Goal: Complete application form

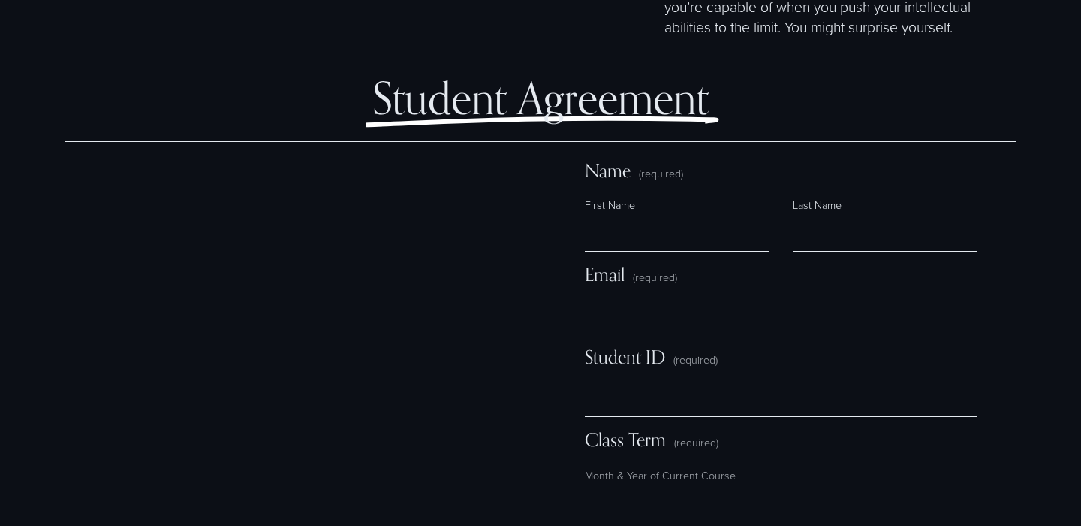
scroll to position [9695, 0]
click at [710, 215] on input "First Name" at bounding box center [677, 233] width 184 height 36
type input "**********"
click at [855, 215] on input "Last Name" at bounding box center [885, 233] width 184 height 36
type input "**********"
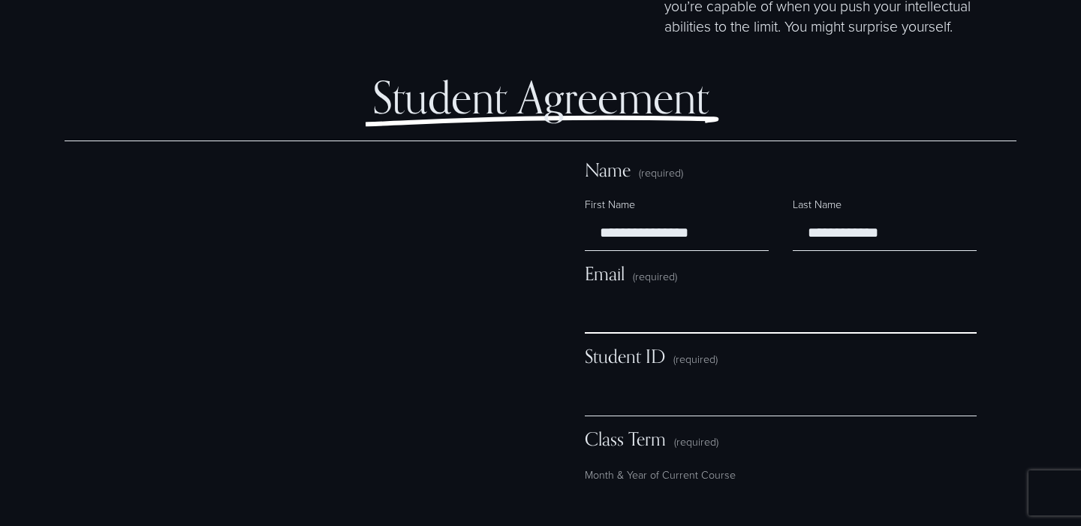
click at [718, 297] on input "Email (required)" at bounding box center [781, 315] width 392 height 36
click at [714, 297] on input "Email (required)" at bounding box center [781, 315] width 392 height 36
type input "*"
paste input "**********"
type input "**********"
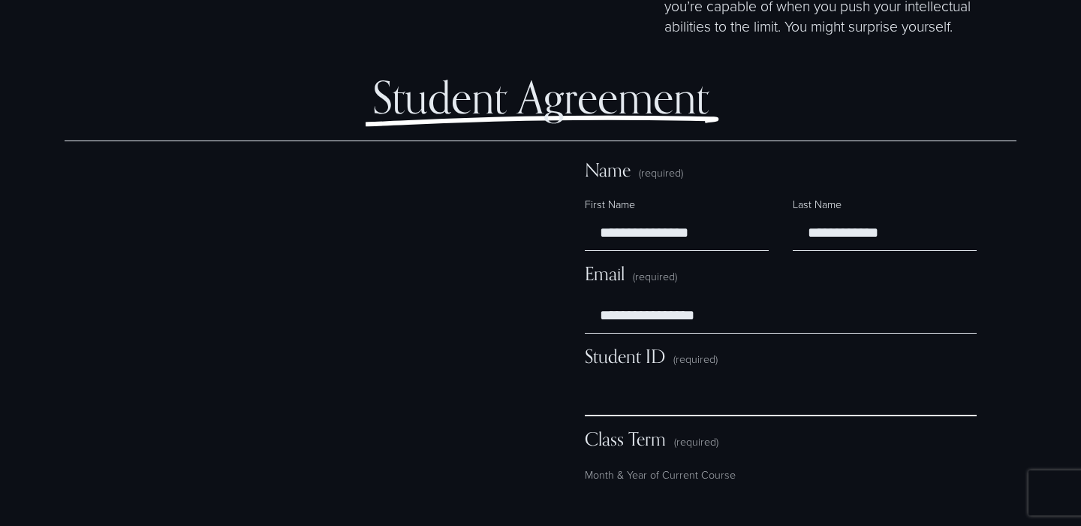
click at [658, 380] on input "Student ID (required)" at bounding box center [781, 398] width 392 height 36
paste input "**********"
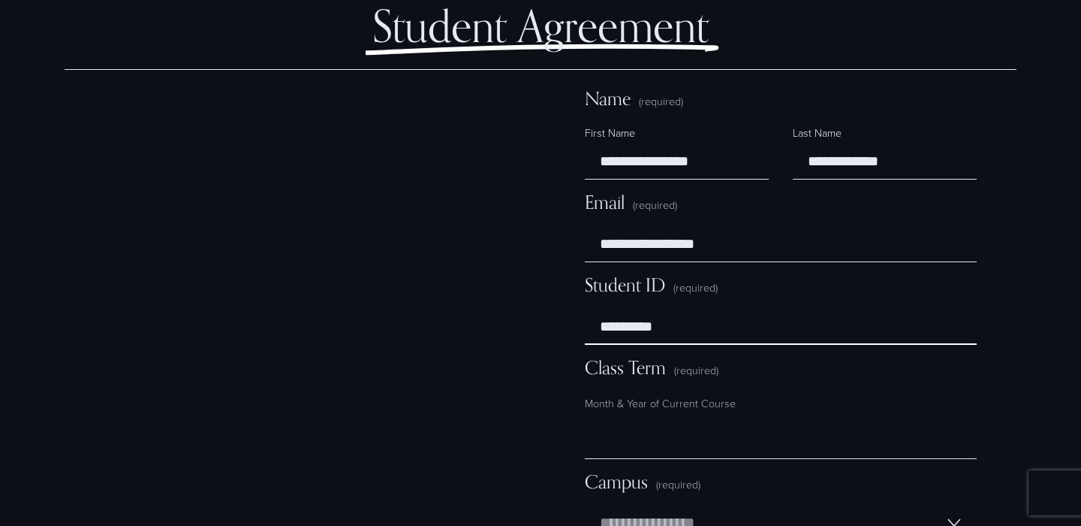
scroll to position [9770, 0]
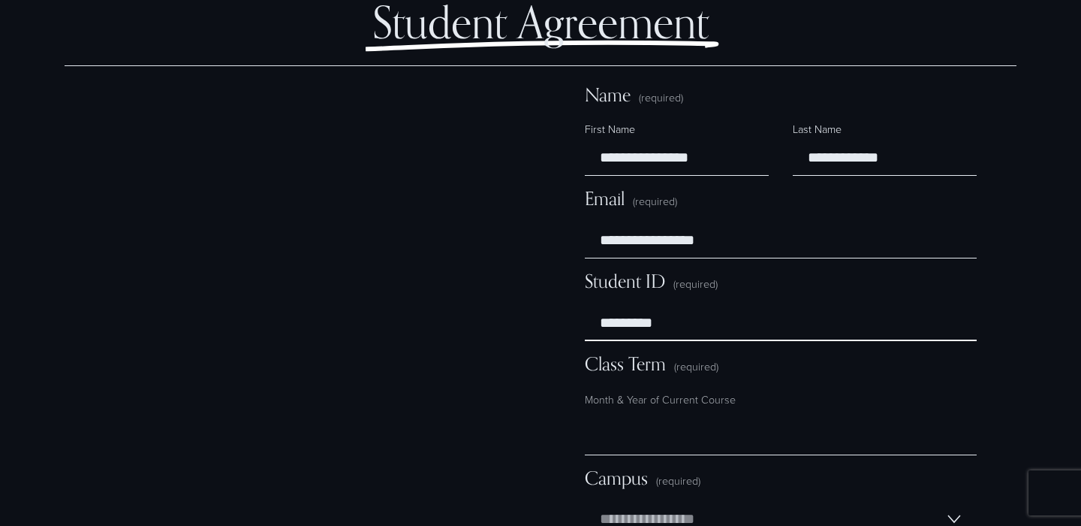
type input "*********"
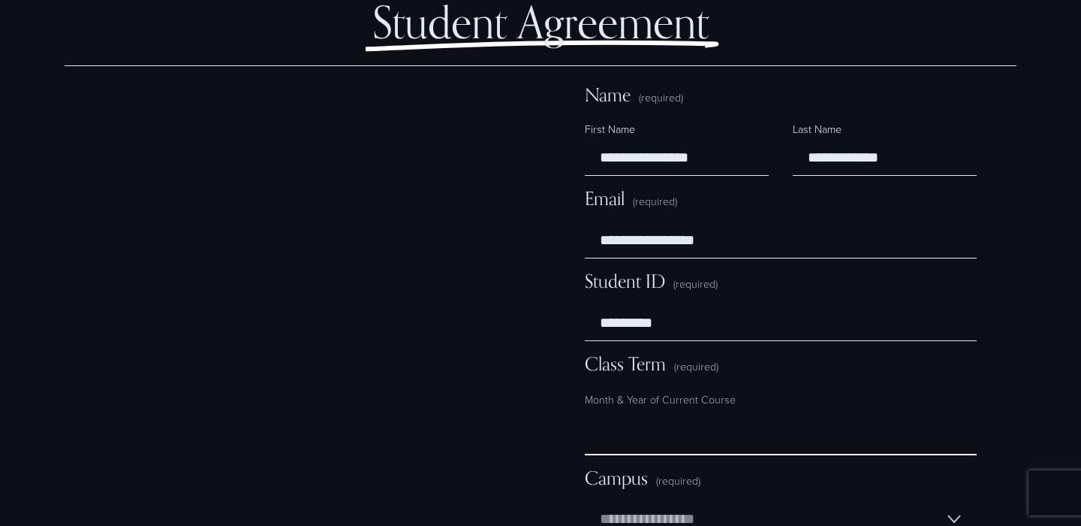
click at [692, 419] on input "Class Term (required)" at bounding box center [781, 437] width 392 height 36
type input "*"
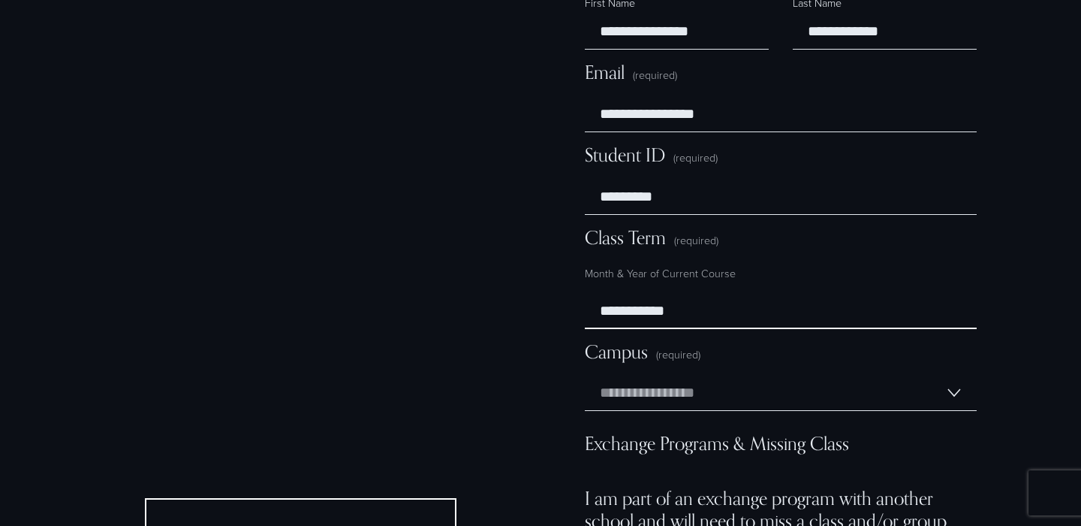
scroll to position [9899, 0]
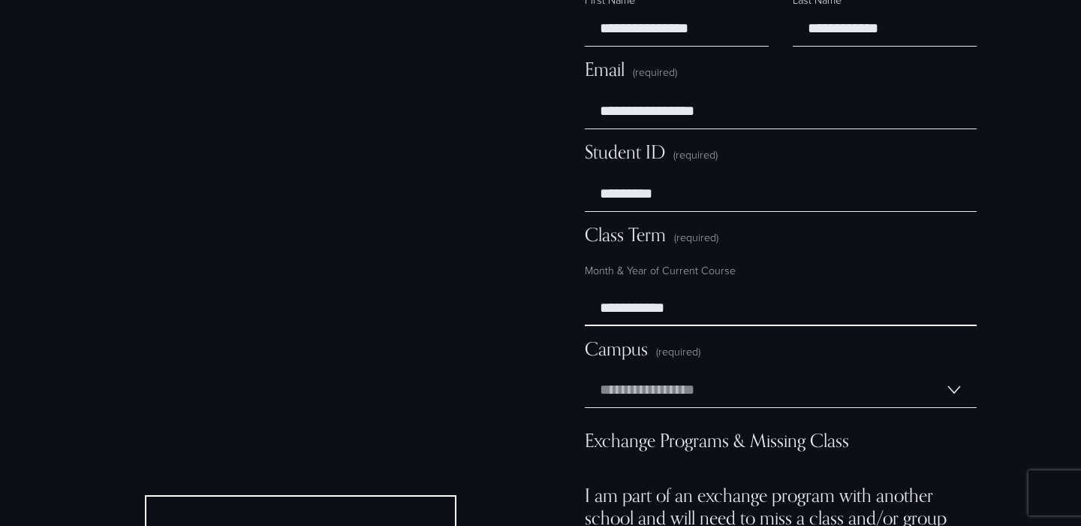
type input "**********"
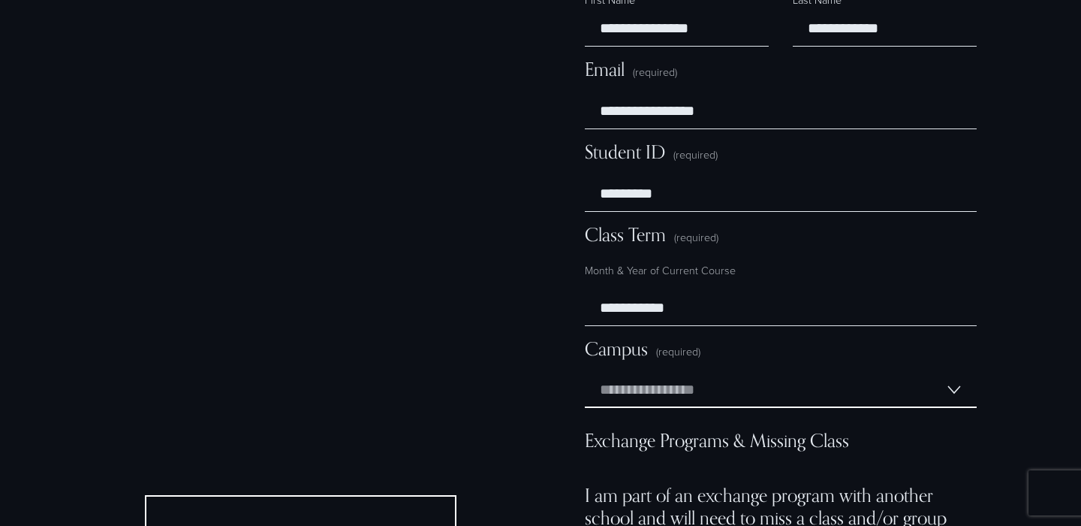
click at [714, 372] on select "**********" at bounding box center [781, 390] width 392 height 36
select select "********"
click at [585, 372] on select "**********" at bounding box center [781, 390] width 392 height 36
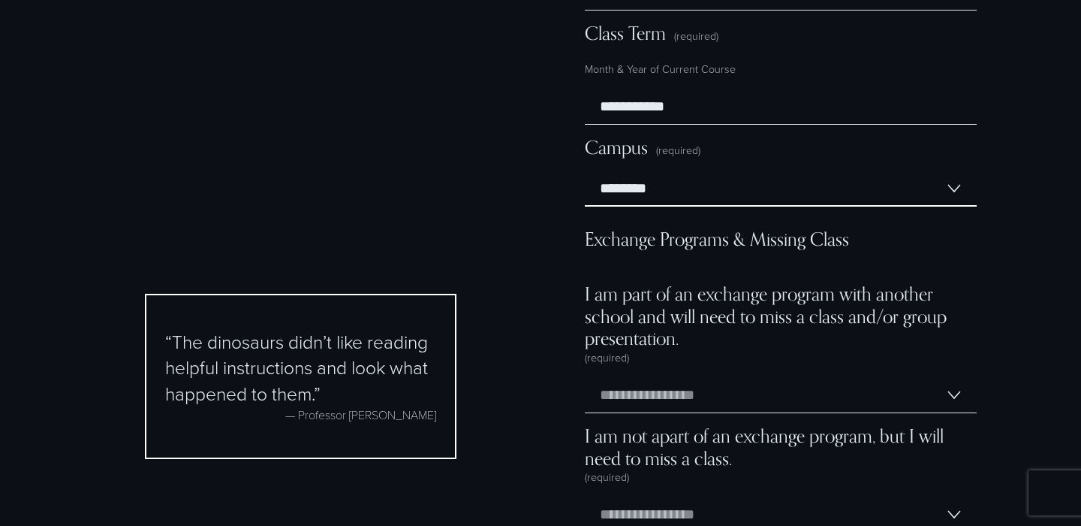
scroll to position [10104, 0]
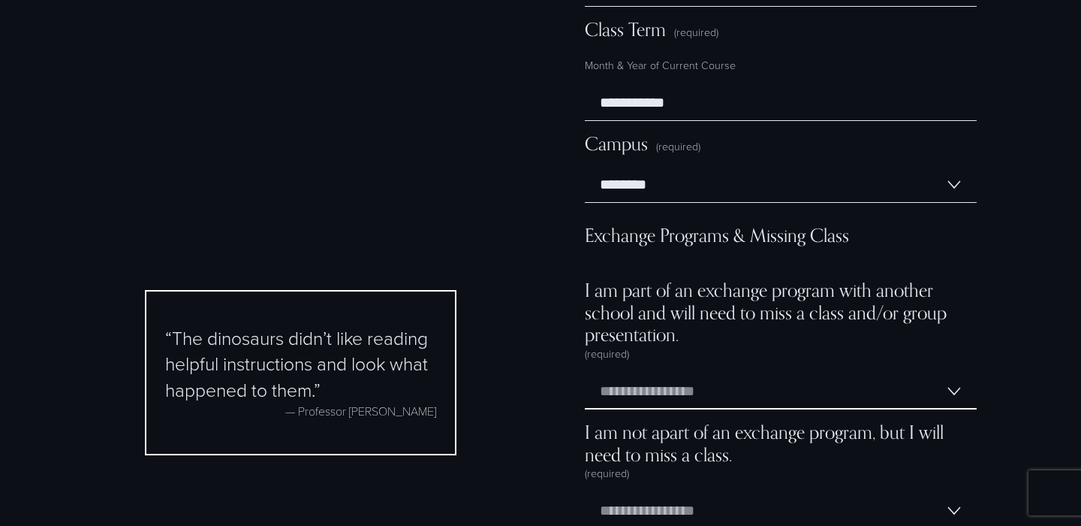
click at [705, 373] on select "**********" at bounding box center [781, 391] width 392 height 36
select select "**"
click at [585, 373] on select "**********" at bounding box center [781, 391] width 392 height 36
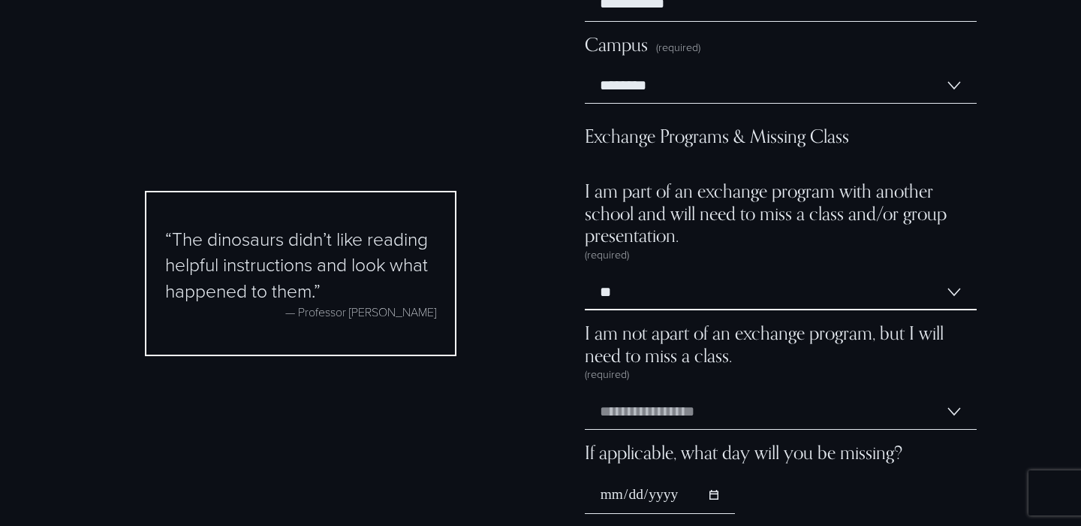
scroll to position [10208, 0]
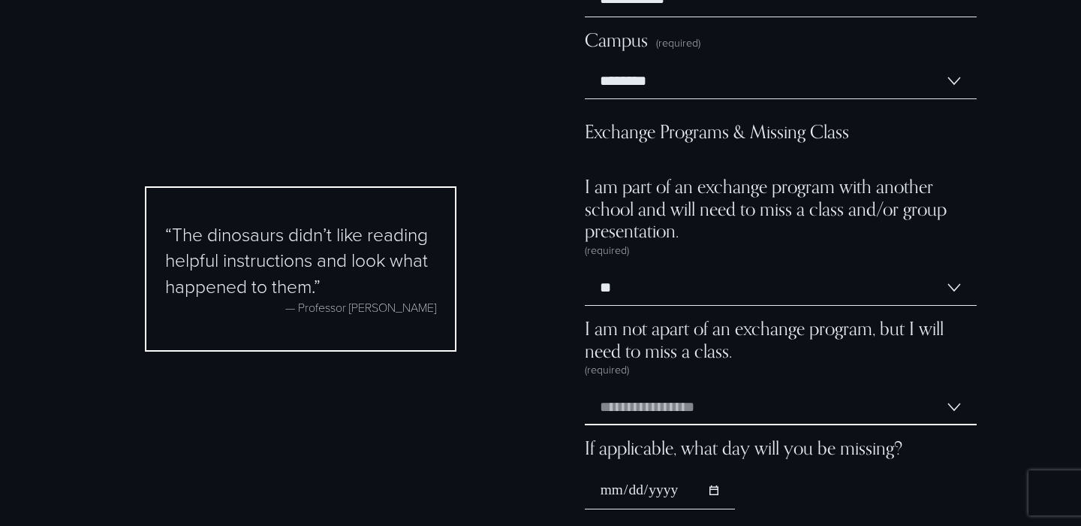
click at [686, 389] on select "**********" at bounding box center [781, 407] width 392 height 36
click at [585, 389] on select "**********" at bounding box center [781, 407] width 392 height 36
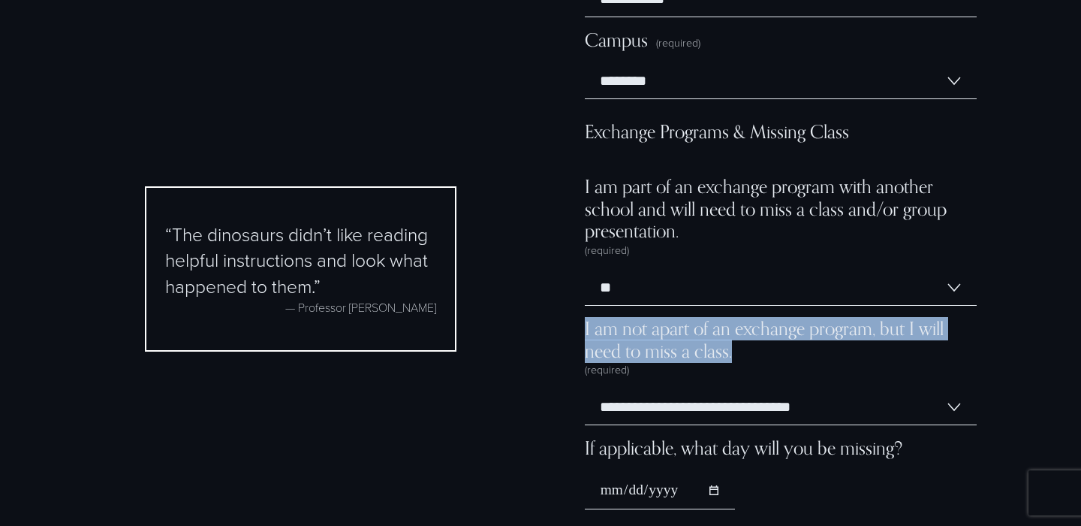
drag, startPoint x: 731, startPoint y: 317, endPoint x: 586, endPoint y: 294, distance: 147.5
click at [586, 318] on span "I am not apart of an exchange program, but I will need to miss a class." at bounding box center [781, 340] width 392 height 44
copy span "I am not apart of an exchange program, but I will need to miss a class."
click at [635, 389] on select "**********" at bounding box center [781, 407] width 392 height 36
select select "**********"
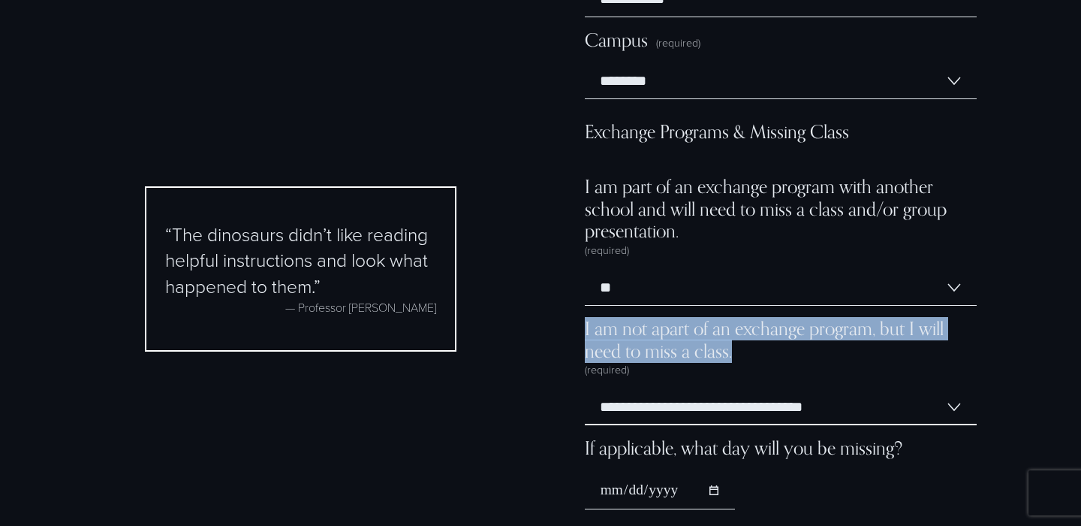
click at [585, 389] on select "**********" at bounding box center [781, 407] width 392 height 36
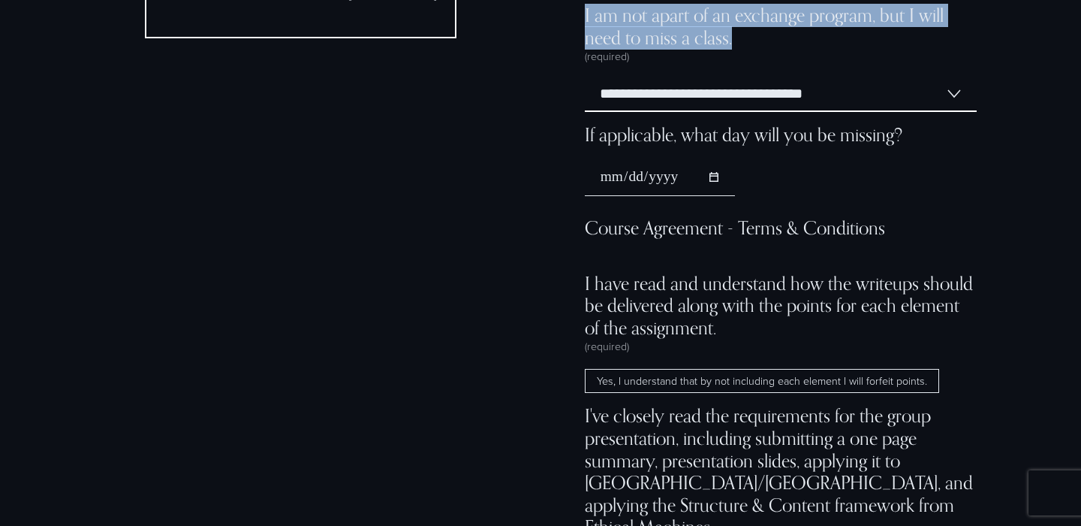
scroll to position [10529, 0]
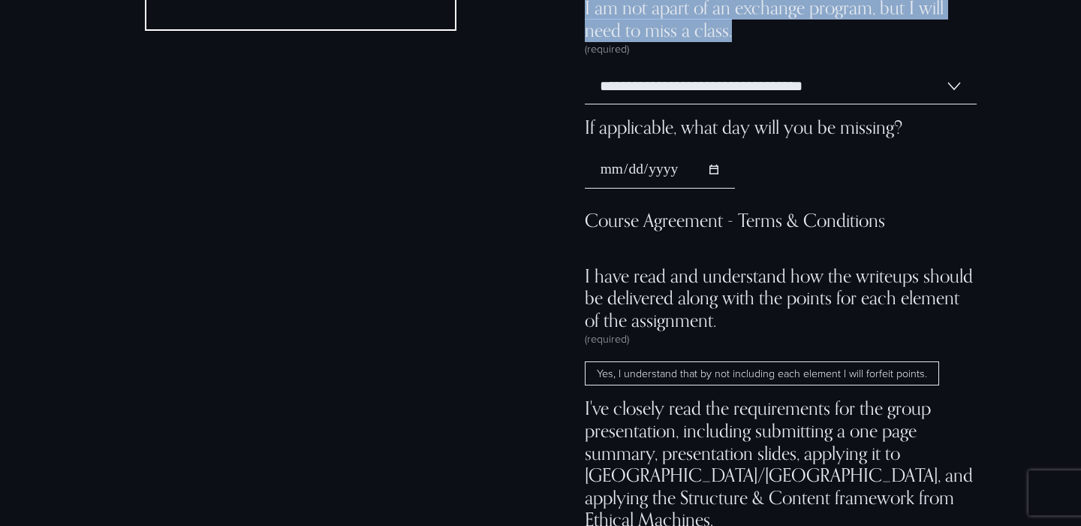
drag, startPoint x: 598, startPoint y: 337, endPoint x: 809, endPoint y: 393, distance: 219.1
click at [809, 393] on div "**********" at bounding box center [781, 294] width 392 height 1937
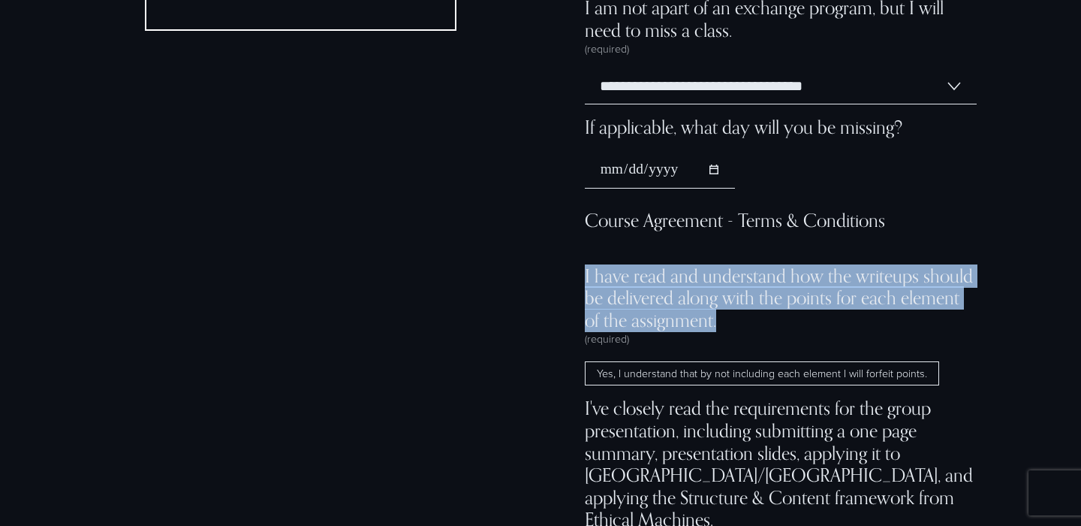
drag, startPoint x: 584, startPoint y: 230, endPoint x: 722, endPoint y: 281, distance: 147.0
copy span "I have read and understand how the writeups should be delivered along with the …"
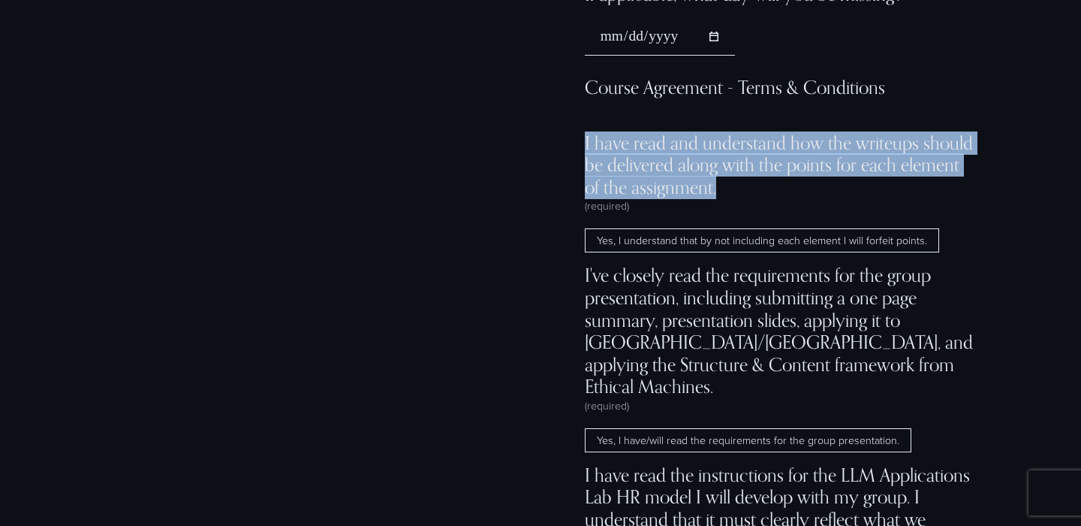
scroll to position [10666, 0]
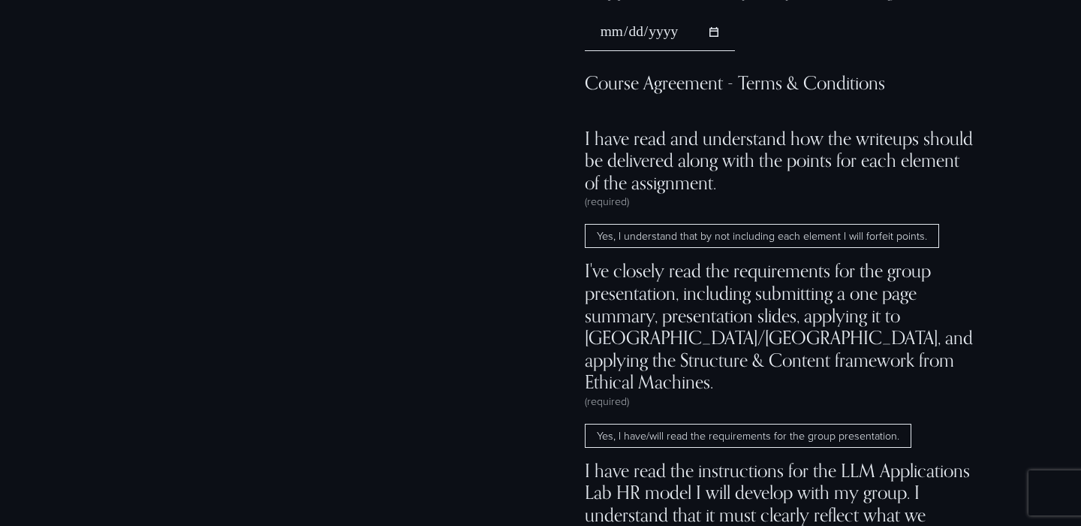
click at [610, 209] on div "**********" at bounding box center [781, 156] width 392 height 1937
click at [610, 224] on span "Yes, I understand that by not including each element I will forfeit points." at bounding box center [762, 236] width 354 height 24
drag, startPoint x: 595, startPoint y: 199, endPoint x: 766, endPoint y: 206, distance: 170.6
click at [768, 224] on span "Yes, I understand that by not including each element I will forfeit points." at bounding box center [762, 236] width 354 height 24
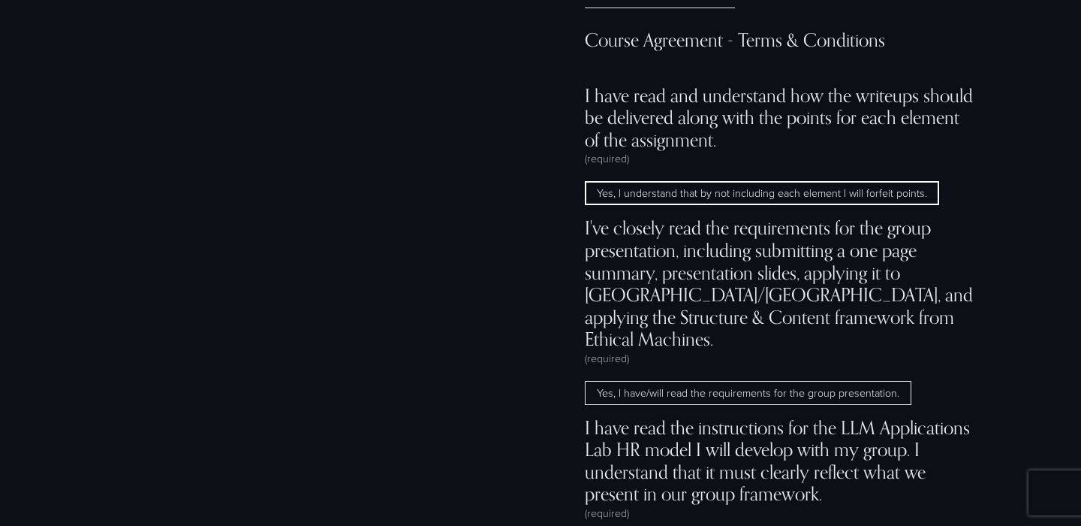
scroll to position [10710, 0]
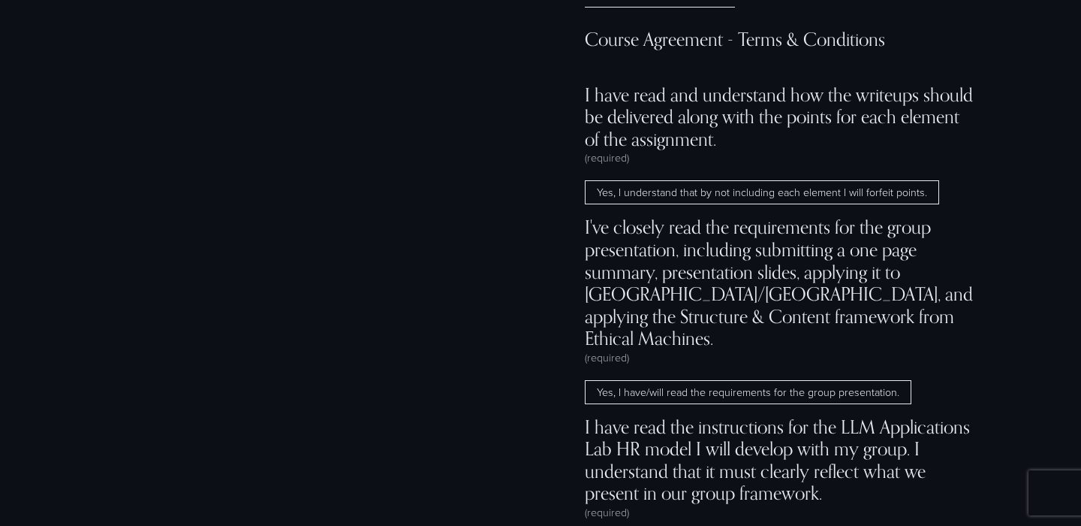
click at [658, 380] on span "Yes, I have/will read the requirements for the group presentation." at bounding box center [748, 392] width 327 height 24
click at [631, 167] on div "**********" at bounding box center [781, 113] width 392 height 1937
click at [631, 180] on span "Yes, I understand that by not including each element I will forfeit points." at bounding box center [762, 192] width 354 height 24
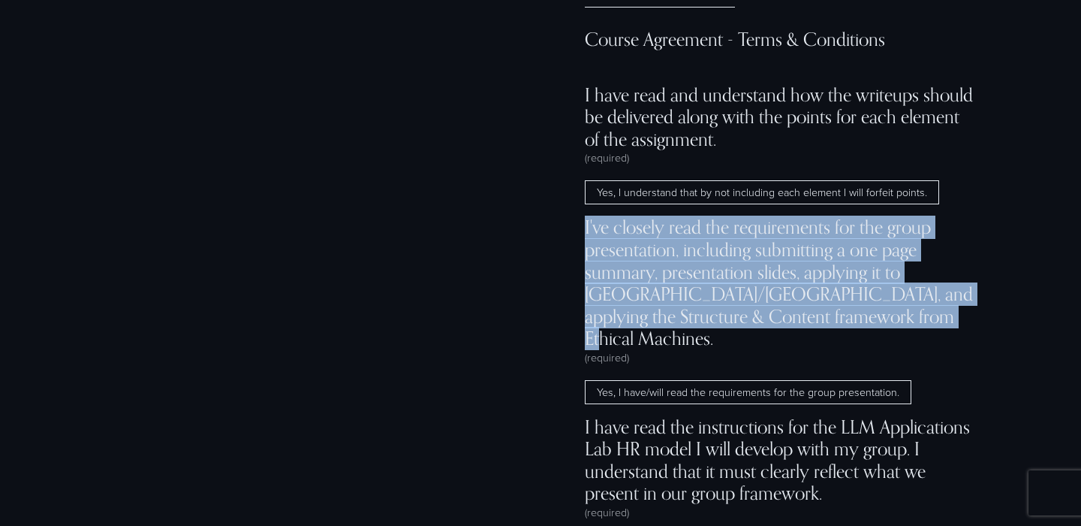
drag, startPoint x: 586, startPoint y: 187, endPoint x: 905, endPoint y: 282, distance: 332.8
click at [905, 282] on span "I've closely read the requirements for the group presentation, including submit…" at bounding box center [781, 282] width 392 height 133
copy span "I've closely read the requirements for the group presentation, including submit…"
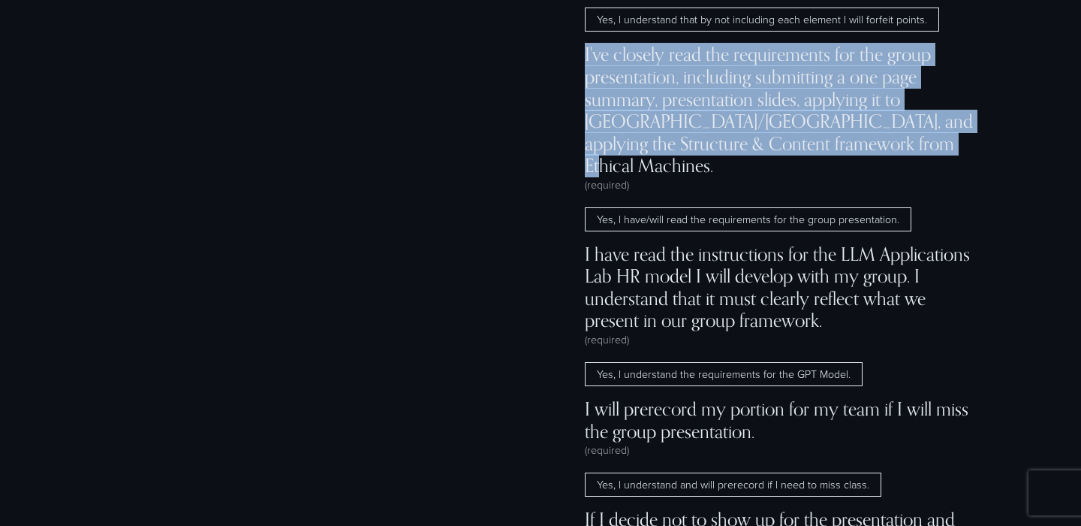
scroll to position [10884, 0]
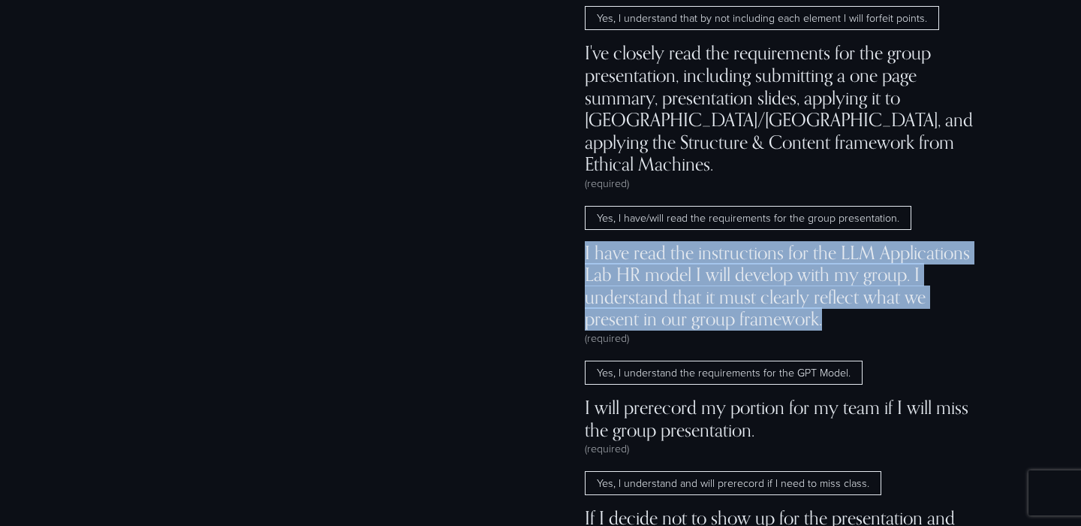
drag, startPoint x: 830, startPoint y: 259, endPoint x: 584, endPoint y: 197, distance: 253.3
click at [585, 242] on span "I have read the instructions for the LLM Applications Lab HR model I will devel…" at bounding box center [781, 286] width 392 height 89
copy span "I have read the instructions for the LLM Applications Lab HR model I will devel…"
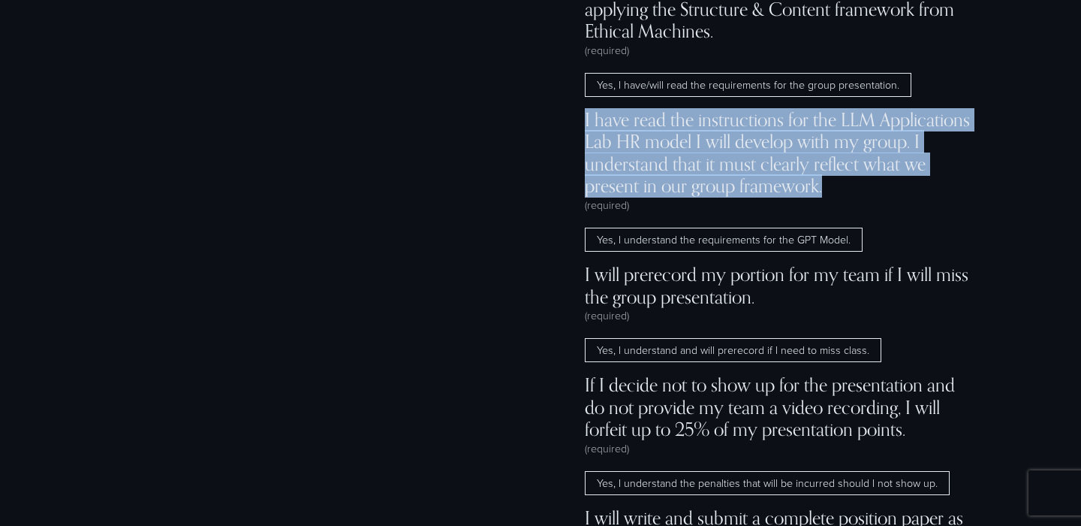
scroll to position [11018, 0]
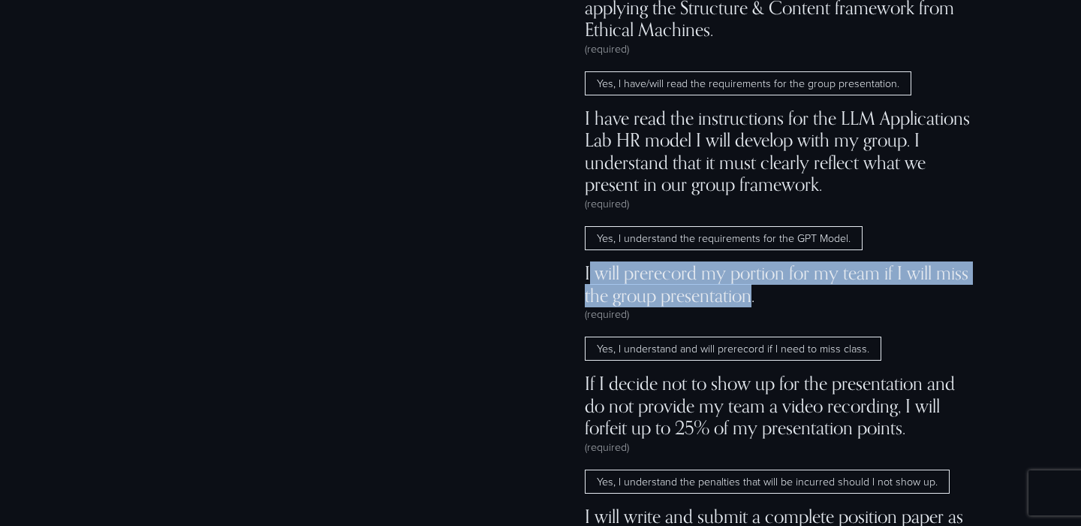
drag, startPoint x: 589, startPoint y: 211, endPoint x: 752, endPoint y: 233, distance: 164.4
click at [752, 262] on span "I will prerecord my portion for my team if I will miss the group presentation." at bounding box center [781, 284] width 392 height 44
drag, startPoint x: 756, startPoint y: 245, endPoint x: 584, endPoint y: 193, distance: 179.6
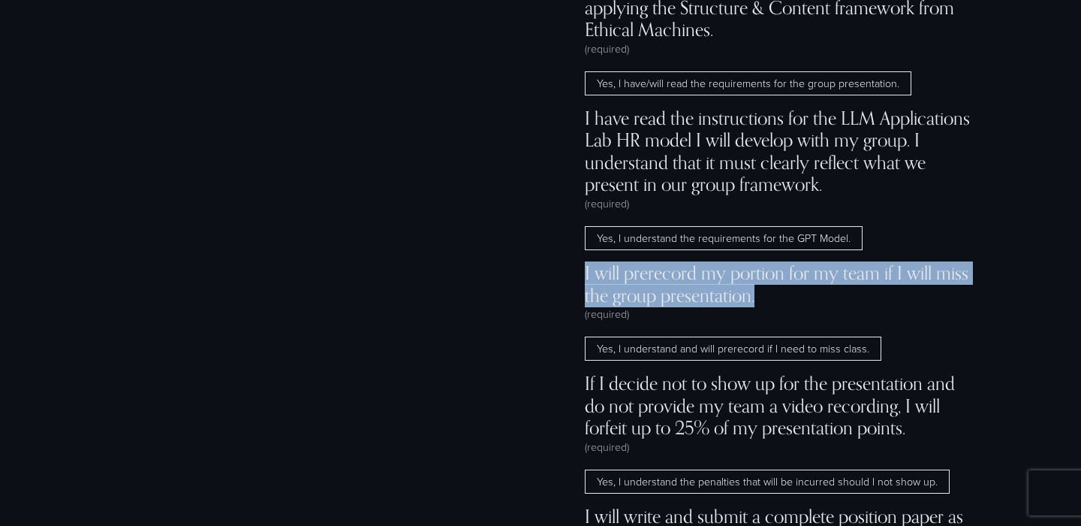
copy span "I will prerecord my portion for my team if I will miss the group presentation."
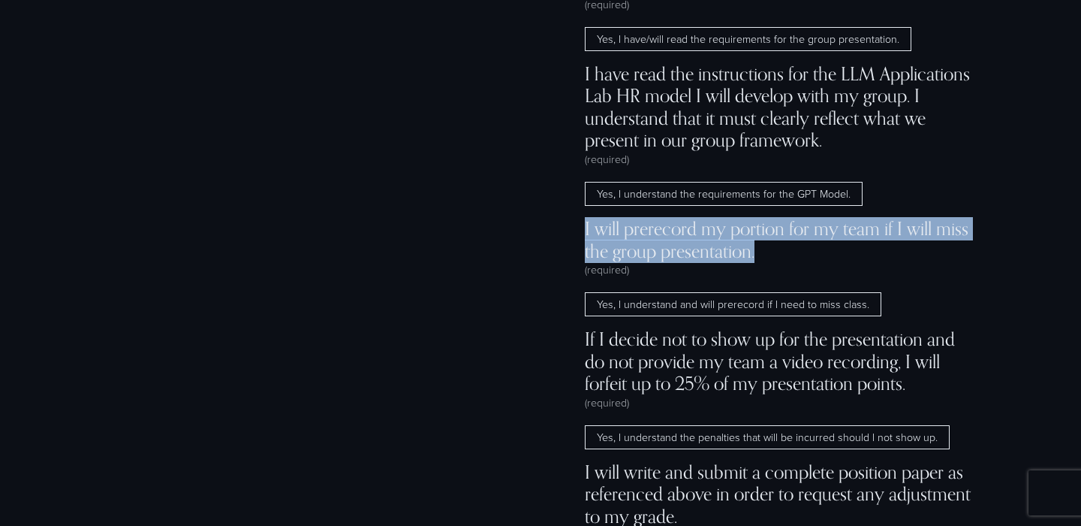
scroll to position [11063, 0]
click at [639, 181] on span "Yes, I understand the requirements for the GPT Model." at bounding box center [724, 193] width 278 height 24
click at [622, 291] on span "Yes, I understand and will prerecord if I need to miss class." at bounding box center [733, 303] width 297 height 24
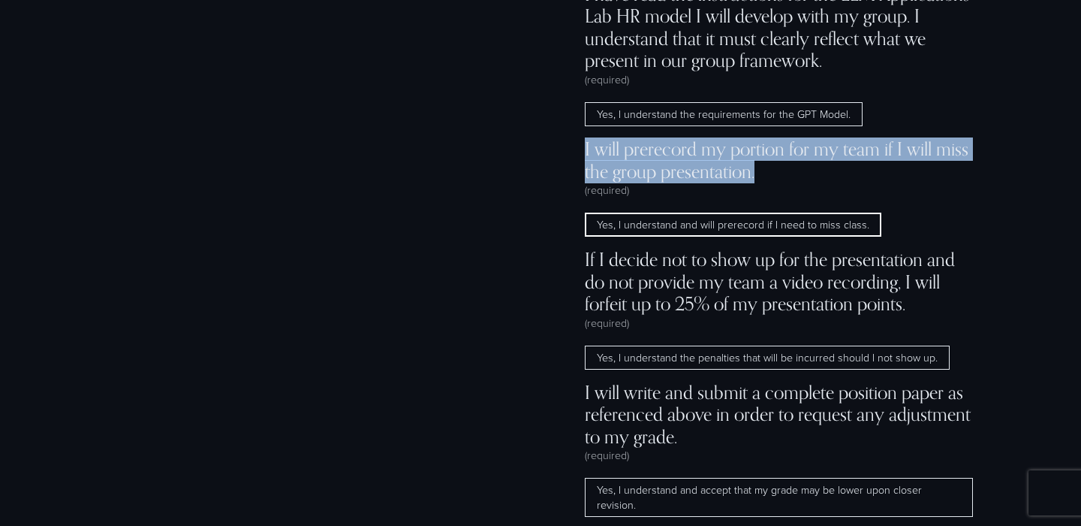
scroll to position [11144, 0]
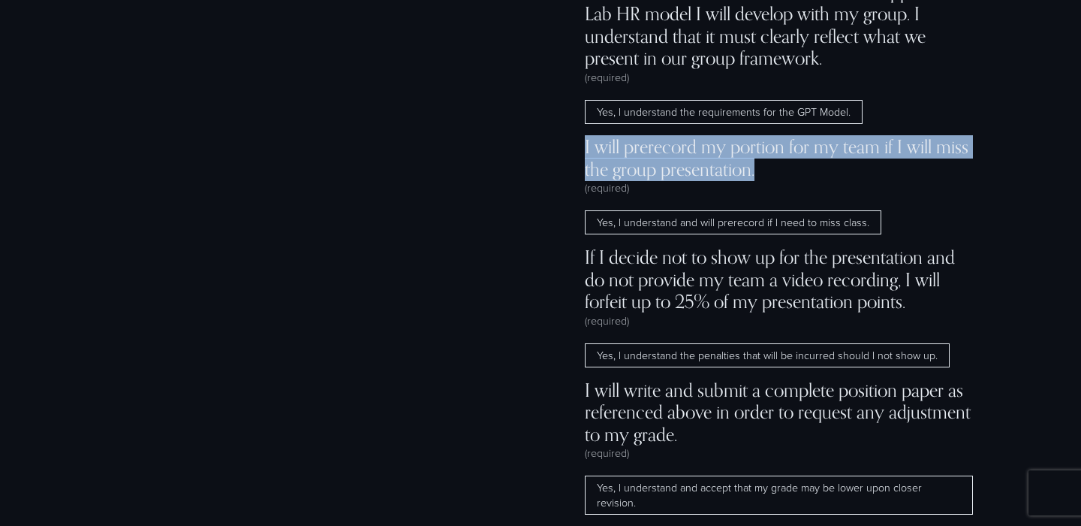
click at [637, 343] on span "Yes, I understand the penalties that will be incurred should I not show up." at bounding box center [767, 355] width 365 height 24
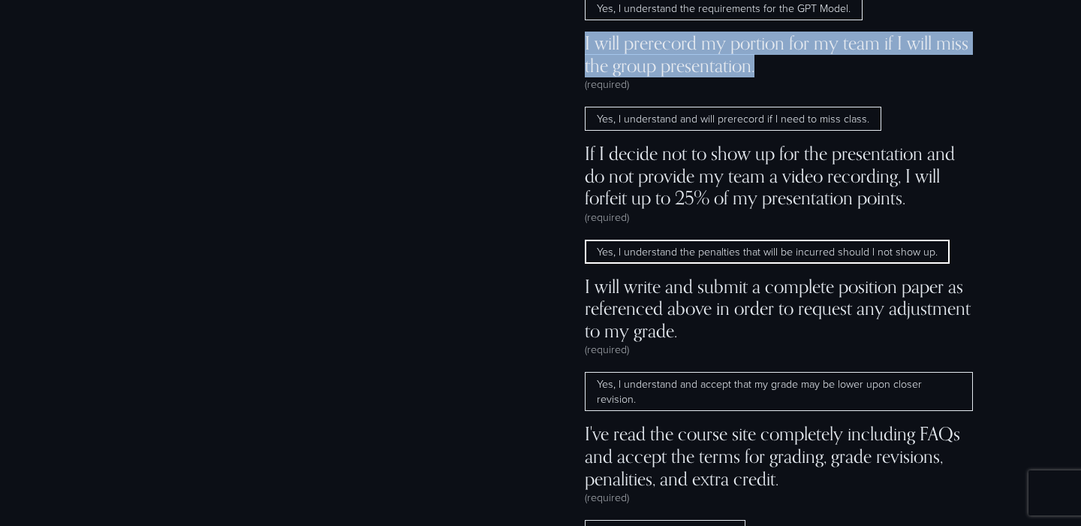
scroll to position [11252, 0]
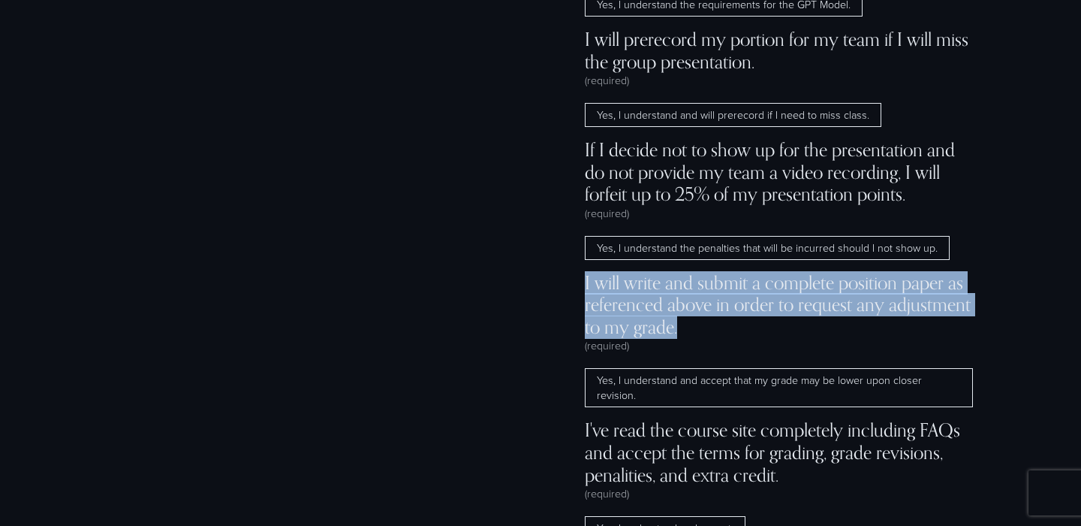
drag, startPoint x: 691, startPoint y: 271, endPoint x: 578, endPoint y: 225, distance: 121.6
copy span "I will write and submit a complete position paper as referenced above in order …"
click at [661, 368] on span "Yes, I understand and accept that my grade may be lower upon closer revision." at bounding box center [779, 387] width 389 height 39
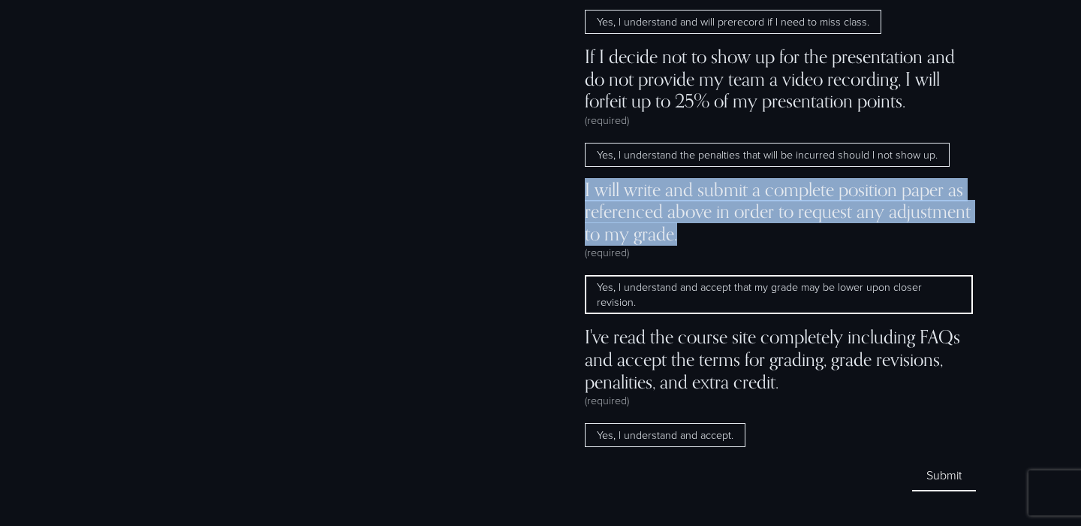
scroll to position [11351, 0]
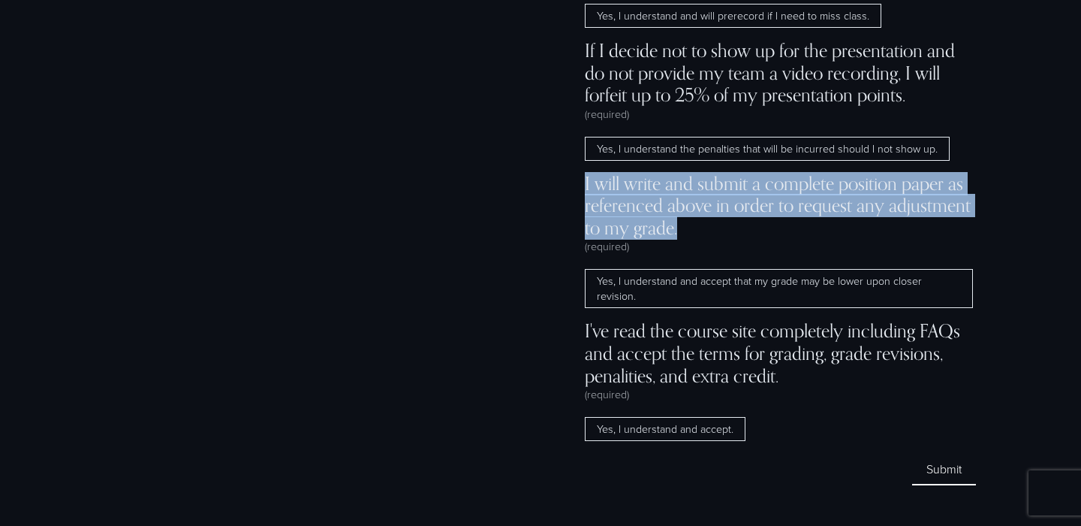
click at [622, 417] on span "Yes, I understand and accept." at bounding box center [665, 429] width 161 height 24
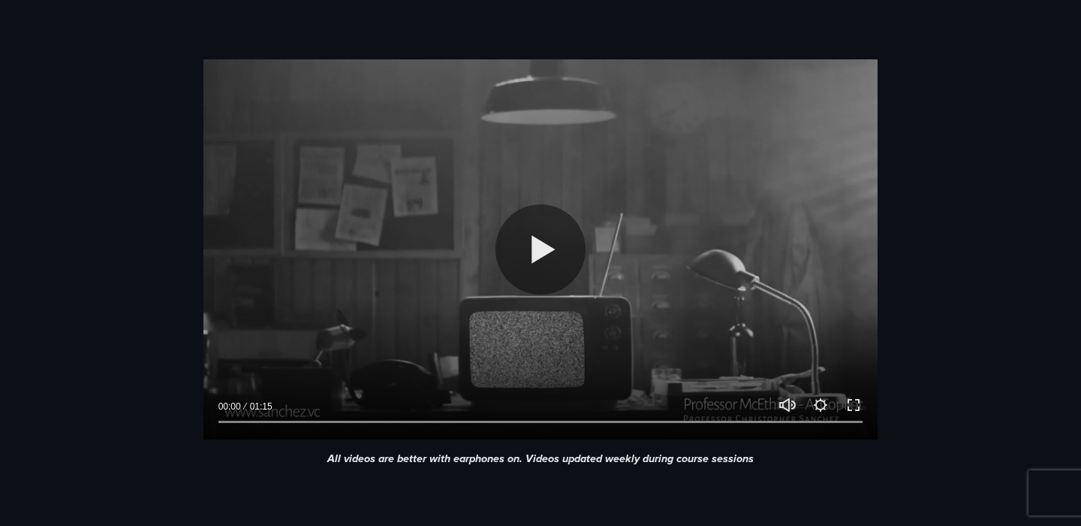
scroll to position [594, 0]
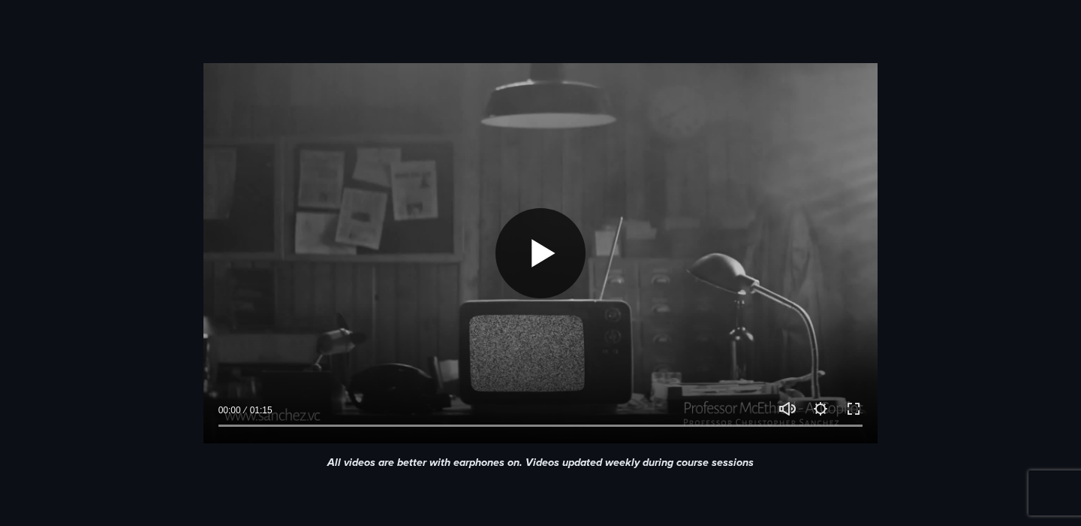
click at [502, 234] on button "Play" at bounding box center [541, 253] width 90 height 90
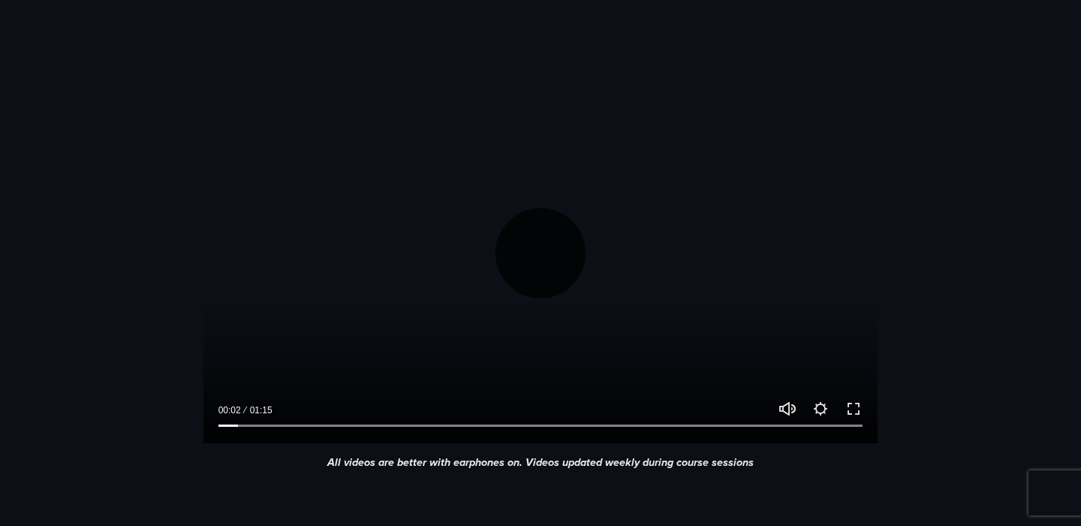
click at [547, 257] on button "Play" at bounding box center [541, 253] width 90 height 90
click at [828, 409] on button "Settings" at bounding box center [821, 408] width 18 height 18
click at [850, 402] on button "Exit fullscreen Enter fullscreen" at bounding box center [854, 408] width 18 height 18
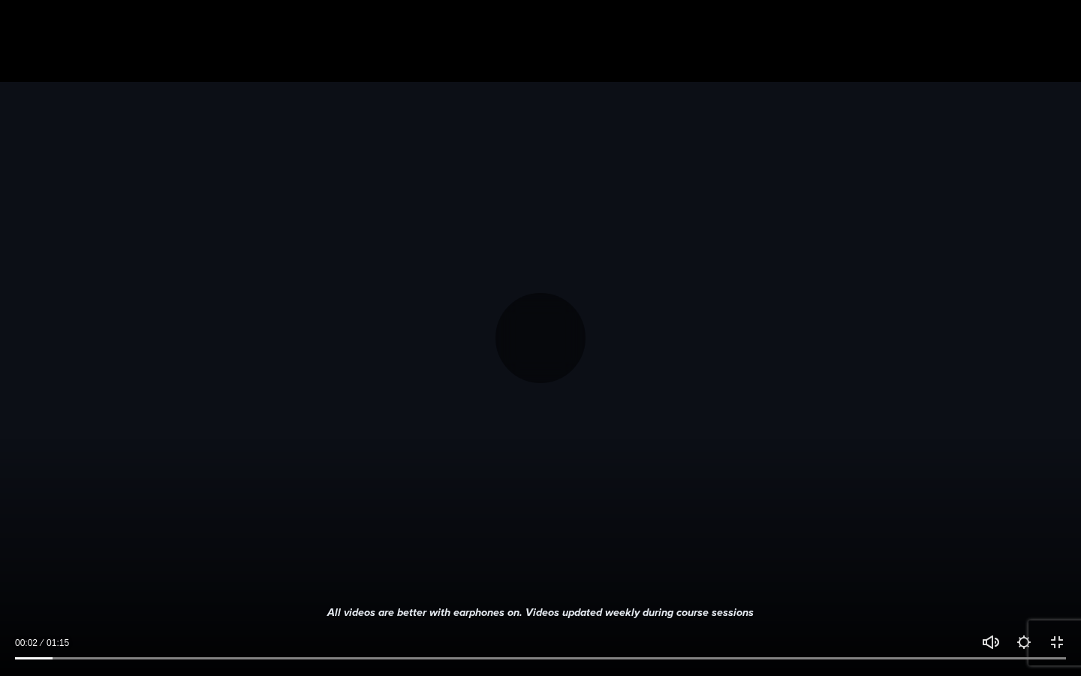
click at [850, 486] on div at bounding box center [540, 338] width 1081 height 676
click at [567, 342] on button "Play" at bounding box center [541, 338] width 90 height 90
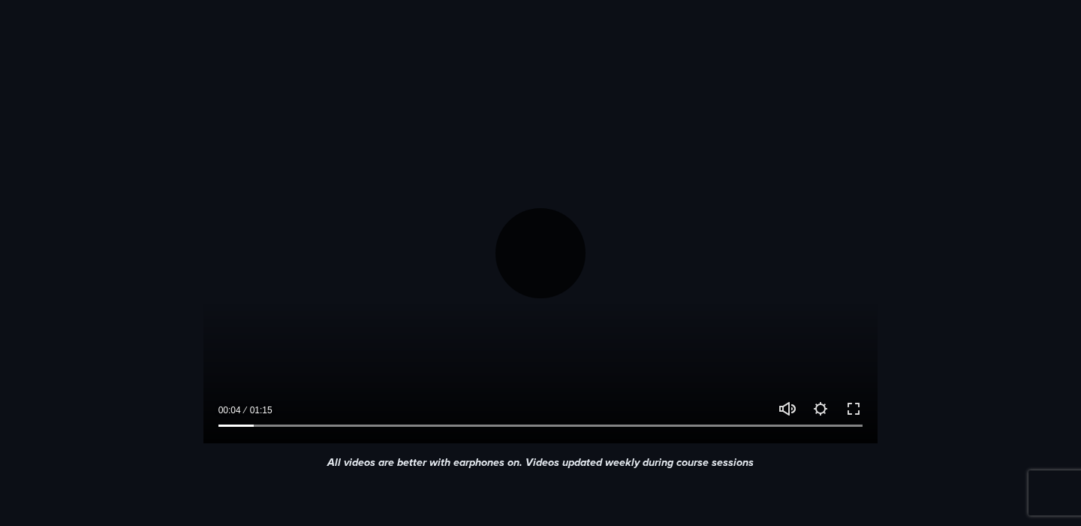
click at [549, 254] on button "Play" at bounding box center [541, 253] width 90 height 90
click at [853, 407] on button "Exit fullscreen Enter fullscreen" at bounding box center [854, 408] width 18 height 18
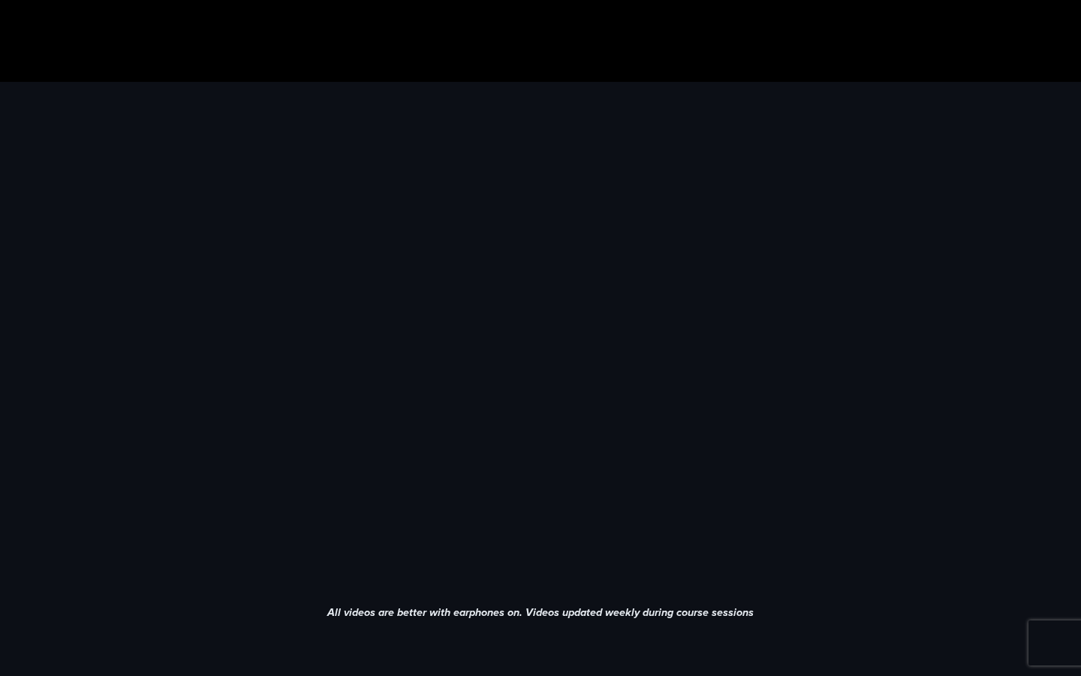
type input "***"
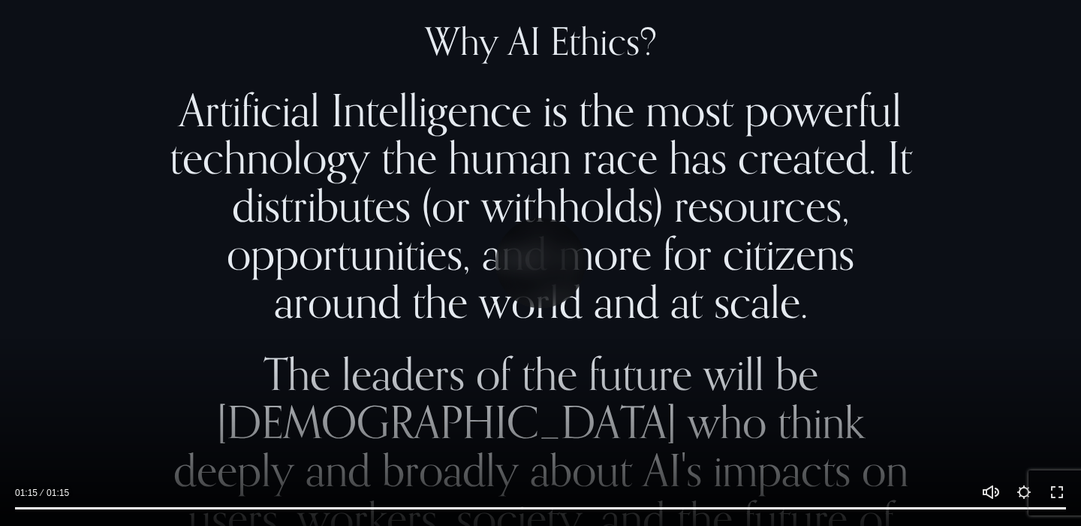
scroll to position [1122, 0]
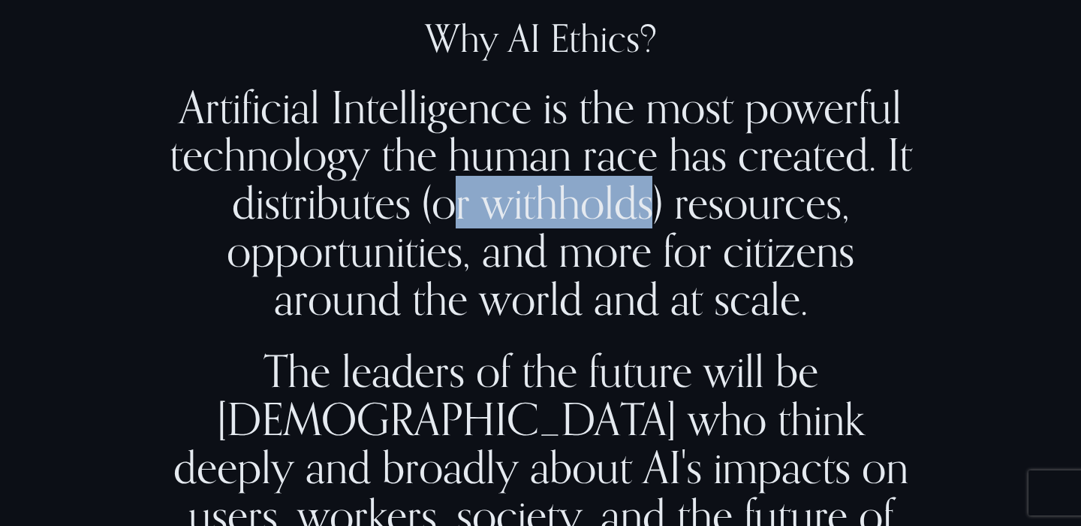
drag, startPoint x: 444, startPoint y: 207, endPoint x: 647, endPoint y: 211, distance: 202.8
click at [647, 211] on h2 "Artificial Intelligence is the most powerful technology the human race has crea…" at bounding box center [541, 203] width 760 height 240
drag, startPoint x: 438, startPoint y: 200, endPoint x: 642, endPoint y: 194, distance: 203.5
click at [642, 194] on h2 "Artificial Intelligence is the most powerful technology the human race has crea…" at bounding box center [541, 203] width 760 height 240
copy h2 "or withhold"
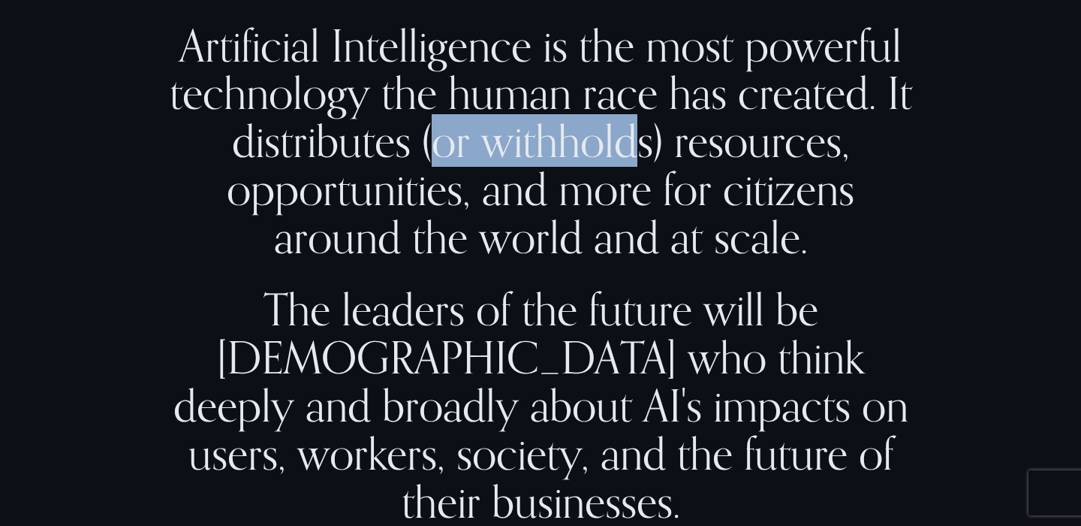
scroll to position [1186, 0]
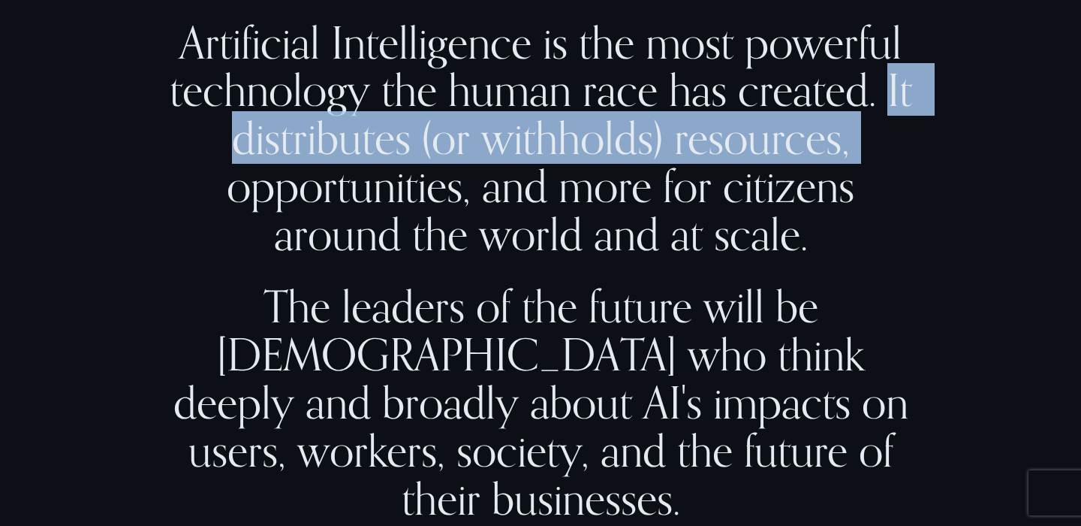
drag, startPoint x: 888, startPoint y: 96, endPoint x: 870, endPoint y: 131, distance: 39.6
click at [870, 131] on h2 "Artificial Intelligence is the most powerful technology the human race has crea…" at bounding box center [541, 139] width 760 height 240
copy h2 "It distributes (or withholds) resources,"
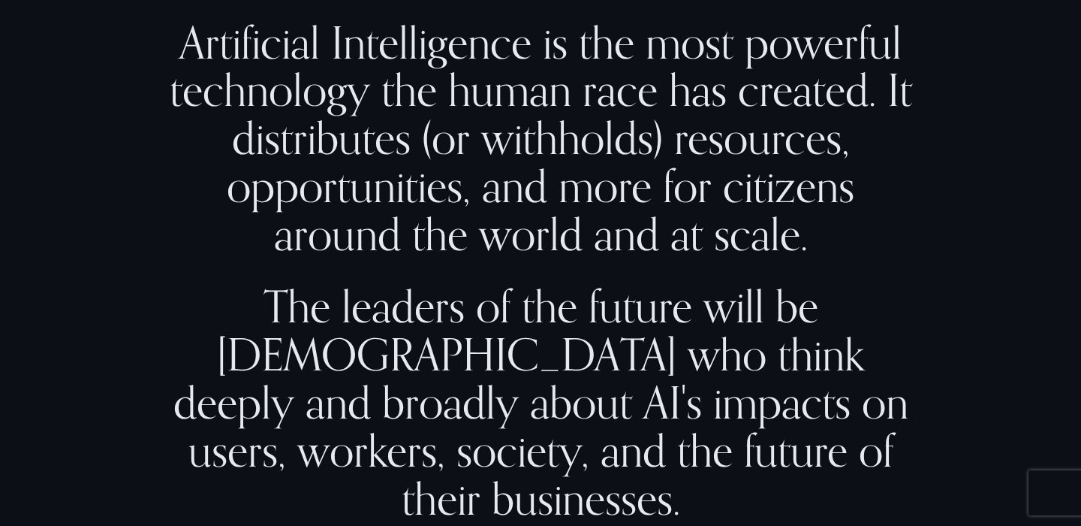
click at [852, 219] on h2 "Artificial Intelligence is the most powerful technology the human race has crea…" at bounding box center [541, 139] width 760 height 240
drag, startPoint x: 887, startPoint y: 94, endPoint x: 874, endPoint y: 227, distance: 133.5
click at [874, 227] on h2 "Artificial Intelligence is the most powerful technology the human race has crea…" at bounding box center [541, 139] width 760 height 240
copy h2 "It distributes (or withholds) resources, opportunities, and more for citizens a…"
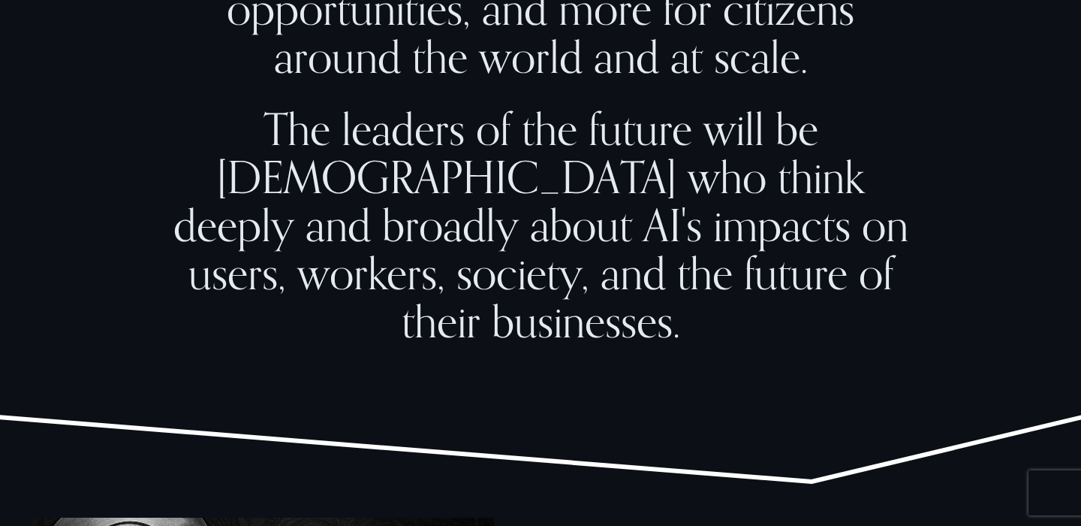
scroll to position [1366, 0]
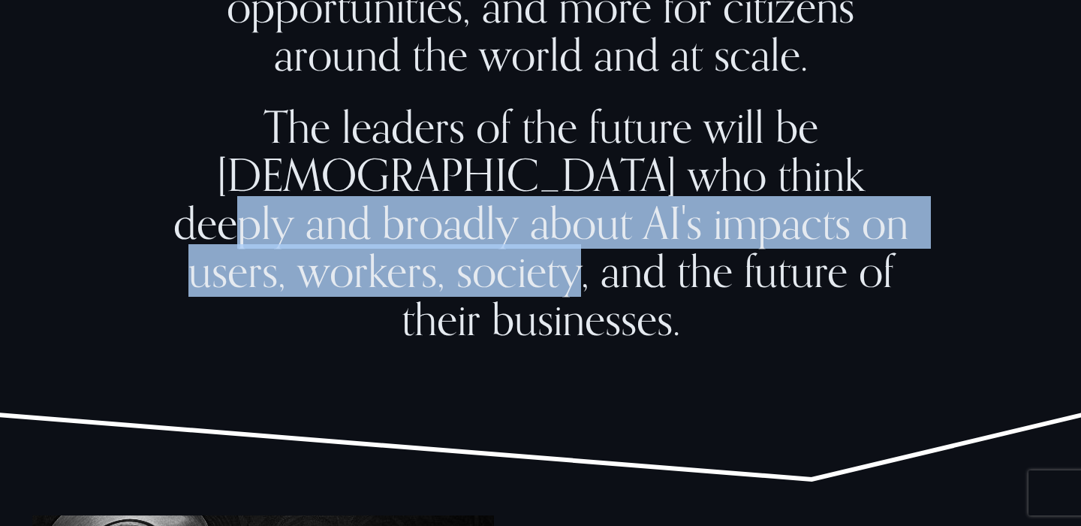
drag, startPoint x: 584, startPoint y: 178, endPoint x: 895, endPoint y: 194, distance: 311.2
click at [895, 194] on h2 "The leaders of the future will be [DEMOGRAPHIC_DATA] who think deeply and broad…" at bounding box center [541, 223] width 760 height 240
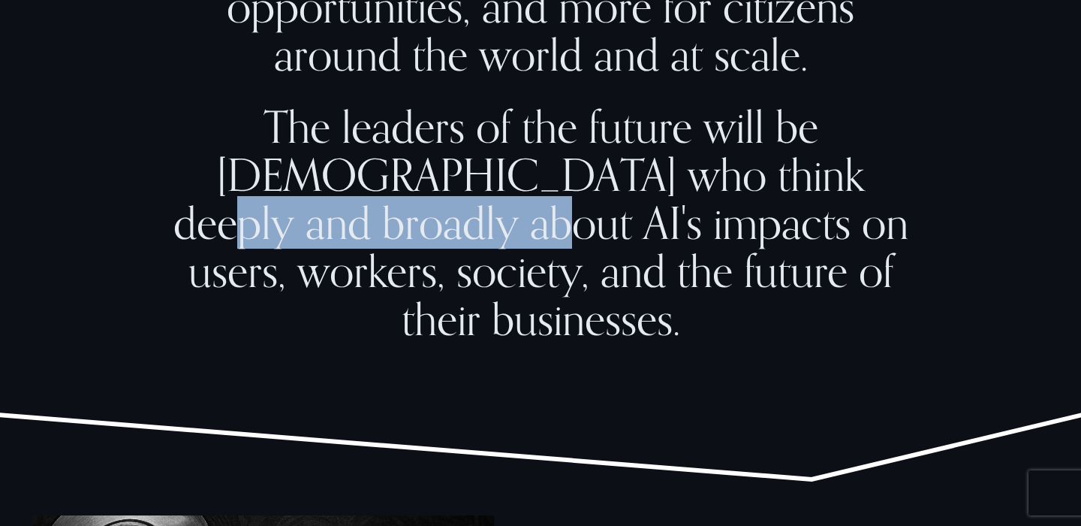
copy h2 "broadly about AI's"
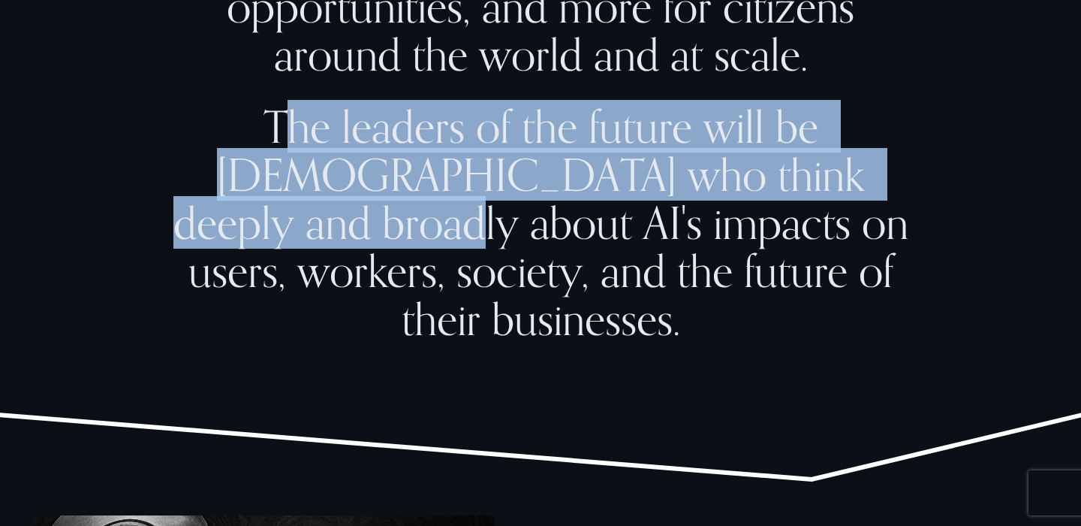
drag, startPoint x: 176, startPoint y: 129, endPoint x: 824, endPoint y: 163, distance: 648.8
click at [824, 163] on h2 "The leaders of the future will be [DEMOGRAPHIC_DATA] who think deeply and broad…" at bounding box center [541, 223] width 760 height 240
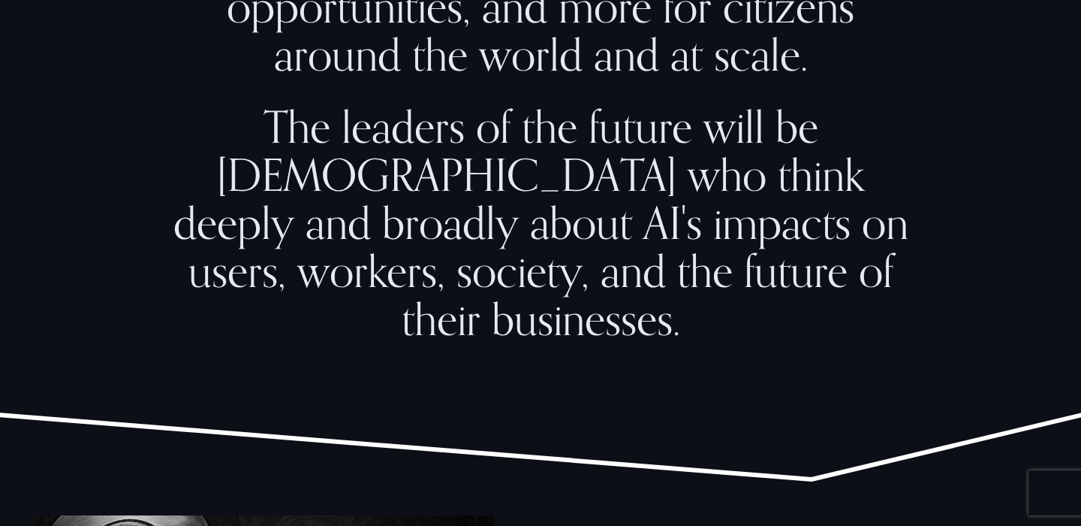
click at [901, 170] on h2 "The leaders of the future will be [DEMOGRAPHIC_DATA] who think deeply and broad…" at bounding box center [541, 223] width 760 height 240
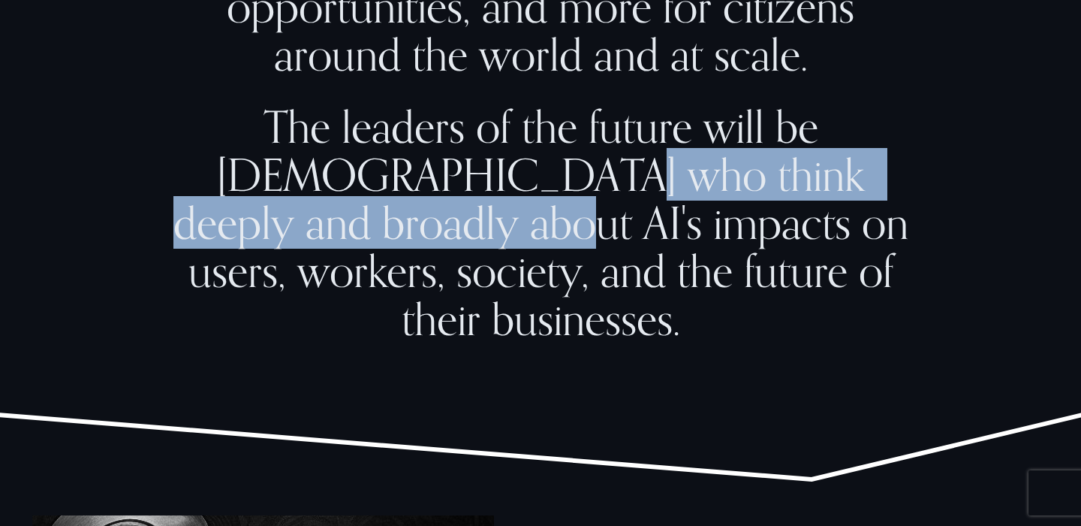
drag, startPoint x: 908, startPoint y: 185, endPoint x: 298, endPoint y: 167, distance: 610.7
click at [298, 167] on h2 "The leaders of the future will be [DEMOGRAPHIC_DATA] who think deeply and broad…" at bounding box center [541, 223] width 760 height 240
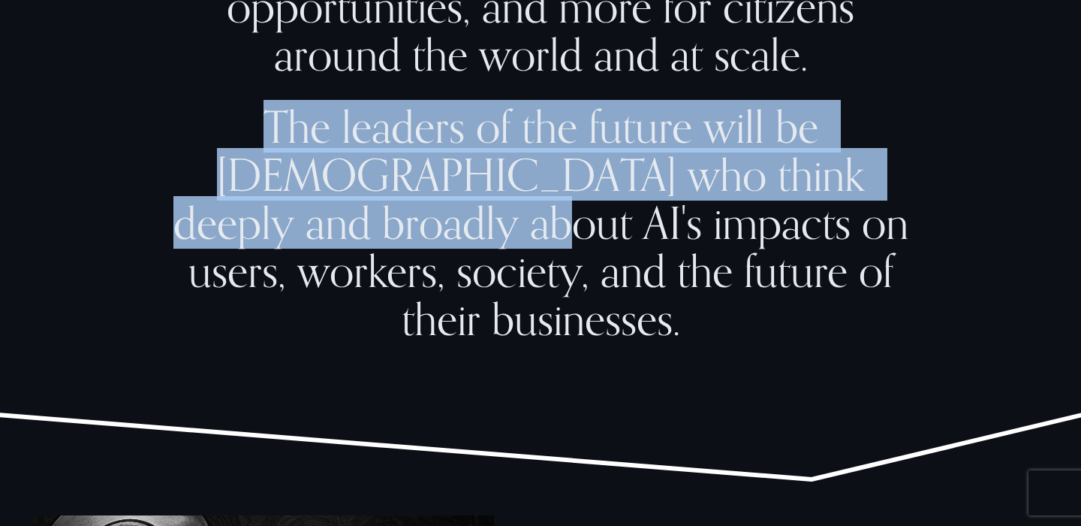
drag, startPoint x: 176, startPoint y: 120, endPoint x: 901, endPoint y: 176, distance: 727.4
click at [901, 177] on h2 "The leaders of the future will be [DEMOGRAPHIC_DATA] who think deeply and broad…" at bounding box center [541, 223] width 760 height 240
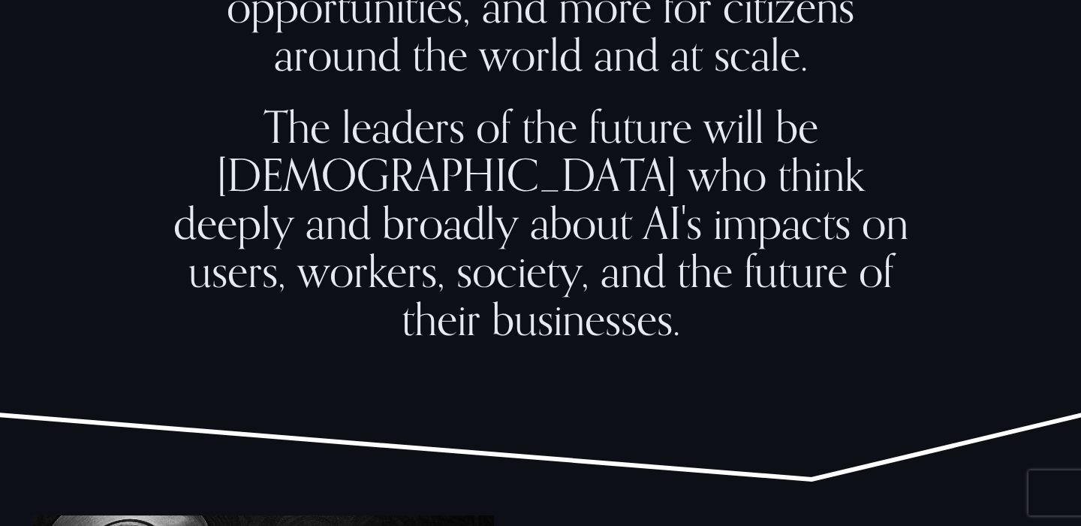
click at [180, 120] on h2 "The leaders of the future will be [DEMOGRAPHIC_DATA] who think deeply and broad…" at bounding box center [541, 223] width 760 height 240
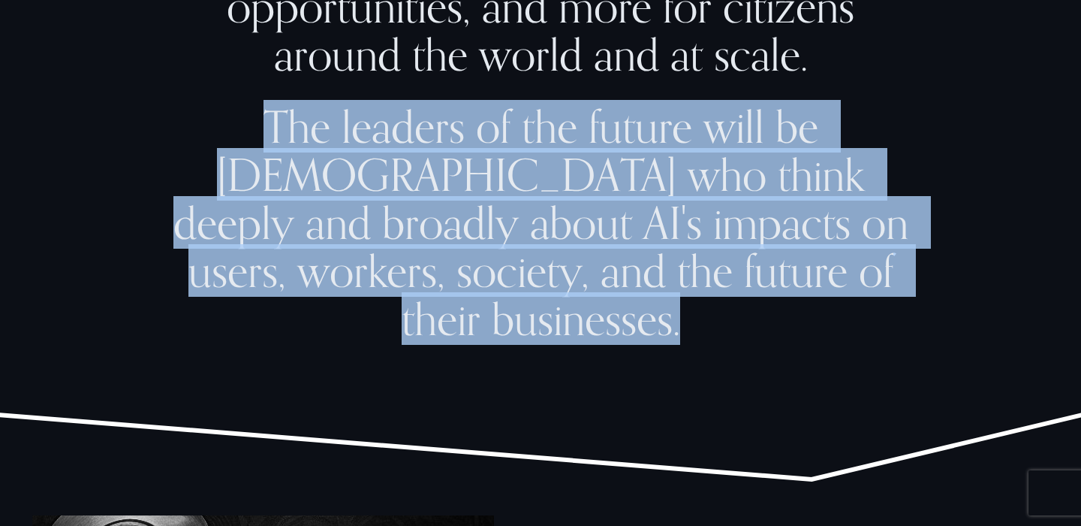
drag, startPoint x: 180, startPoint y: 120, endPoint x: 818, endPoint y: 270, distance: 654.9
click at [818, 270] on h2 "The leaders of the future will be [DEMOGRAPHIC_DATA] who think deeply and broad…" at bounding box center [541, 223] width 760 height 240
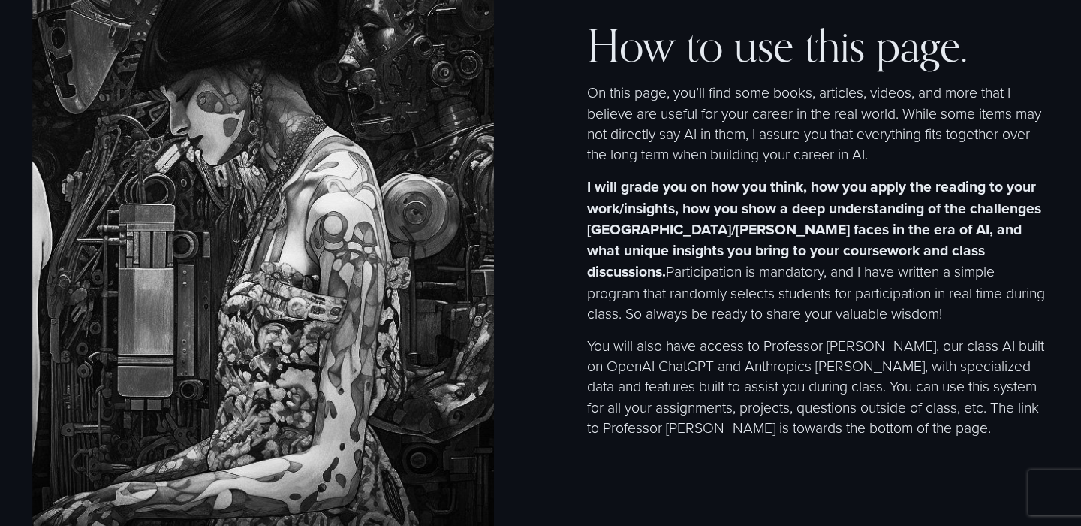
scroll to position [1976, 0]
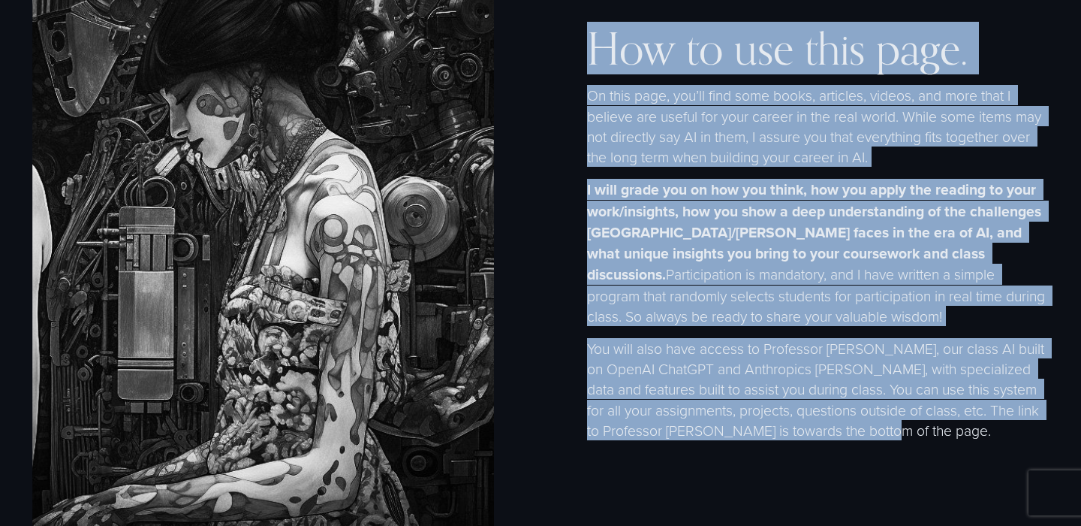
drag, startPoint x: 583, startPoint y: 47, endPoint x: 934, endPoint y: 425, distance: 515.9
click at [934, 425] on div "How to use this page. On this page, you’ll find some books, articles, videos, a…" at bounding box center [540, 248] width 1081 height 686
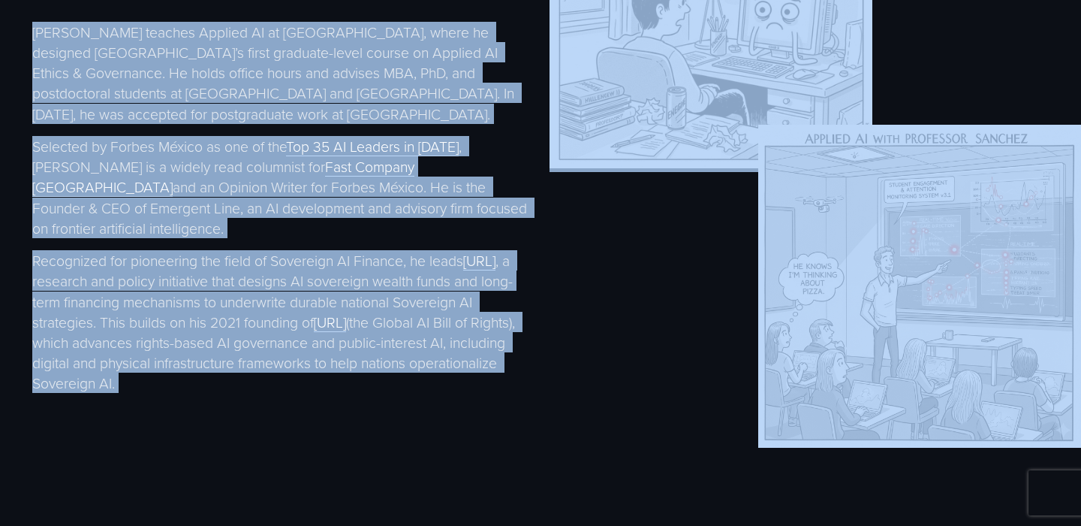
scroll to position [2869, 0]
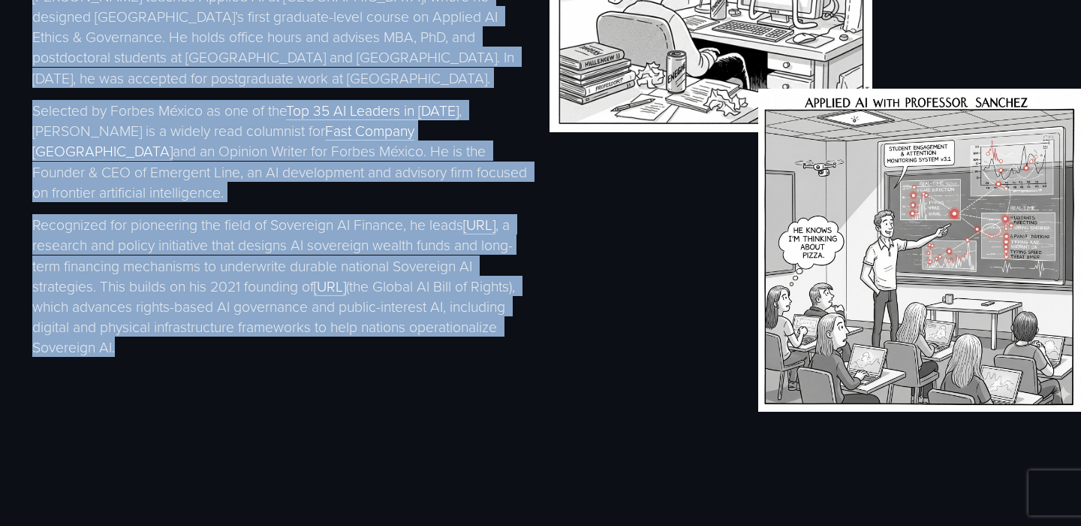
drag, startPoint x: 203, startPoint y: 59, endPoint x: 373, endPoint y: 349, distance: 336.9
click at [373, 349] on div "Professor Christopher Sanchez Christopher teaches Applied AI at EGADE Business …" at bounding box center [540, 112] width 1081 height 615
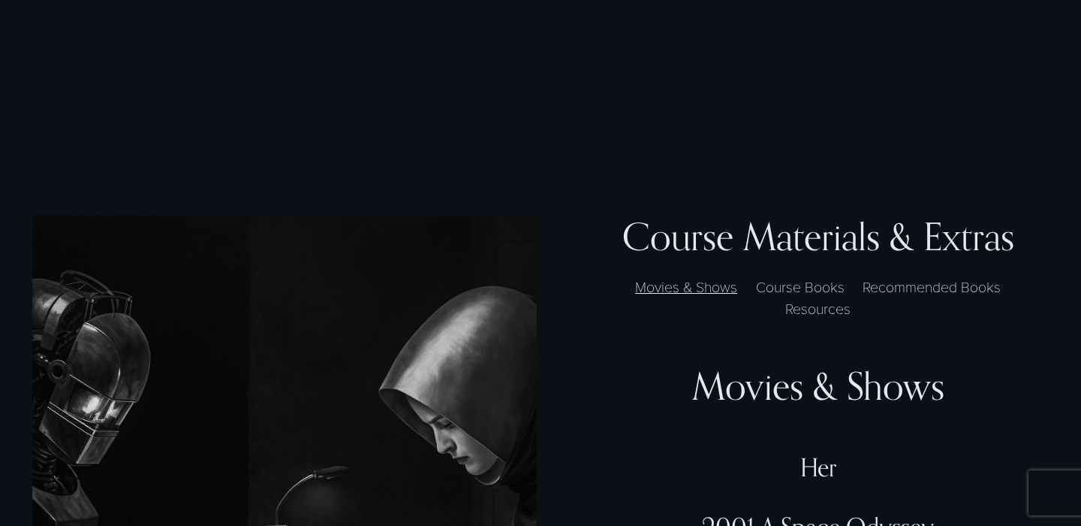
scroll to position [3756, 0]
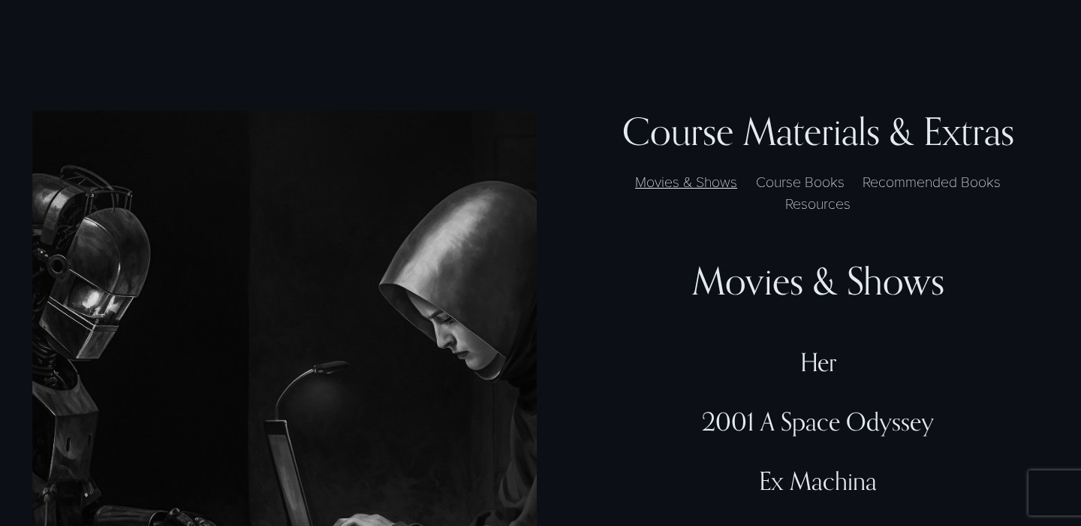
click at [707, 170] on label "Movies & Shows" at bounding box center [686, 181] width 116 height 22
click at [698, 170] on label "Movies & Shows" at bounding box center [686, 181] width 116 height 22
click at [788, 170] on label "Course Books" at bounding box center [800, 181] width 103 height 22
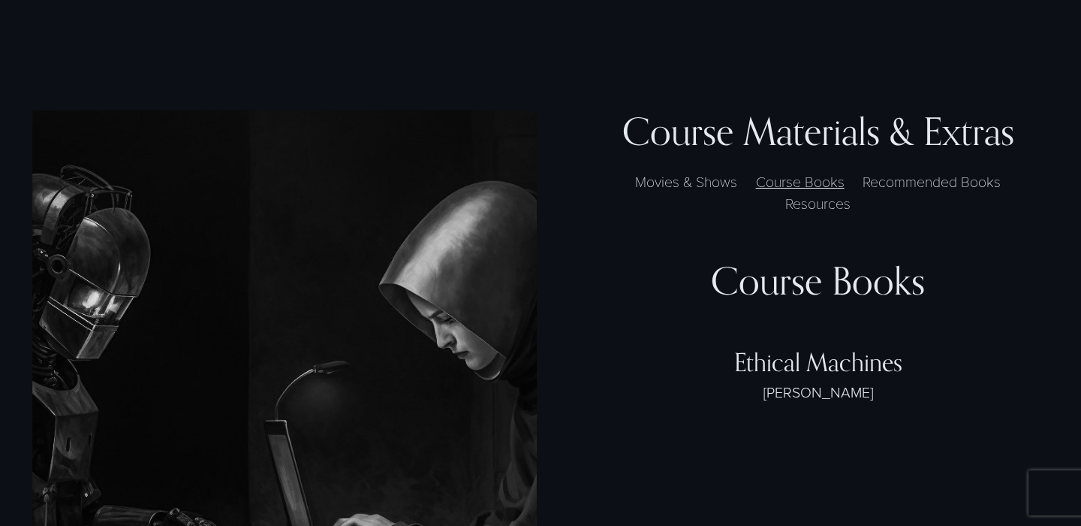
click at [702, 170] on label "Movies & Shows" at bounding box center [686, 181] width 116 height 22
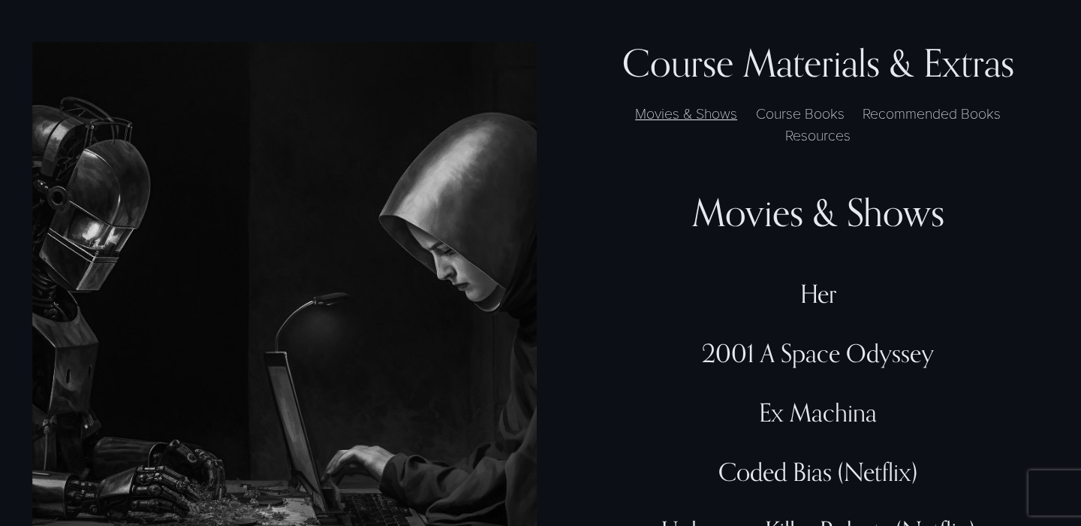
scroll to position [3824, 0]
click at [784, 103] on label "Course Books" at bounding box center [800, 114] width 103 height 22
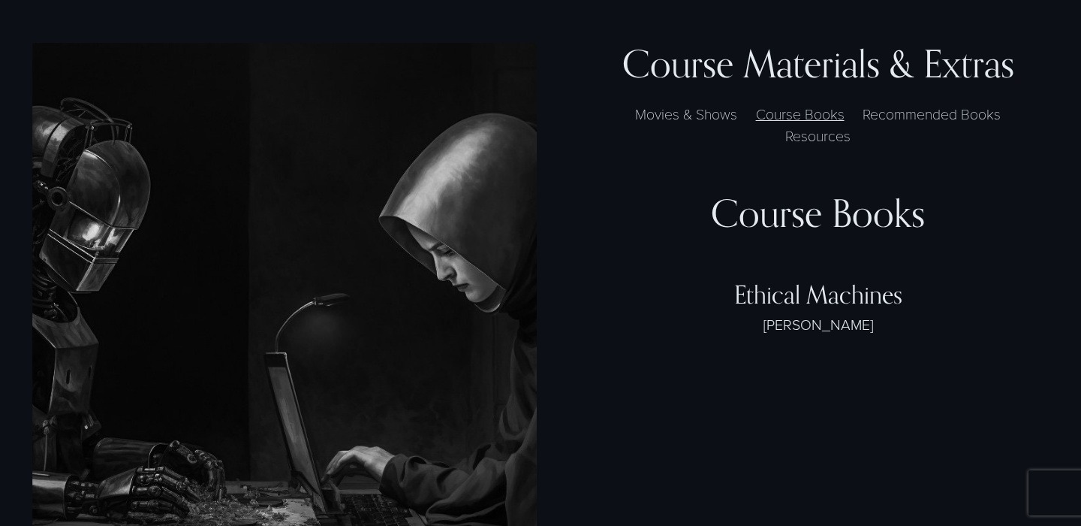
click at [764, 280] on div "Ethical Machines" at bounding box center [817, 295] width 461 height 30
drag, startPoint x: 758, startPoint y: 273, endPoint x: 798, endPoint y: 281, distance: 40.6
click at [760, 280] on div "Ethical Machines" at bounding box center [817, 295] width 461 height 30
click at [809, 314] on div "[PERSON_NAME]" at bounding box center [817, 324] width 461 height 20
click at [893, 103] on label "Recommended Books" at bounding box center [931, 114] width 152 height 22
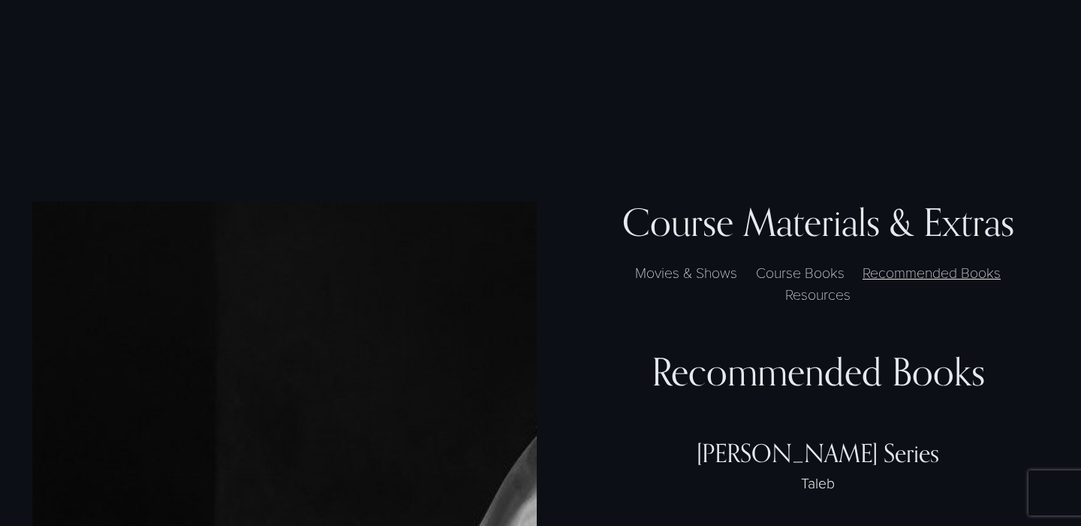
scroll to position [3665, 0]
click at [830, 284] on label "Resources" at bounding box center [818, 295] width 80 height 22
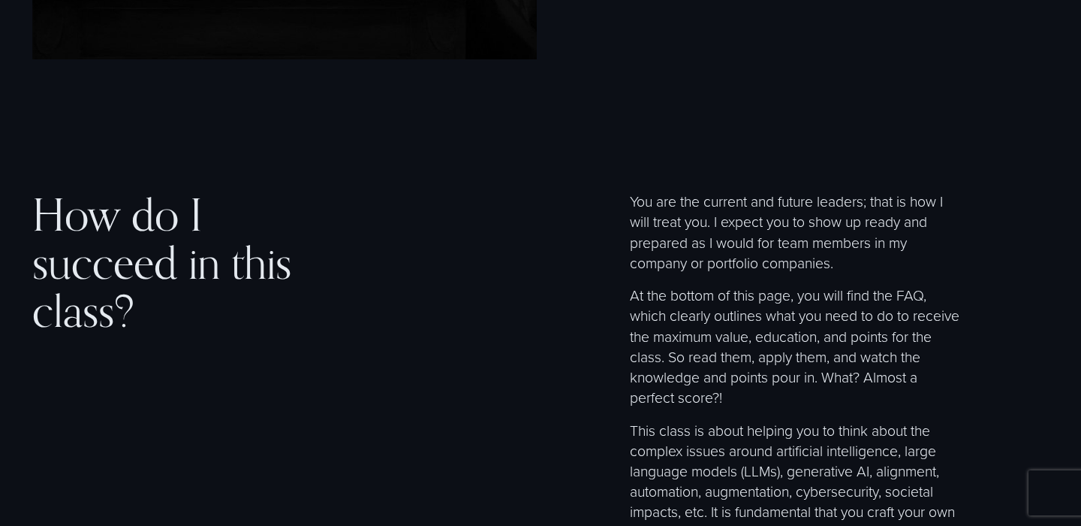
scroll to position [4402, 0]
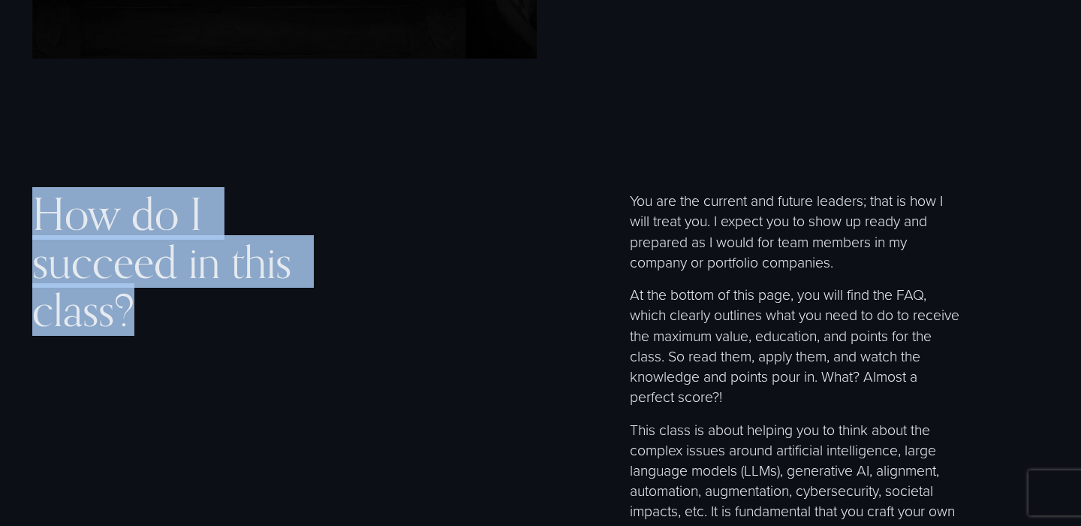
drag, startPoint x: 144, startPoint y: 278, endPoint x: 27, endPoint y: 191, distance: 145.5
click at [29, 193] on div "How do I succeed in this class? You are the current and future leaders; that is…" at bounding box center [540, 403] width 1081 height 546
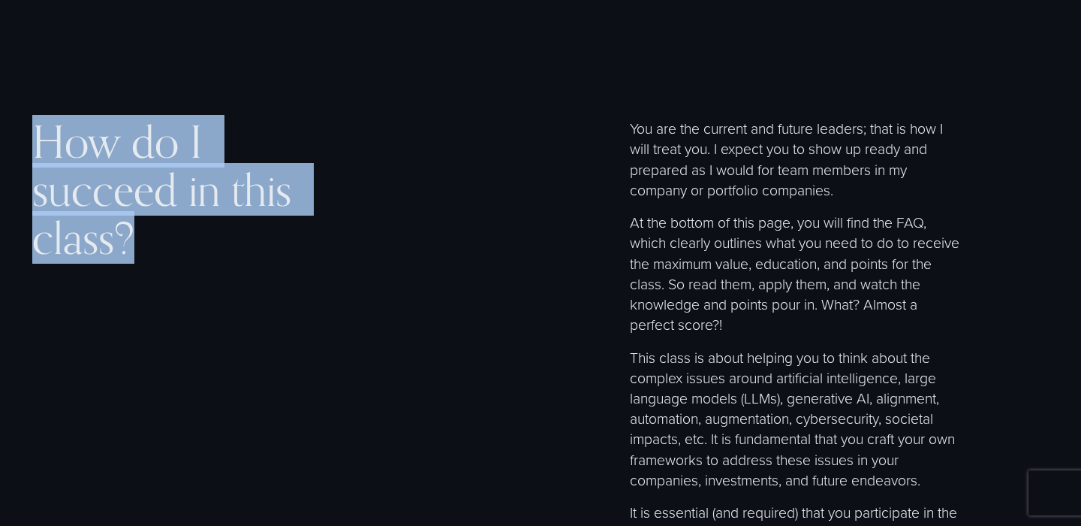
scroll to position [4480, 0]
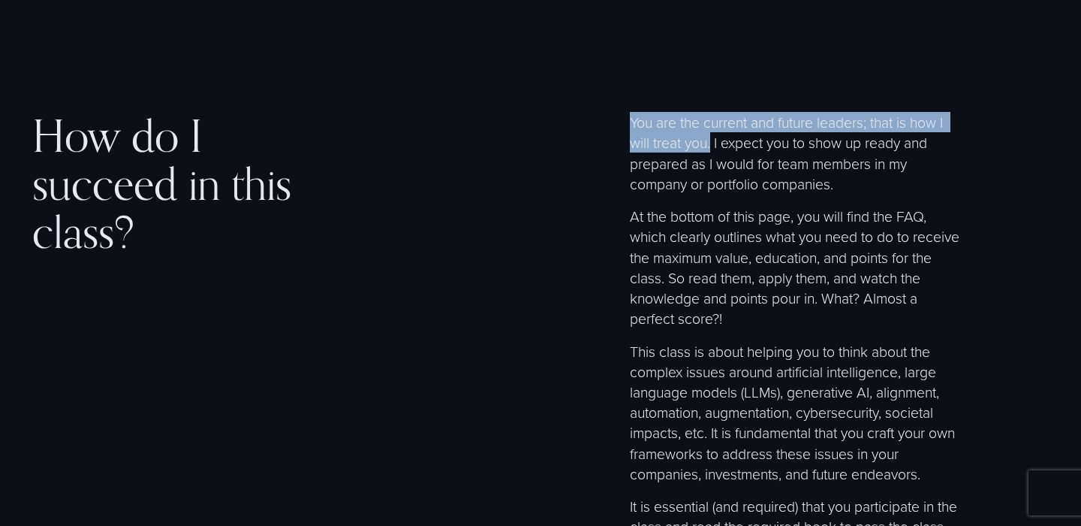
drag, startPoint x: 629, startPoint y: 92, endPoint x: 712, endPoint y: 112, distance: 85.0
click at [712, 113] on div "How do I succeed in this class? You are the current and future leaders; that is…" at bounding box center [540, 325] width 1081 height 546
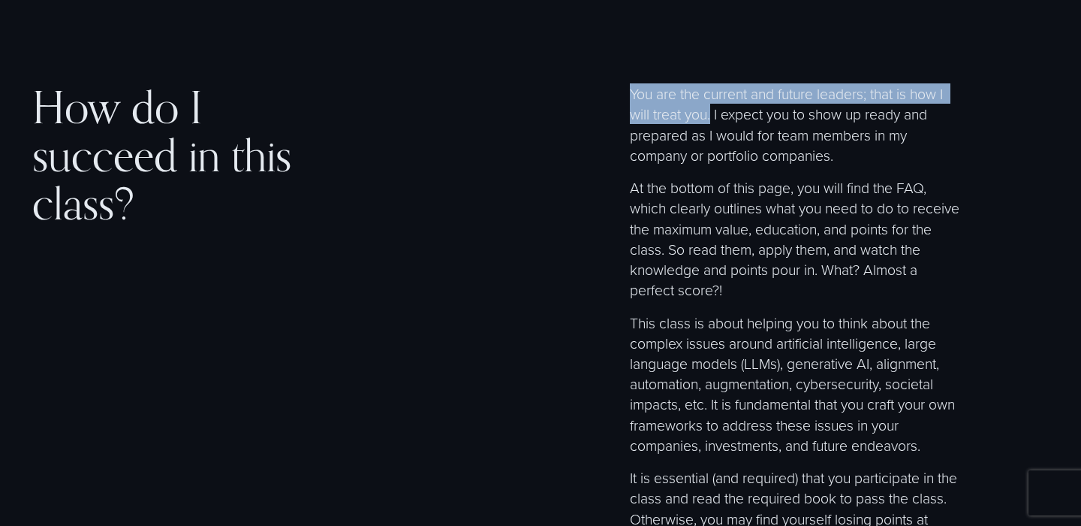
scroll to position [4507, 0]
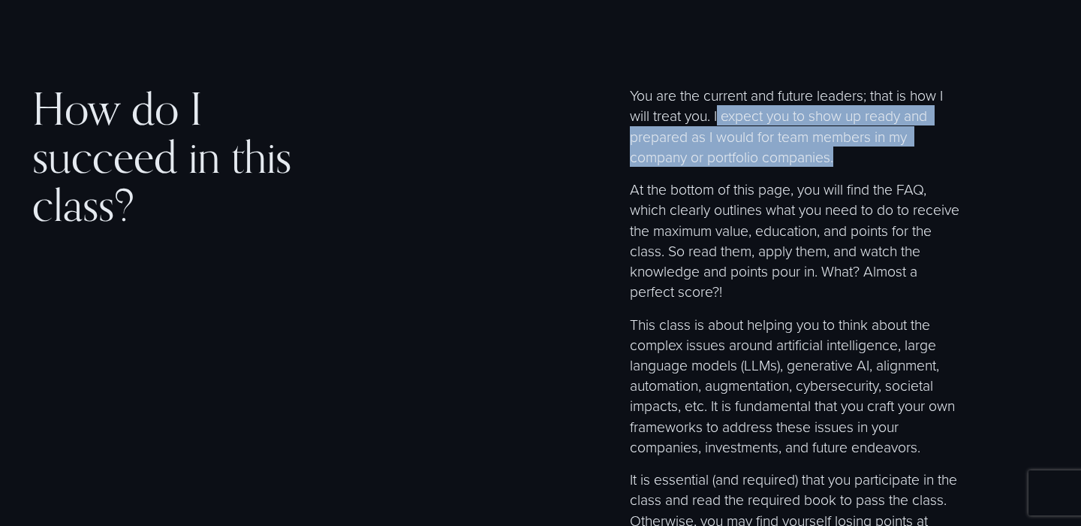
drag, startPoint x: 718, startPoint y: 92, endPoint x: 855, endPoint y: 125, distance: 141.3
click at [856, 126] on p "You are the current and future leaders; that is how I will treat you. I expect …" at bounding box center [796, 126] width 333 height 82
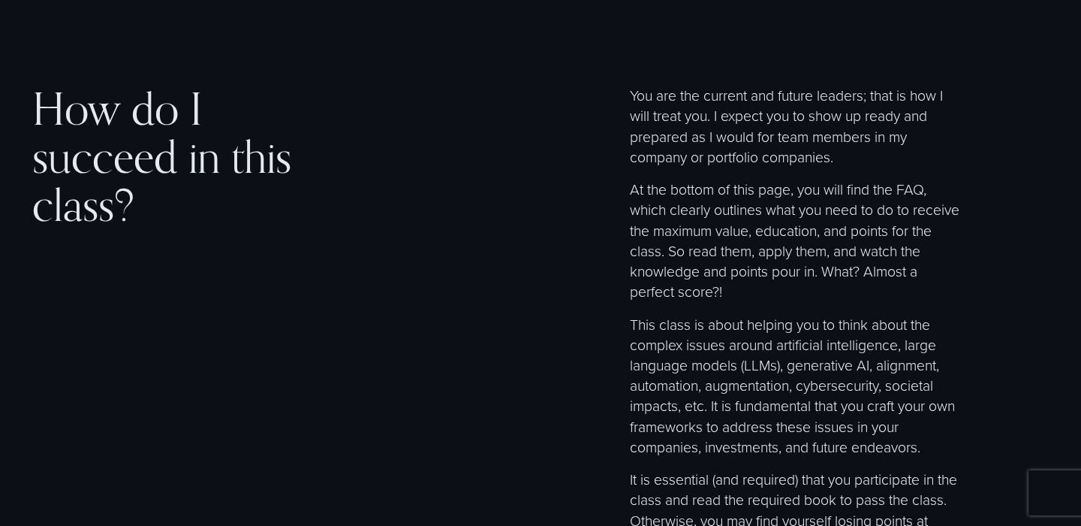
click at [868, 137] on p "You are the current and future leaders; that is how I will treat you. I expect …" at bounding box center [796, 126] width 333 height 82
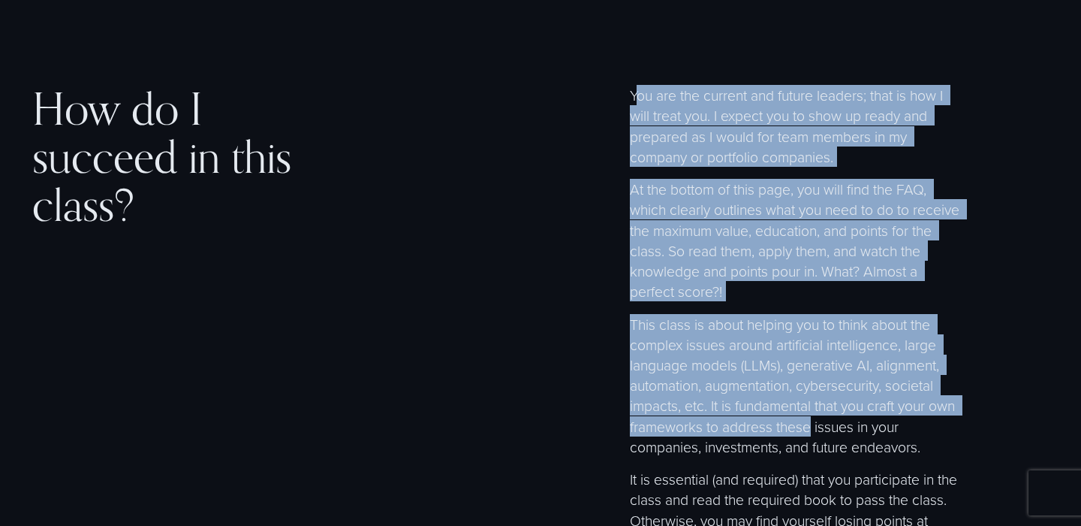
drag, startPoint x: 634, startPoint y: 71, endPoint x: 812, endPoint y: 401, distance: 374.9
click at [814, 401] on div "You are the current and future leaders; that is how I will treat you. I expect …" at bounding box center [796, 328] width 333 height 486
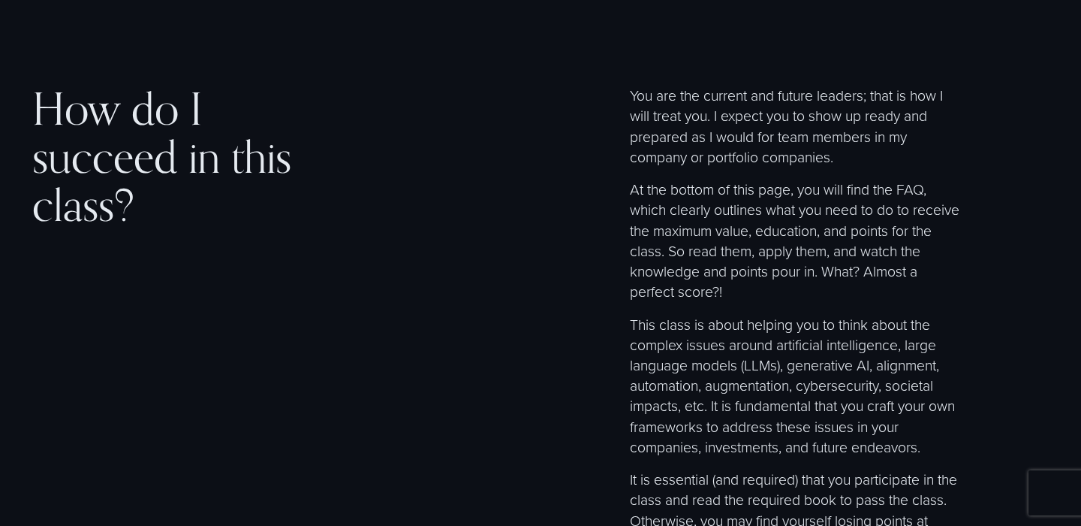
click at [742, 325] on p "This class is about helping you to think about the complex issues around artifi…" at bounding box center [796, 385] width 333 height 143
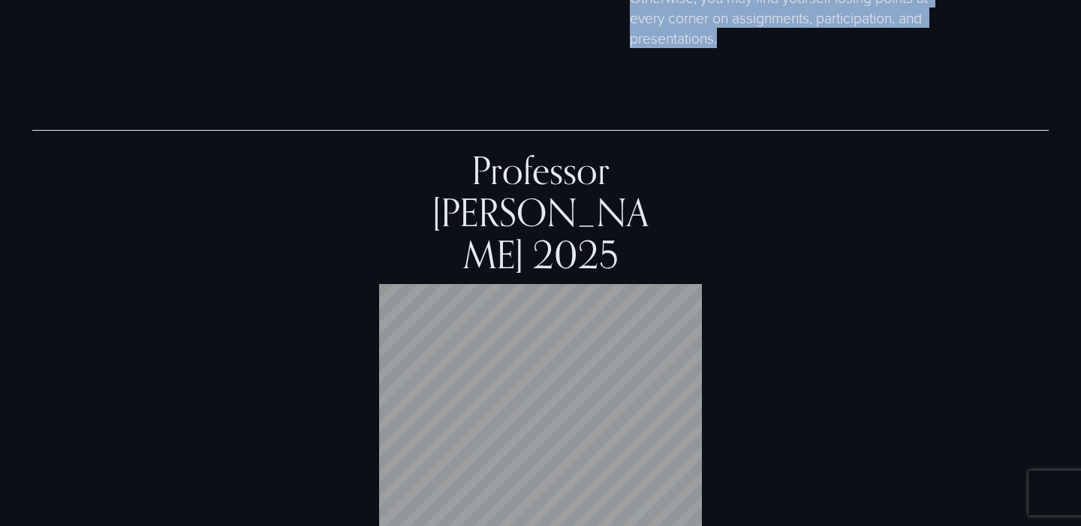
scroll to position [4944, 0]
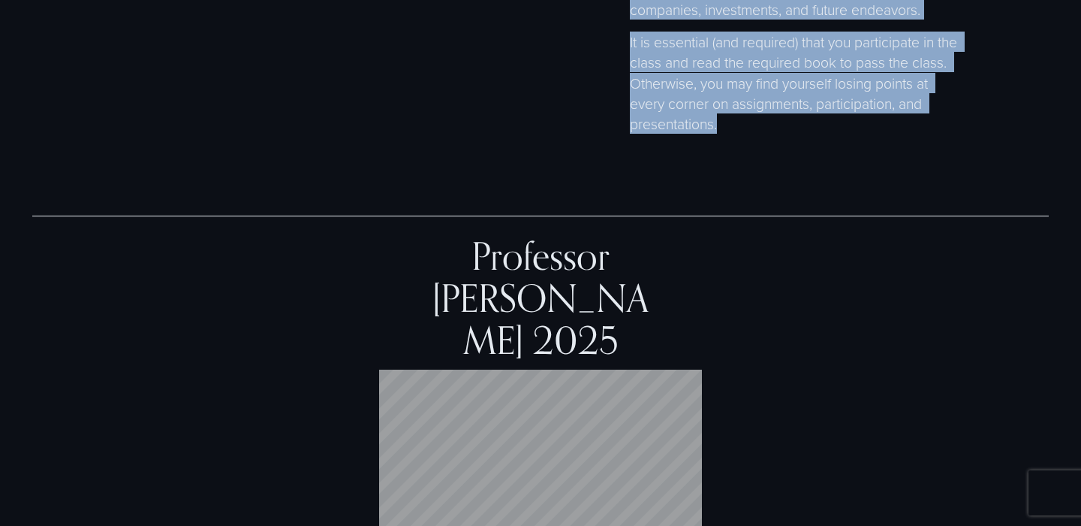
drag, startPoint x: 620, startPoint y: 60, endPoint x: 873, endPoint y: 98, distance: 255.9
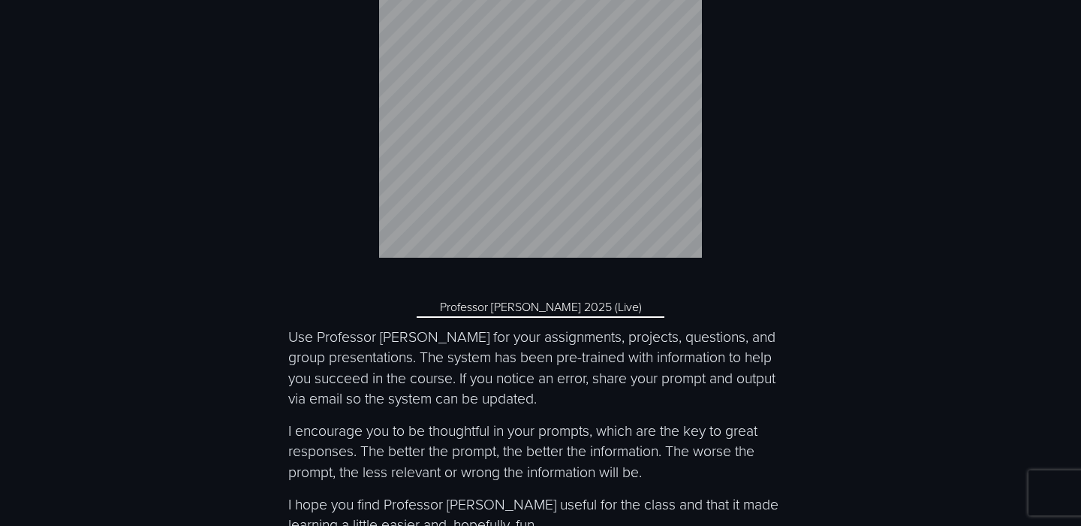
scroll to position [5403, 0]
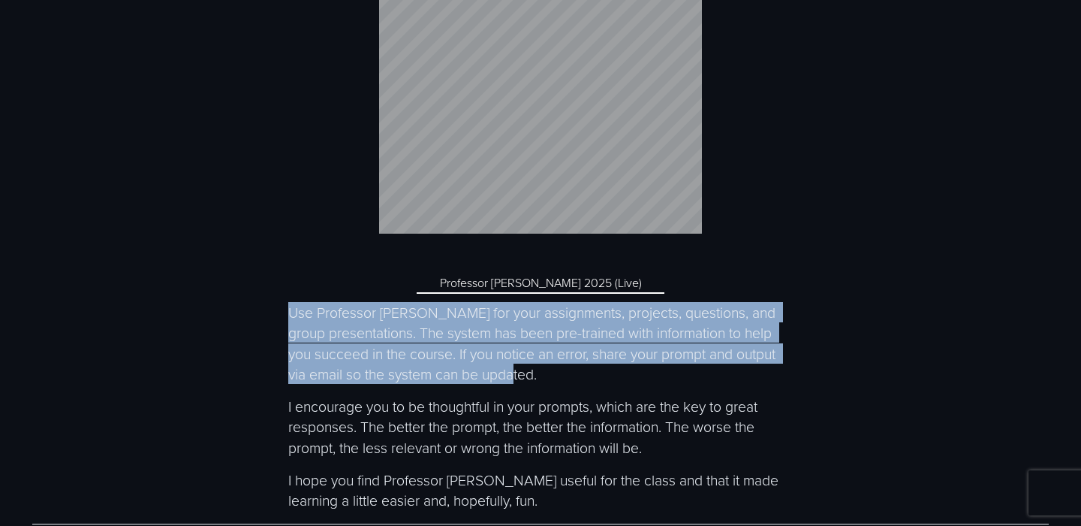
drag, startPoint x: 288, startPoint y: 273, endPoint x: 535, endPoint y: 333, distance: 254.4
click at [535, 333] on div "Professor McEthical 2025 Professor McEthical 2025 (Live) Use Professor McEthica…" at bounding box center [540, 140] width 1081 height 788
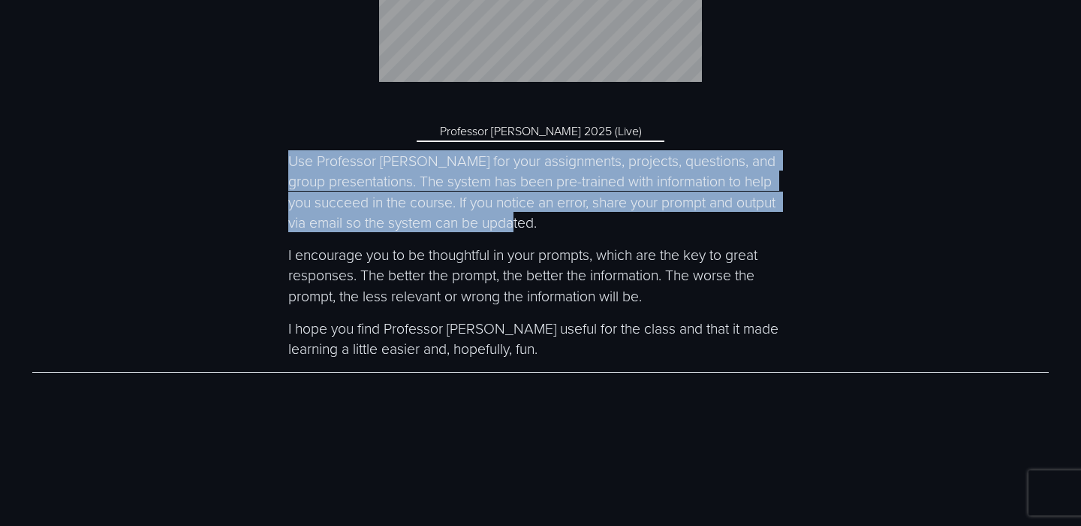
scroll to position [5556, 0]
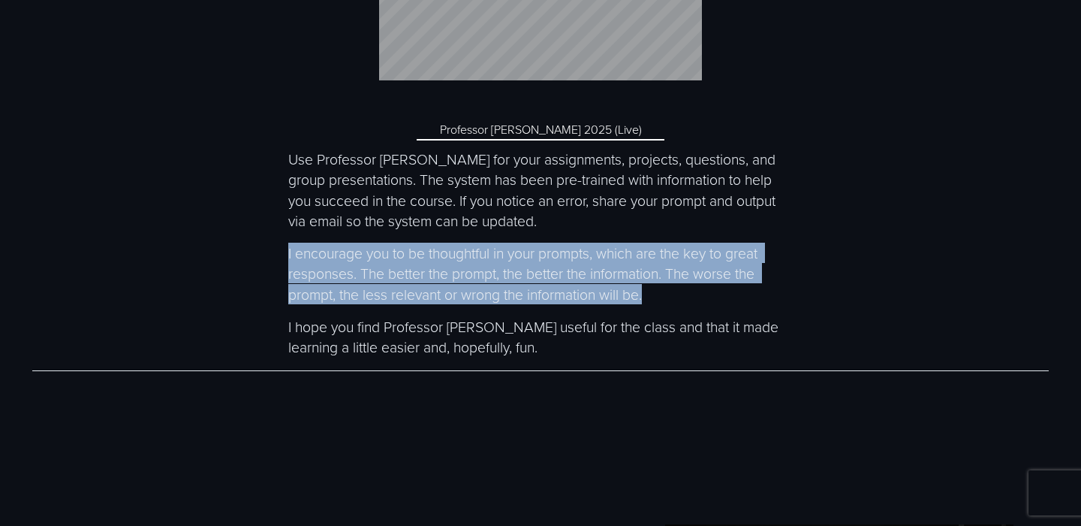
drag, startPoint x: 282, startPoint y: 209, endPoint x: 673, endPoint y: 250, distance: 393.3
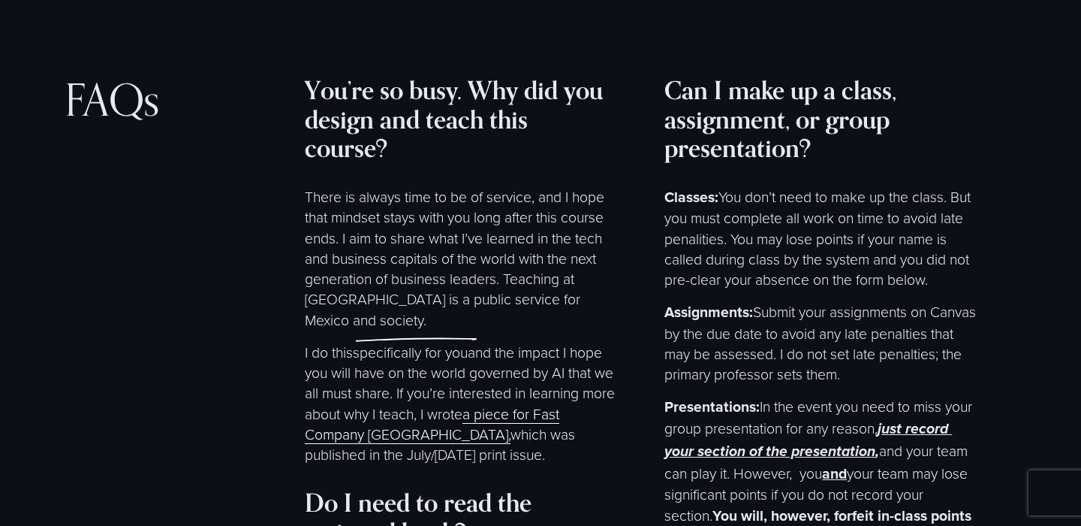
scroll to position [6616, 0]
drag, startPoint x: 302, startPoint y: 32, endPoint x: 499, endPoint y: 393, distance: 411.9
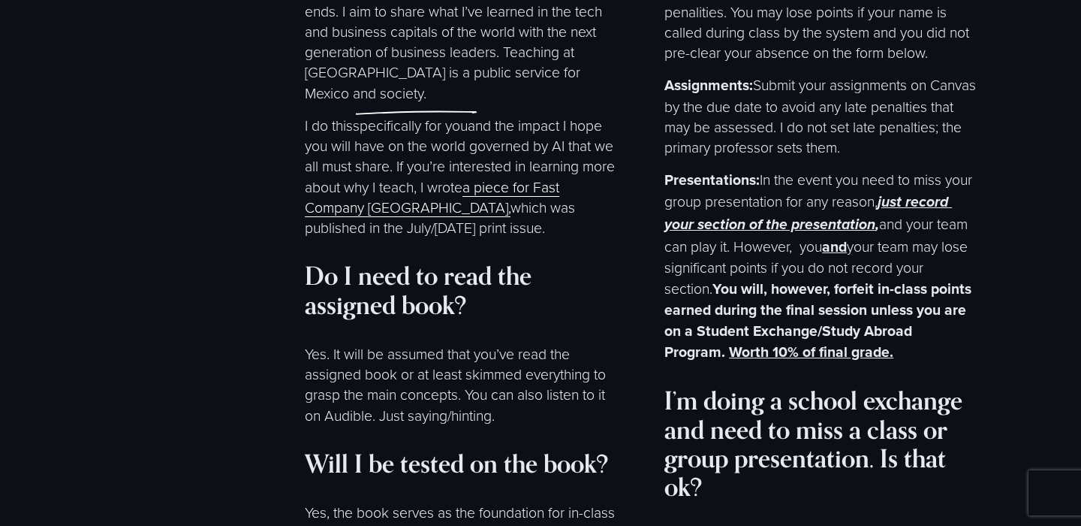
scroll to position [6872, 0]
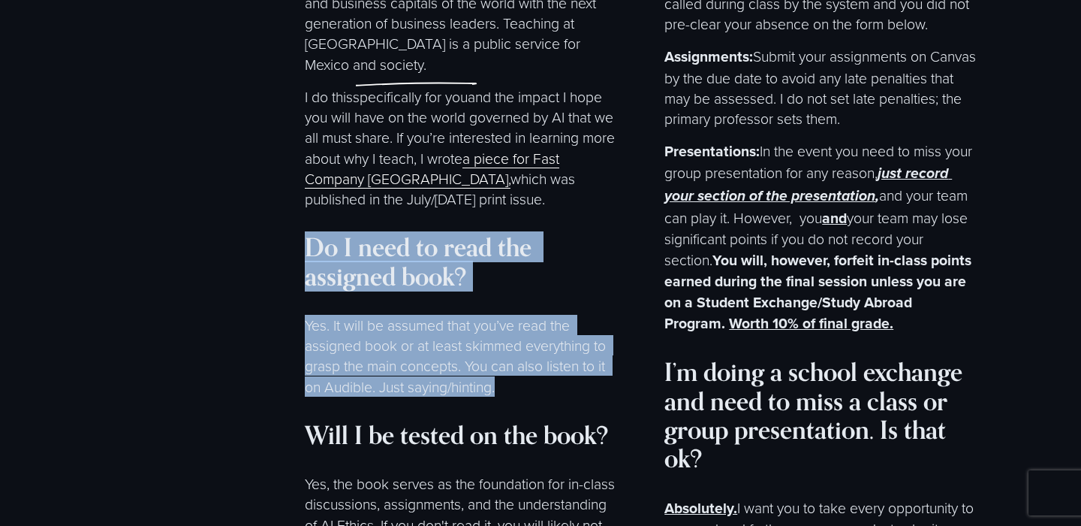
drag, startPoint x: 306, startPoint y: 189, endPoint x: 520, endPoint y: 345, distance: 265.1
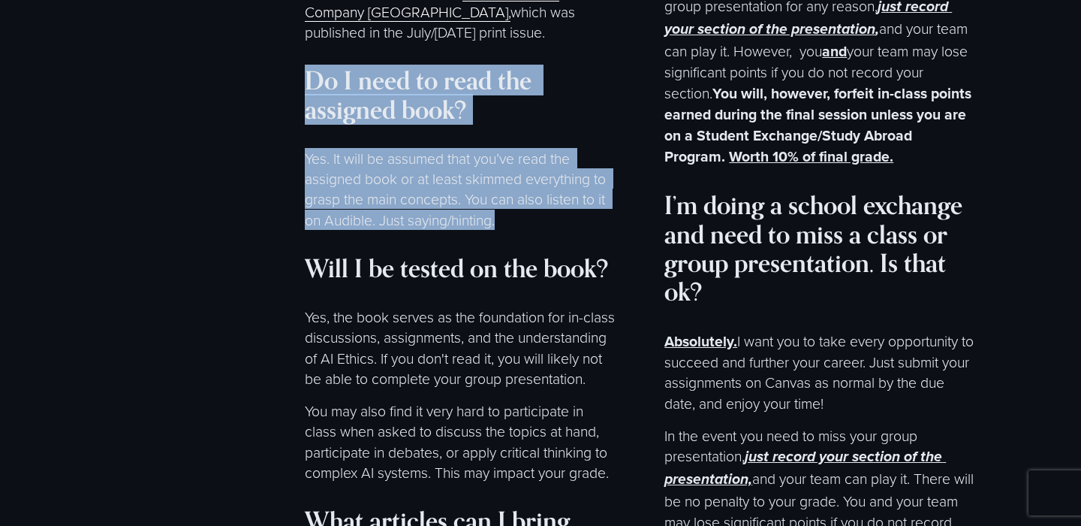
scroll to position [7042, 0]
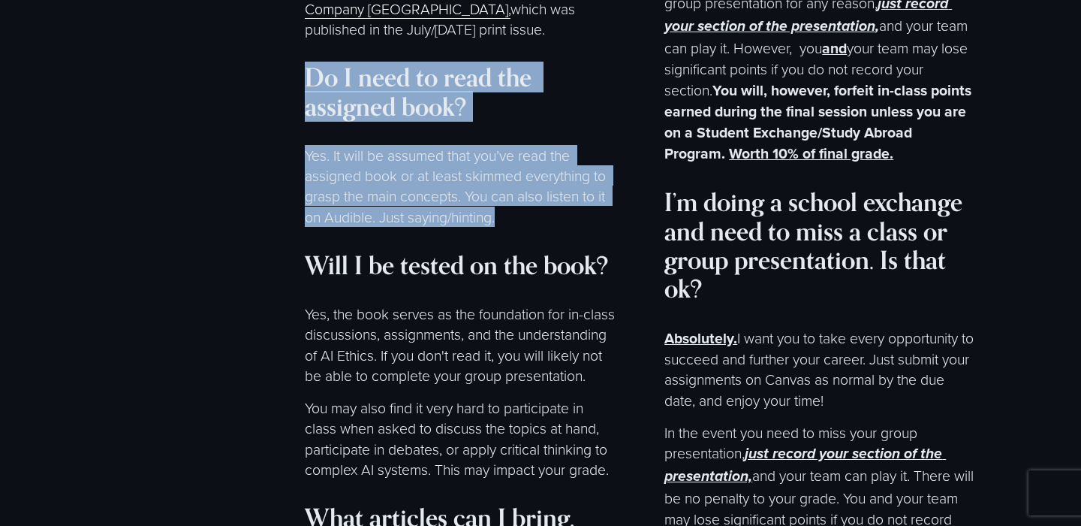
drag, startPoint x: 306, startPoint y: 201, endPoint x: 619, endPoint y: 430, distance: 388.5
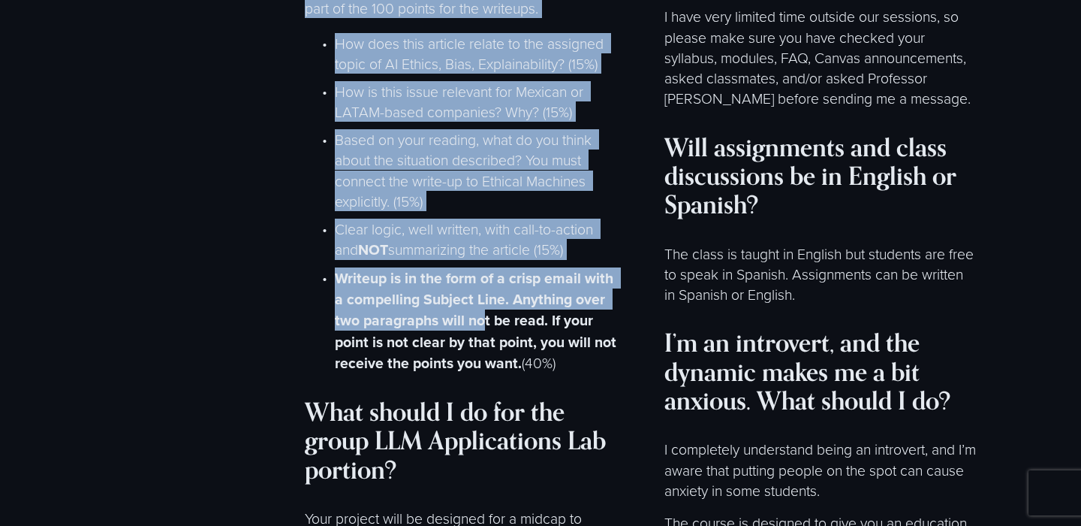
scroll to position [7846, 0]
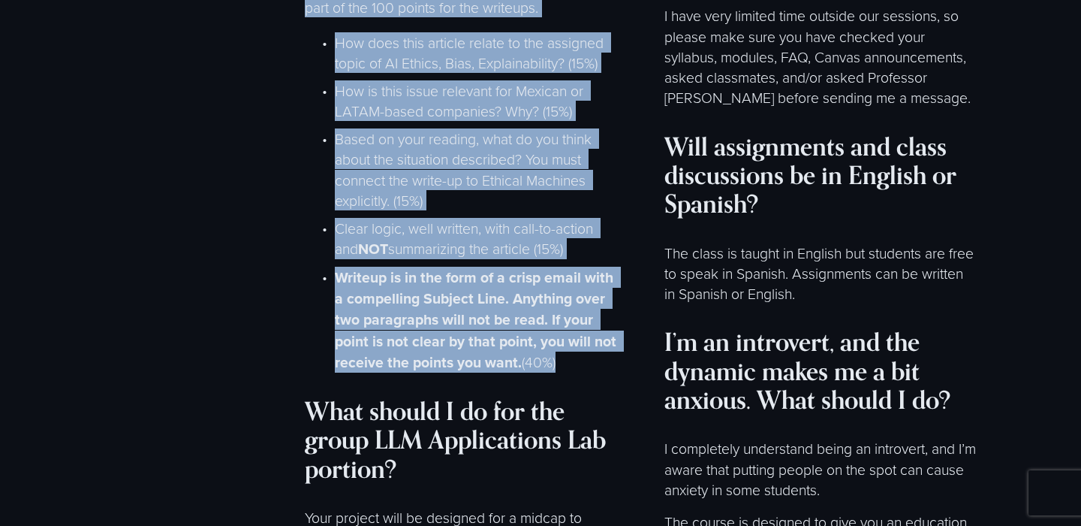
drag, startPoint x: 303, startPoint y: 68, endPoint x: 562, endPoint y: 333, distance: 371.1
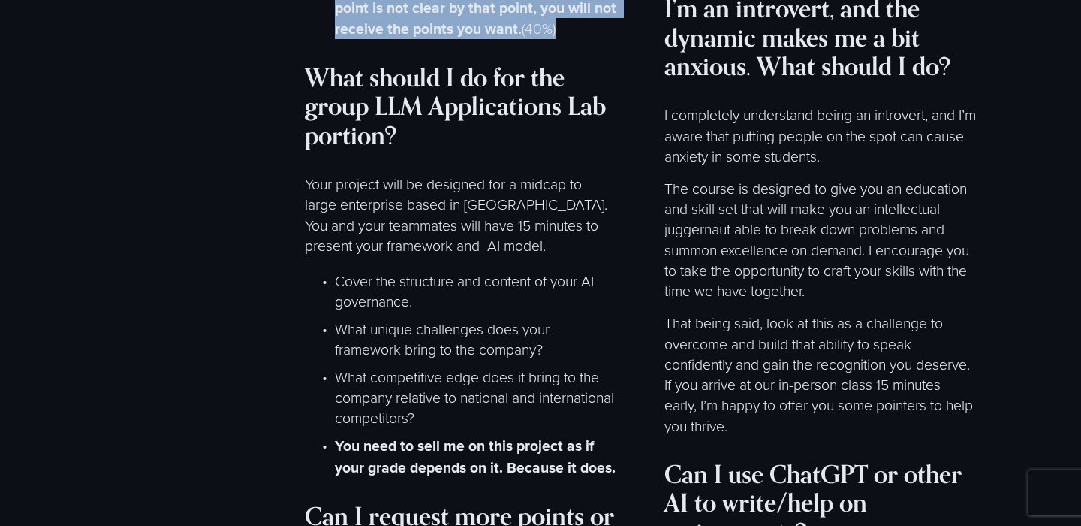
scroll to position [8181, 0]
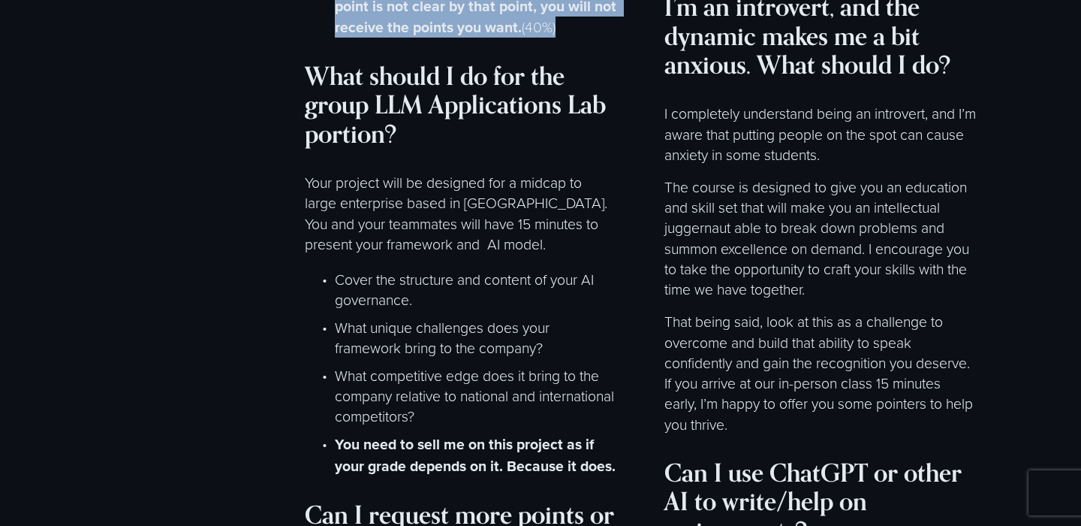
drag, startPoint x: 311, startPoint y: 38, endPoint x: 626, endPoint y: 412, distance: 489.7
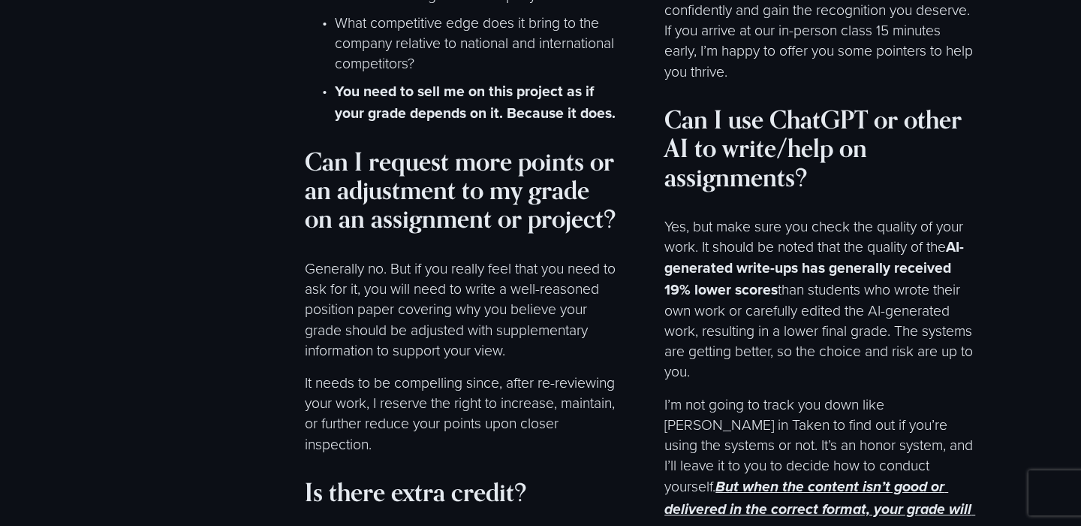
scroll to position [8535, 0]
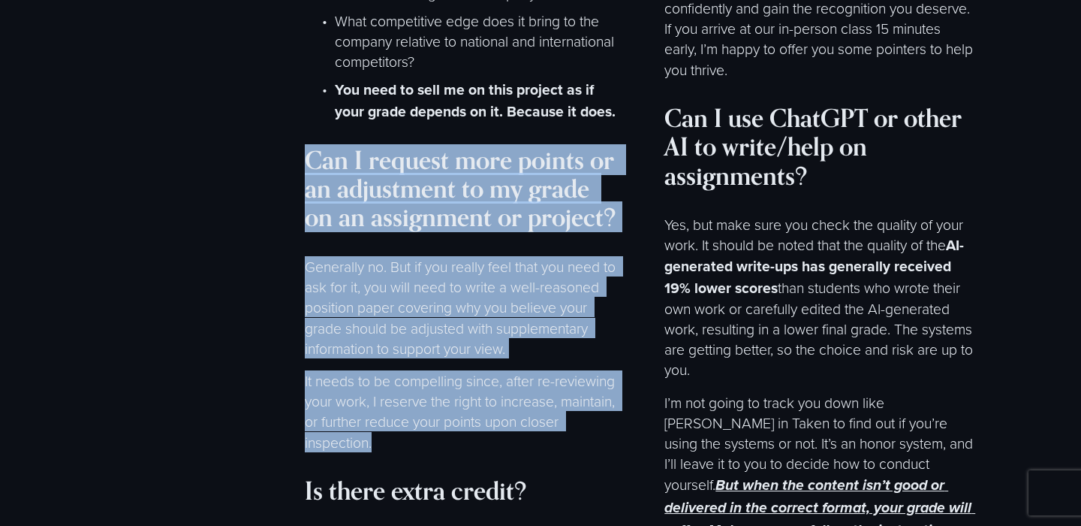
drag, startPoint x: 310, startPoint y: 115, endPoint x: 462, endPoint y: 403, distance: 325.8
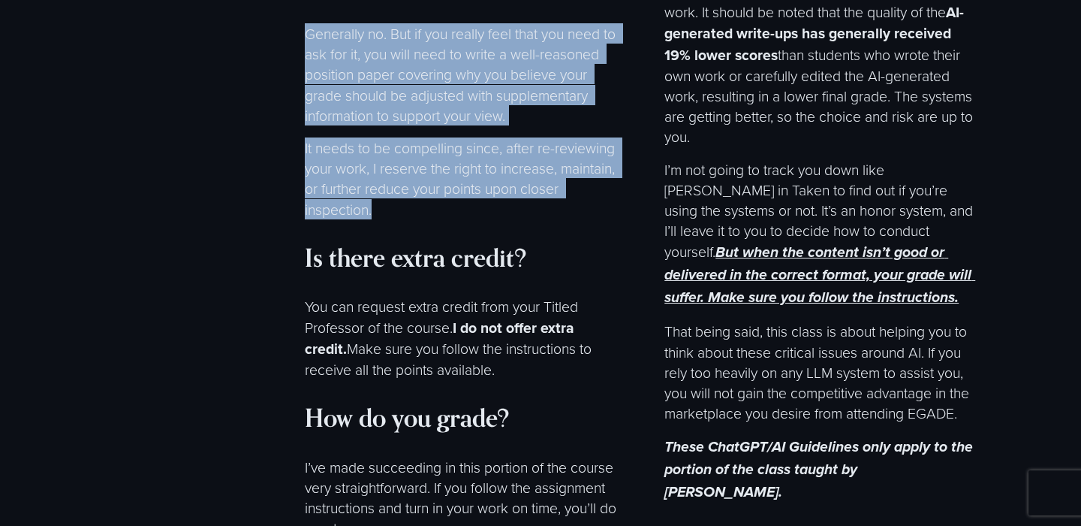
scroll to position [8790, 0]
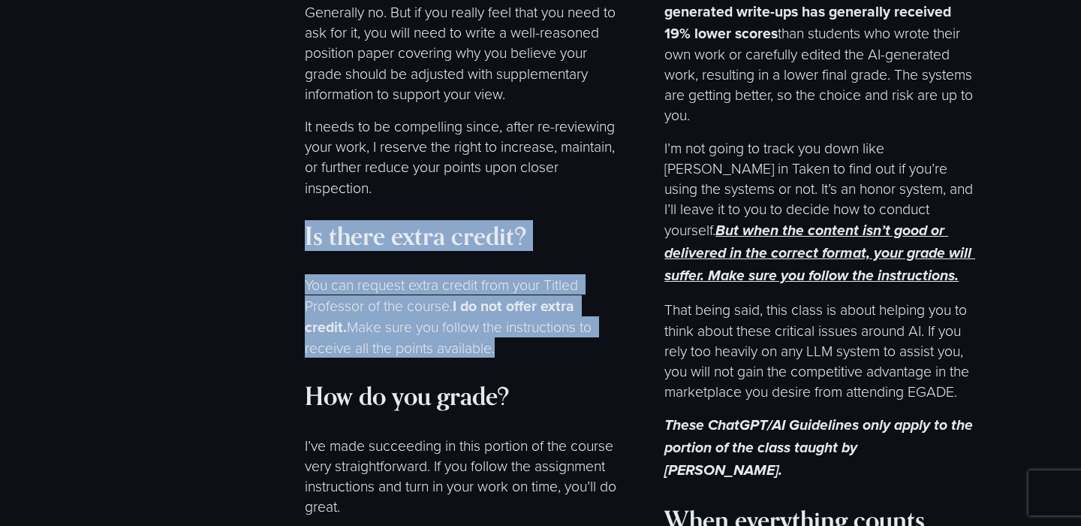
drag, startPoint x: 306, startPoint y: 185, endPoint x: 558, endPoint y: 330, distance: 290.9
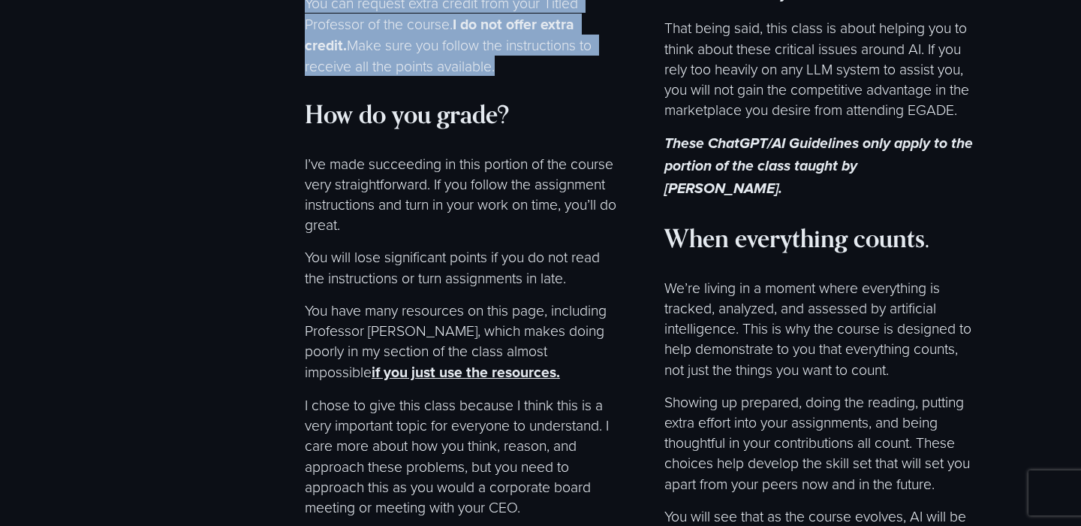
scroll to position [9080, 0]
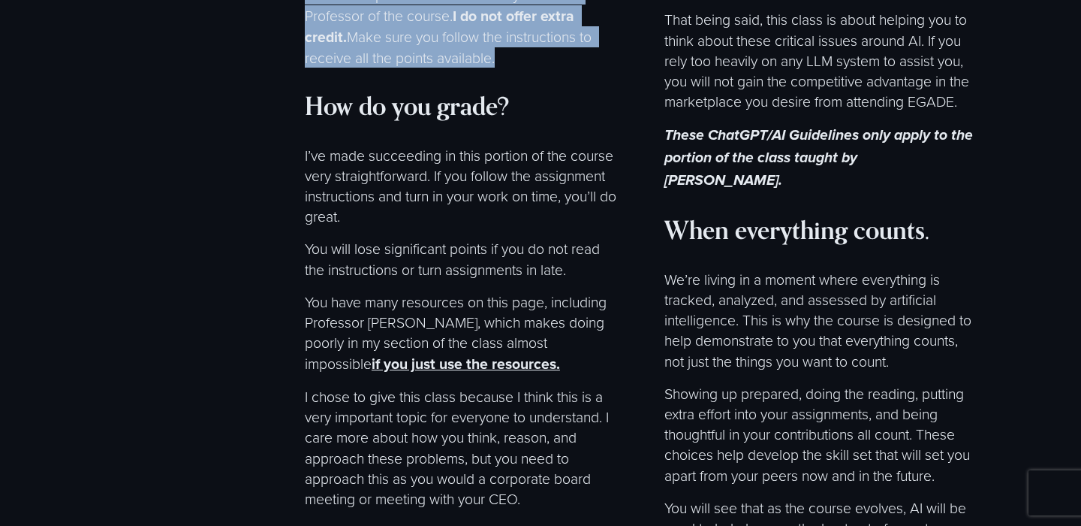
drag, startPoint x: 305, startPoint y: 62, endPoint x: 559, endPoint y: 444, distance: 459.2
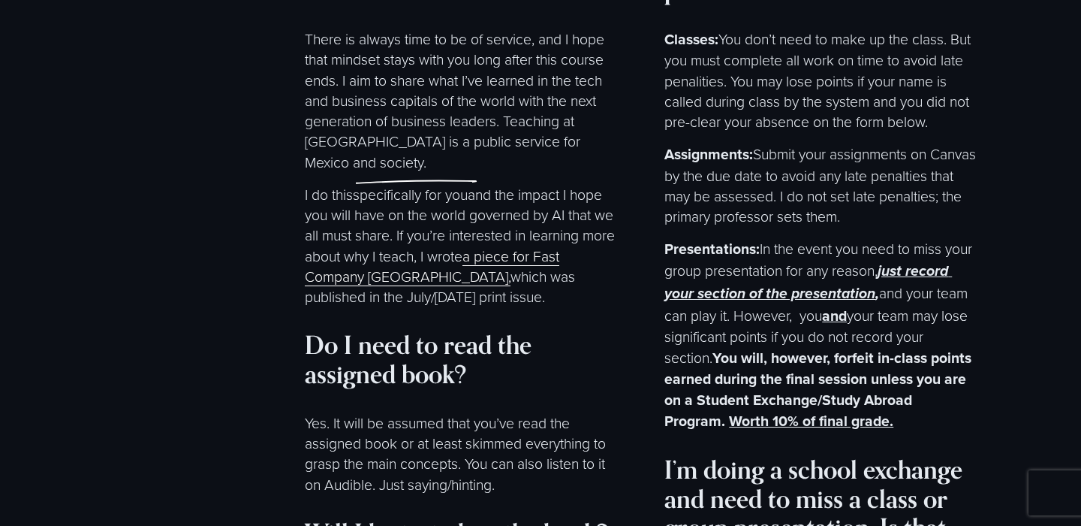
scroll to position [7025, 0]
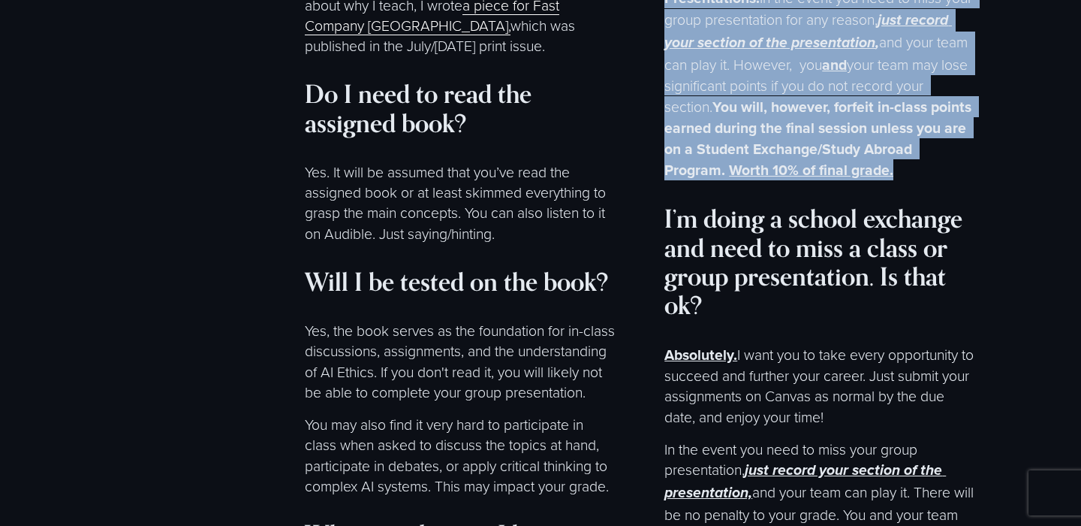
drag, startPoint x: 664, startPoint y: 47, endPoint x: 962, endPoint y: 128, distance: 308.9
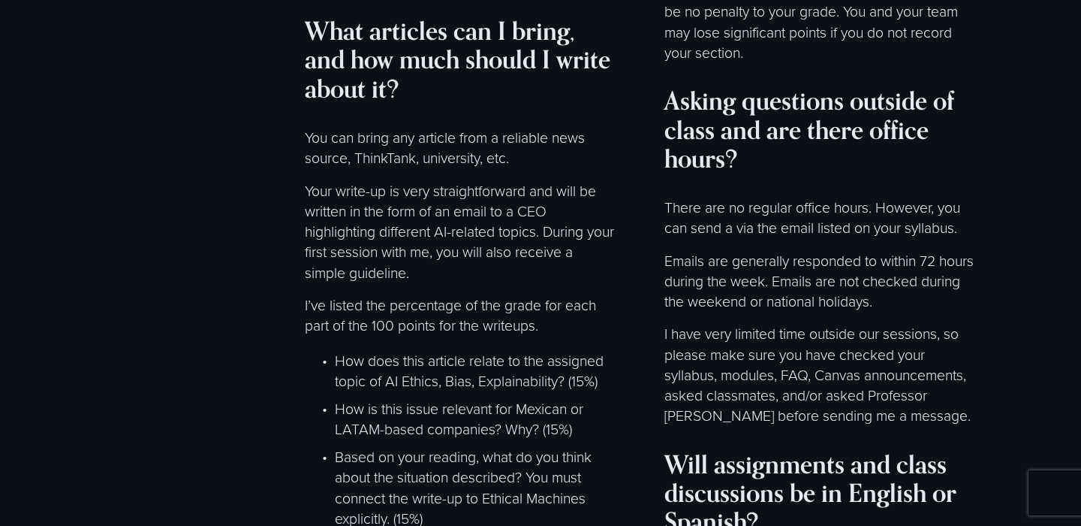
scroll to position [7531, 0]
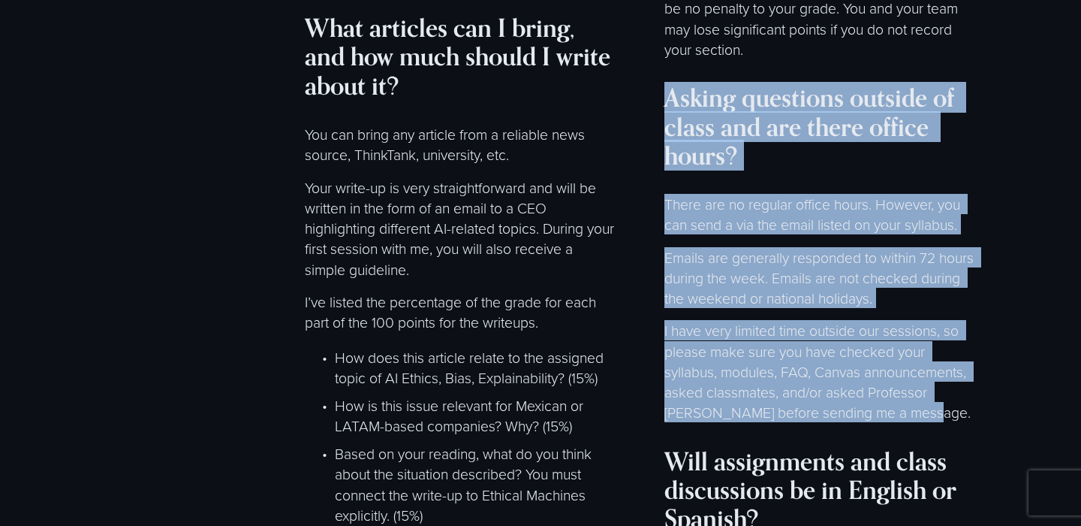
drag, startPoint x: 665, startPoint y: 47, endPoint x: 953, endPoint y: 365, distance: 428.4
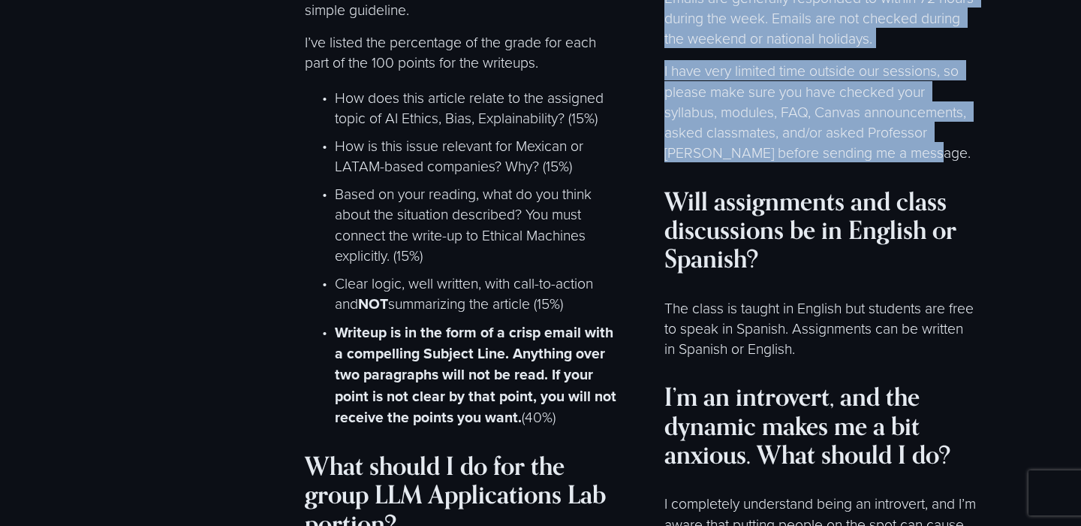
scroll to position [7804, 0]
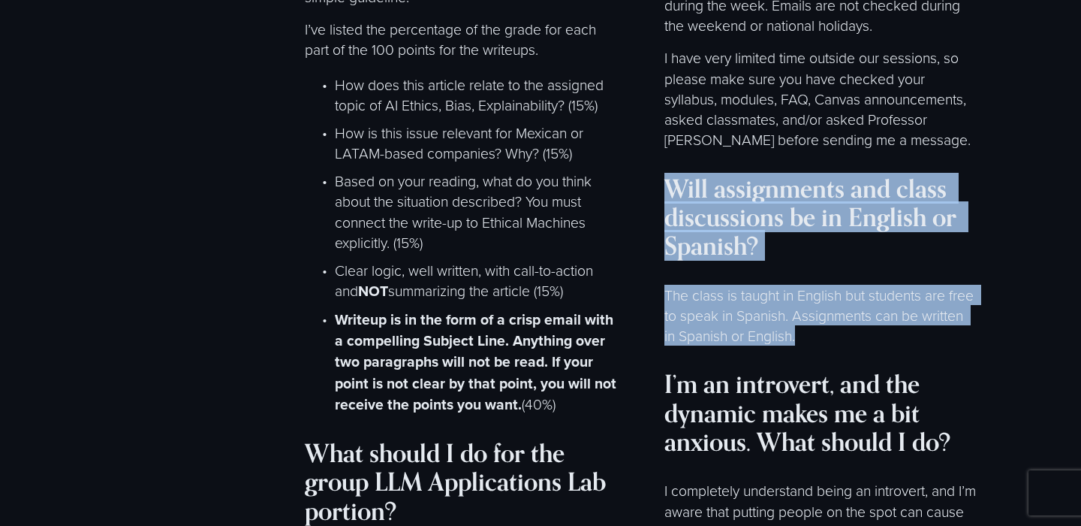
drag, startPoint x: 662, startPoint y: 140, endPoint x: 892, endPoint y: 288, distance: 273.6
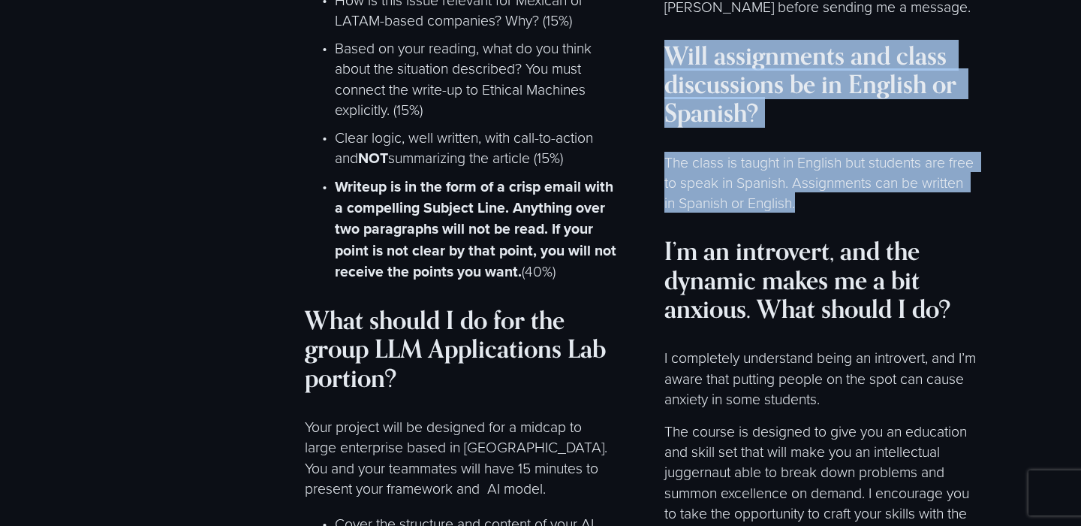
scroll to position [8109, 0]
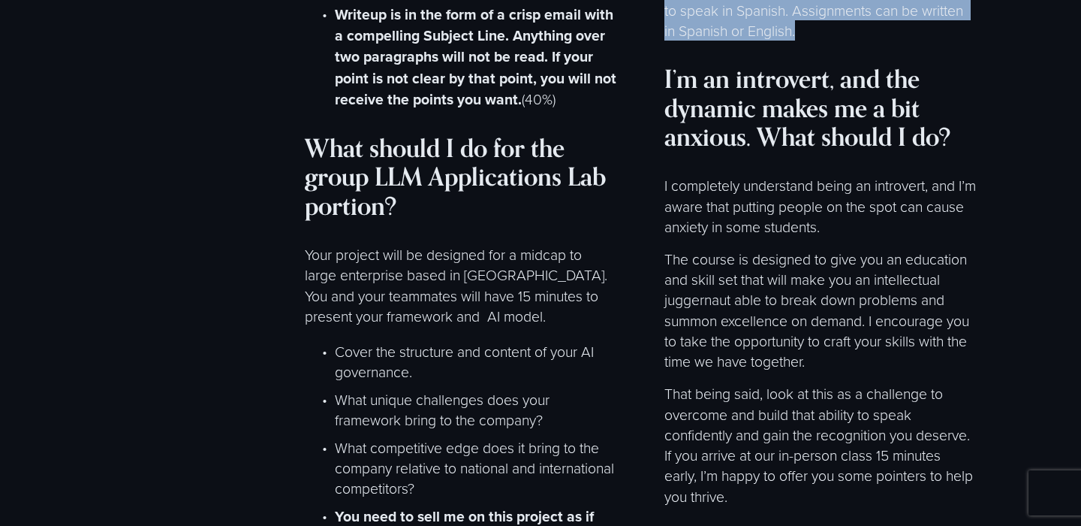
drag, startPoint x: 661, startPoint y: 27, endPoint x: 884, endPoint y: 456, distance: 483.6
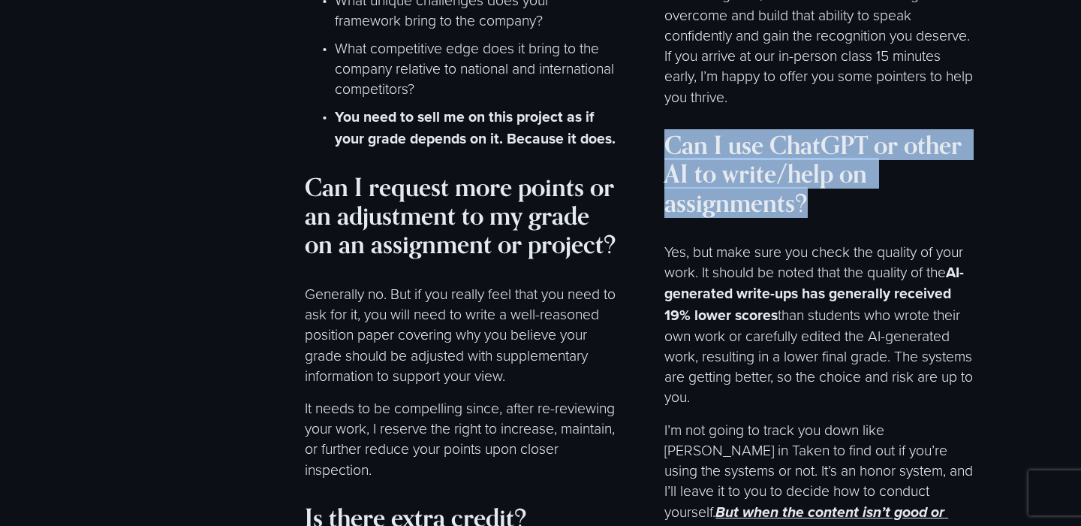
scroll to position [8507, 0]
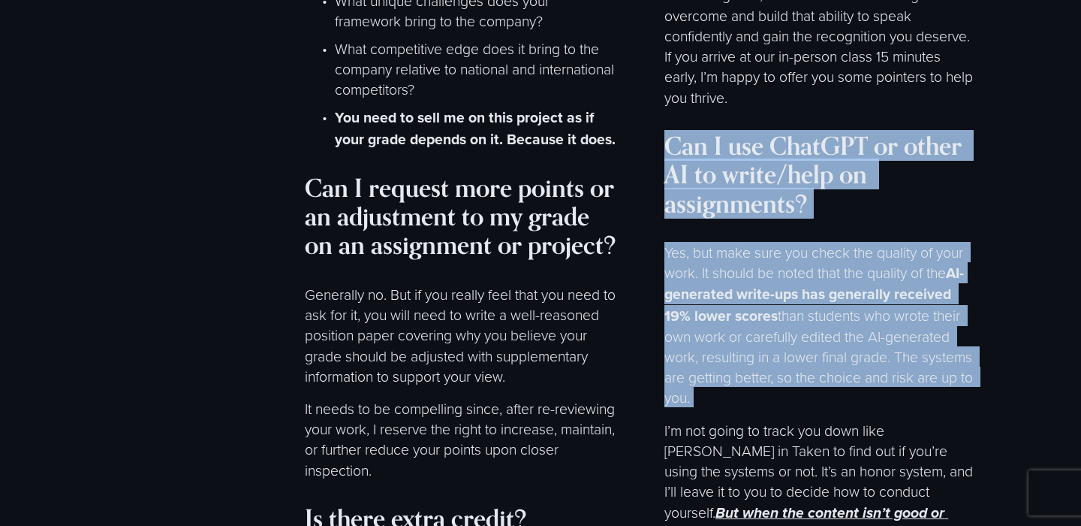
drag, startPoint x: 666, startPoint y: 89, endPoint x: 806, endPoint y: 359, distance: 304.2
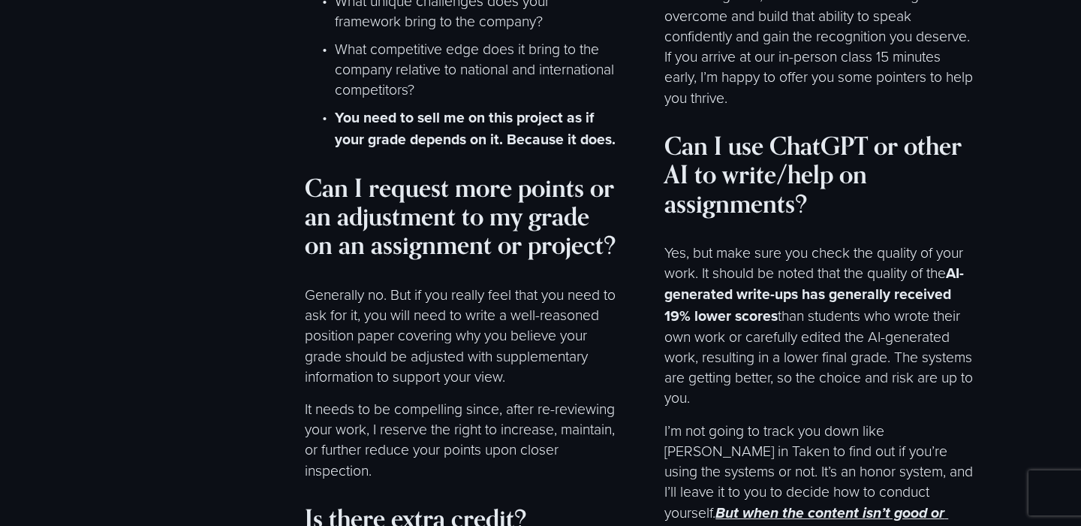
click at [833, 320] on p "Yes, but make sure you check the quality of your work. It should be noted that …" at bounding box center [820, 325] width 312 height 166
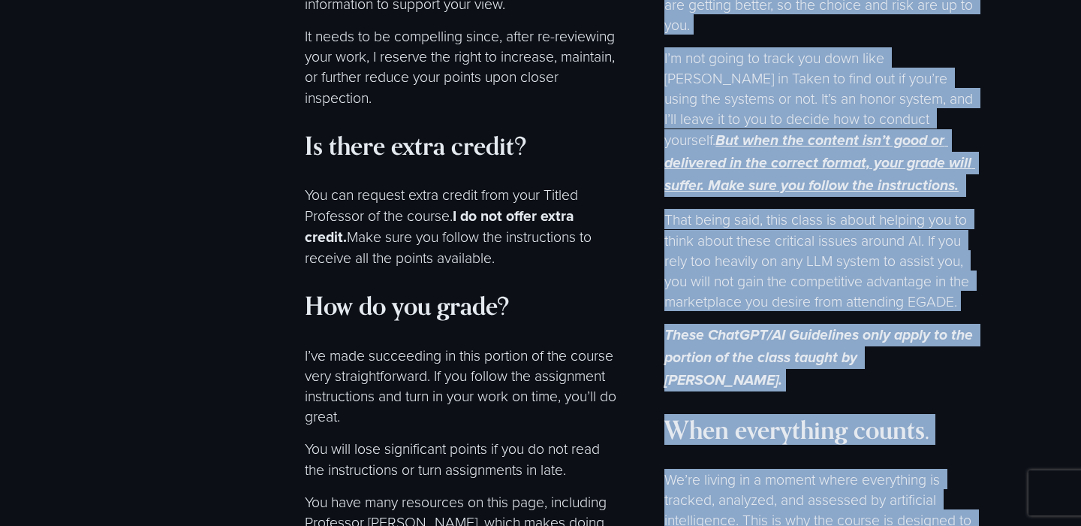
scroll to position [9044, 0]
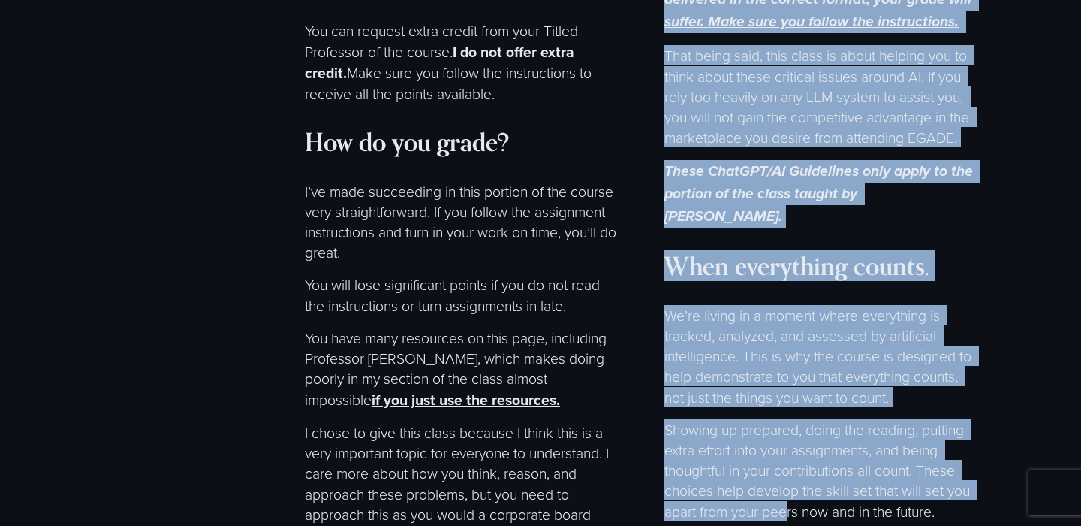
drag, startPoint x: 668, startPoint y: 101, endPoint x: 842, endPoint y: 189, distance: 195.1
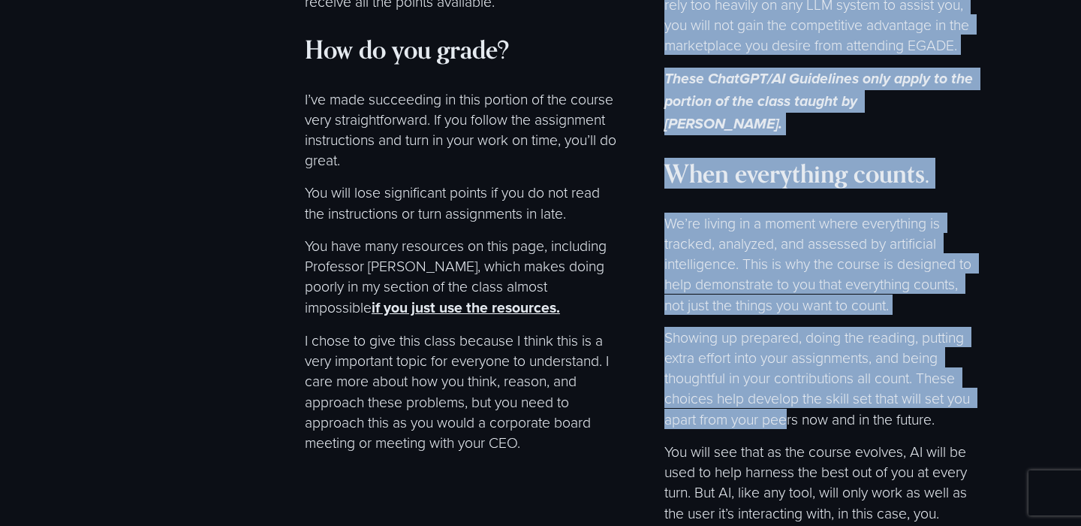
scroll to position [9162, 0]
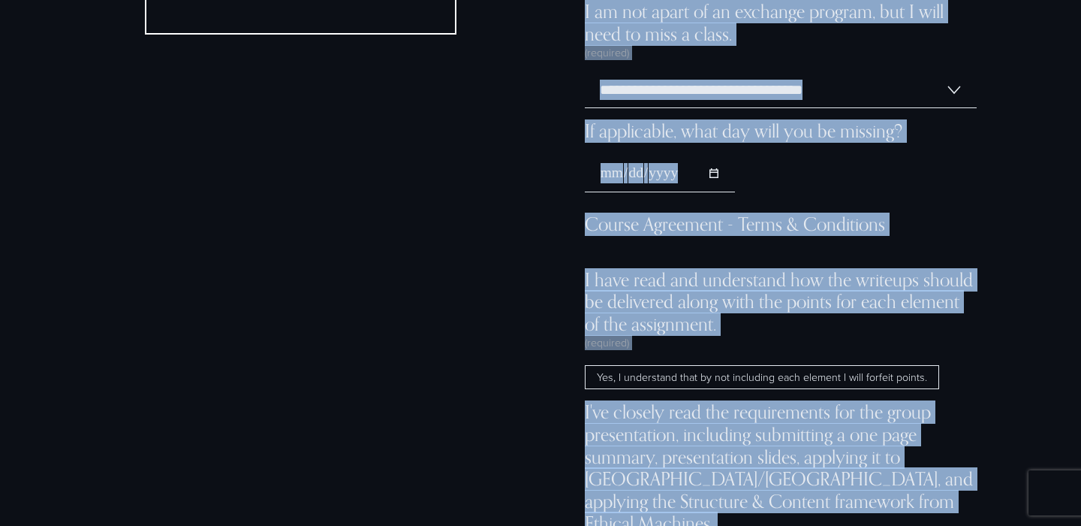
drag, startPoint x: 664, startPoint y: 119, endPoint x: 760, endPoint y: 530, distance: 422.5
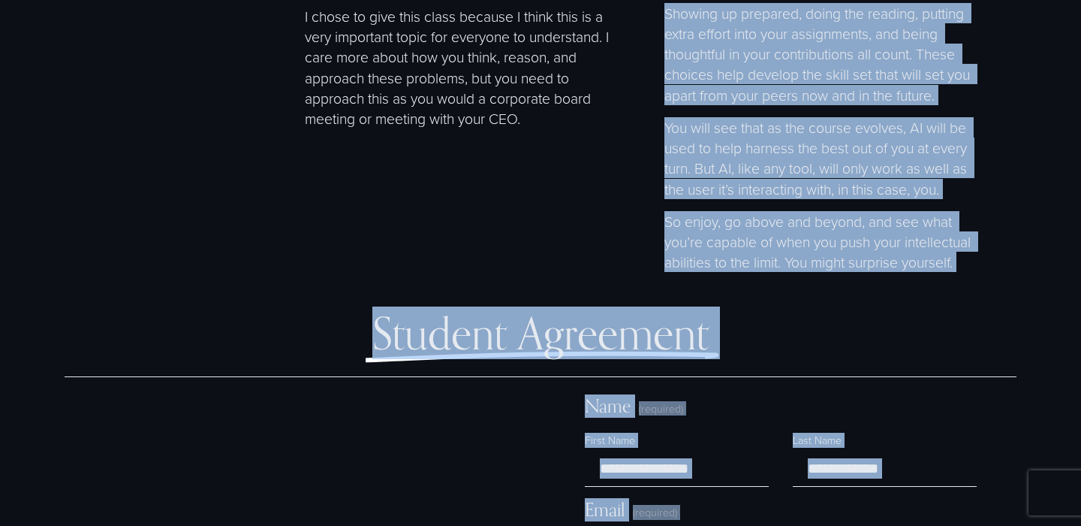
scroll to position [9200, 0]
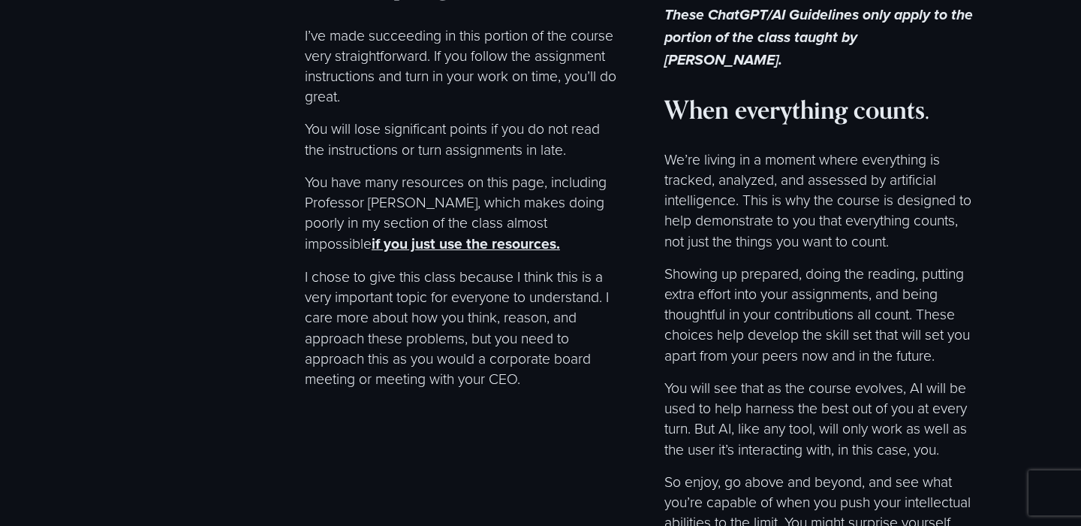
click at [824, 377] on p "You will see that as the course evolves, AI will be used to help harness the be…" at bounding box center [820, 418] width 312 height 82
drag, startPoint x: 667, startPoint y: 76, endPoint x: 873, endPoint y: 514, distance: 483.7
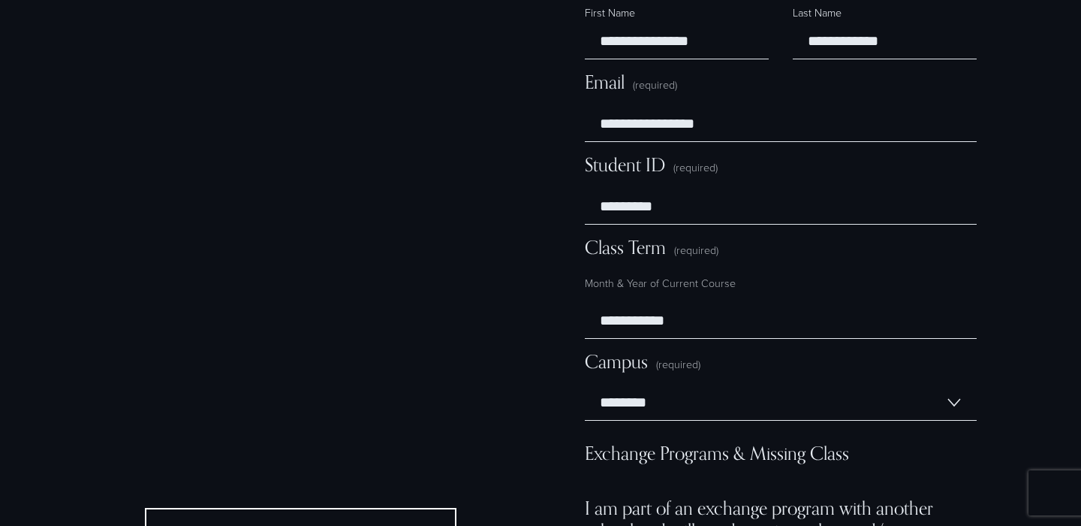
scroll to position [9887, 0]
drag, startPoint x: 579, startPoint y: 212, endPoint x: 664, endPoint y: 215, distance: 85.6
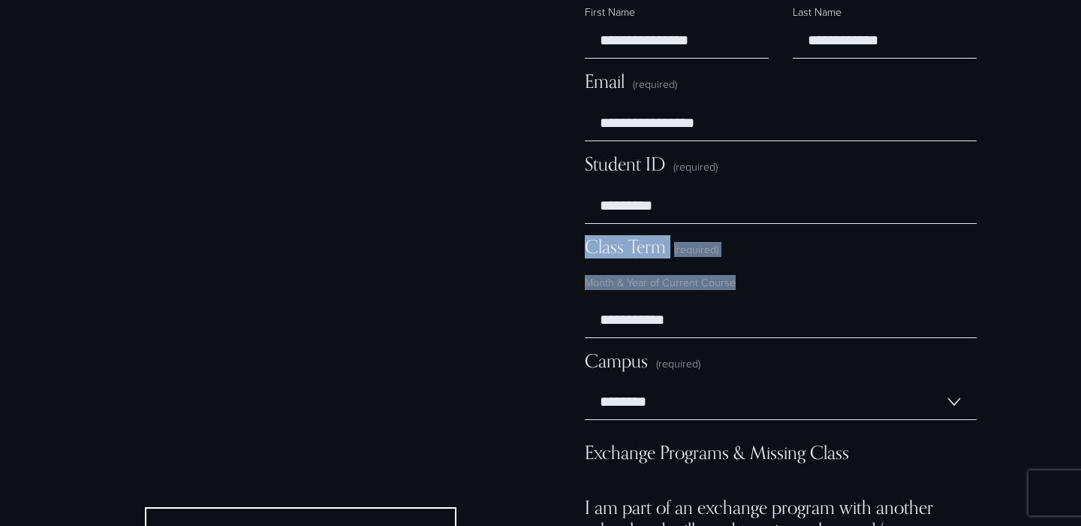
drag, startPoint x: 585, startPoint y: 208, endPoint x: 734, endPoint y: 254, distance: 155.6
click at [734, 254] on div "**********" at bounding box center [781, 287] width 392 height 102
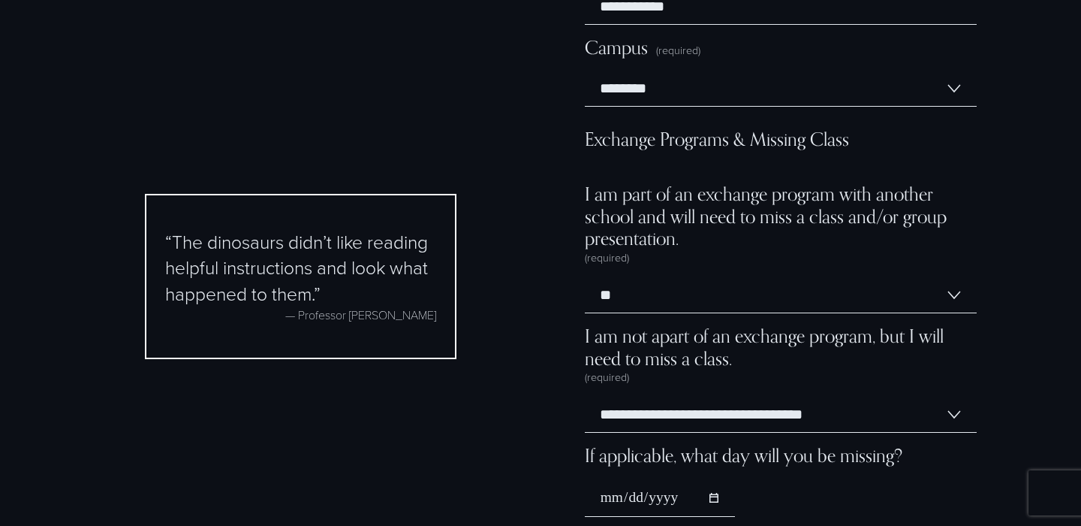
scroll to position [10202, 0]
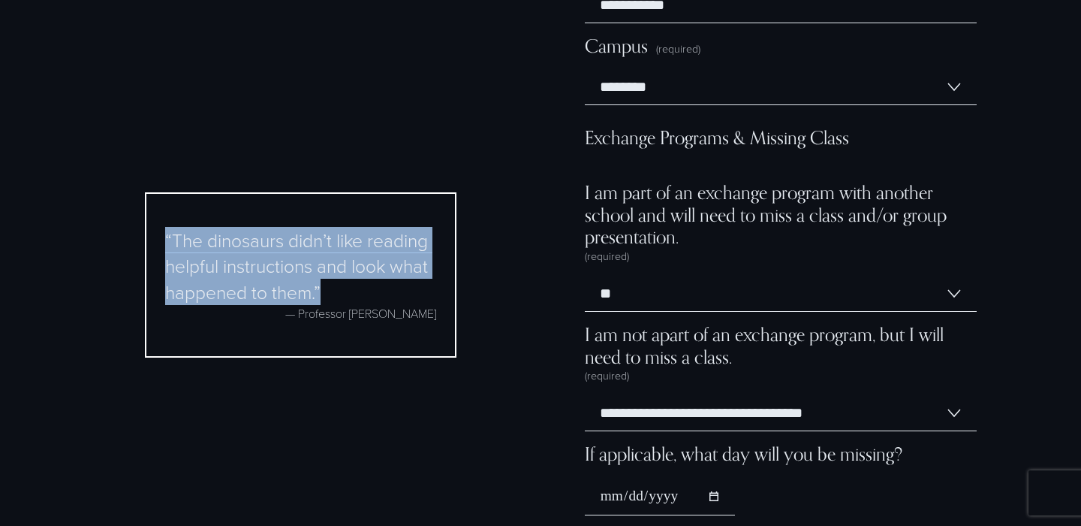
drag, startPoint x: 164, startPoint y: 183, endPoint x: 331, endPoint y: 239, distance: 175.7
click at [331, 240] on blockquote "“ The dinosaurs didn’t like reading helpful instructions and look what happened…" at bounding box center [300, 266] width 271 height 78
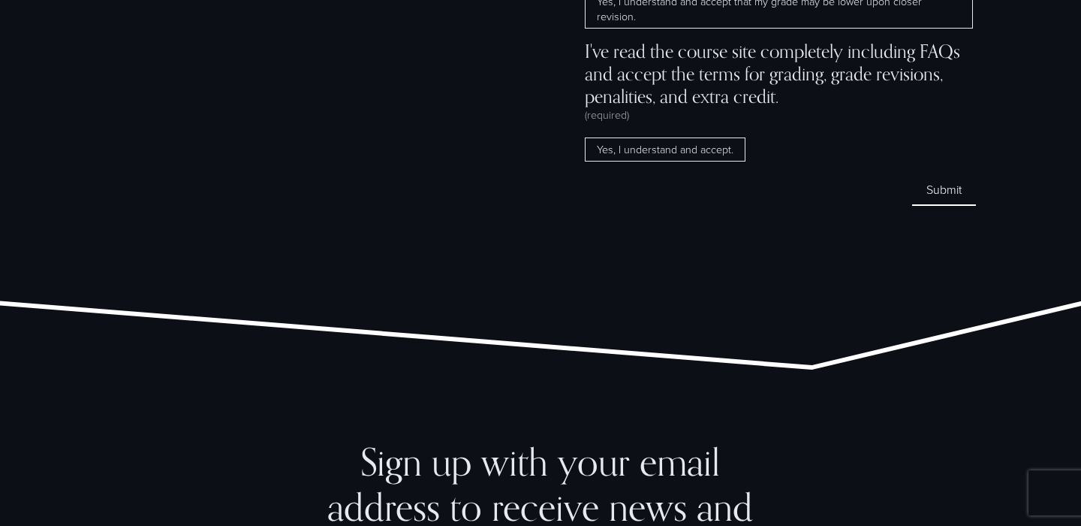
scroll to position [11636, 0]
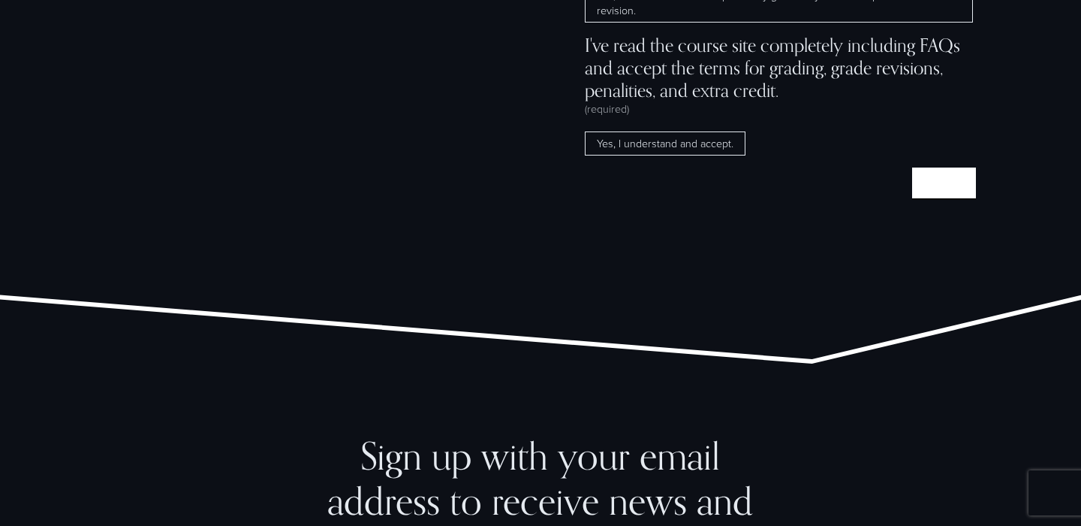
click at [936, 167] on button "Submit Submit" at bounding box center [944, 183] width 64 height 32
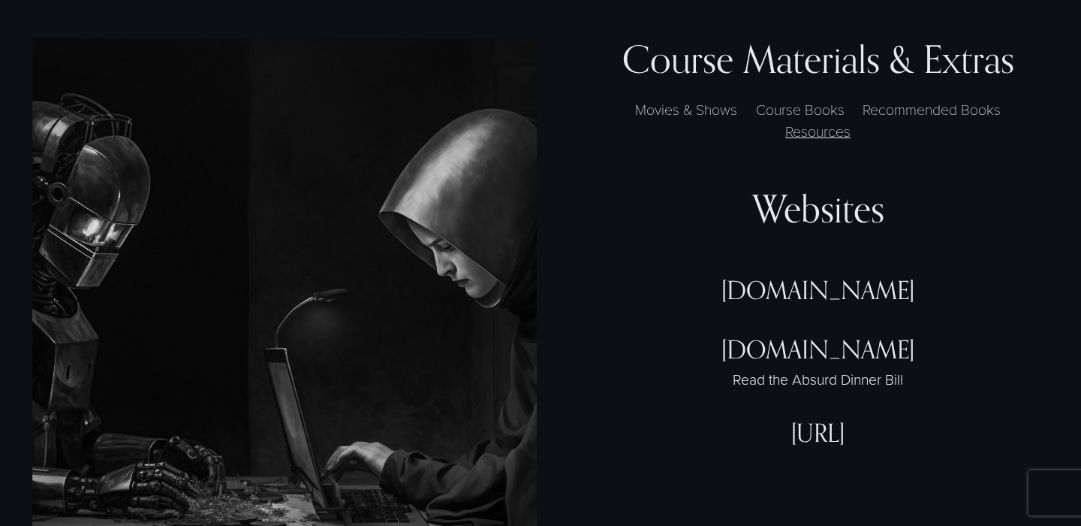
scroll to position [3779, 0]
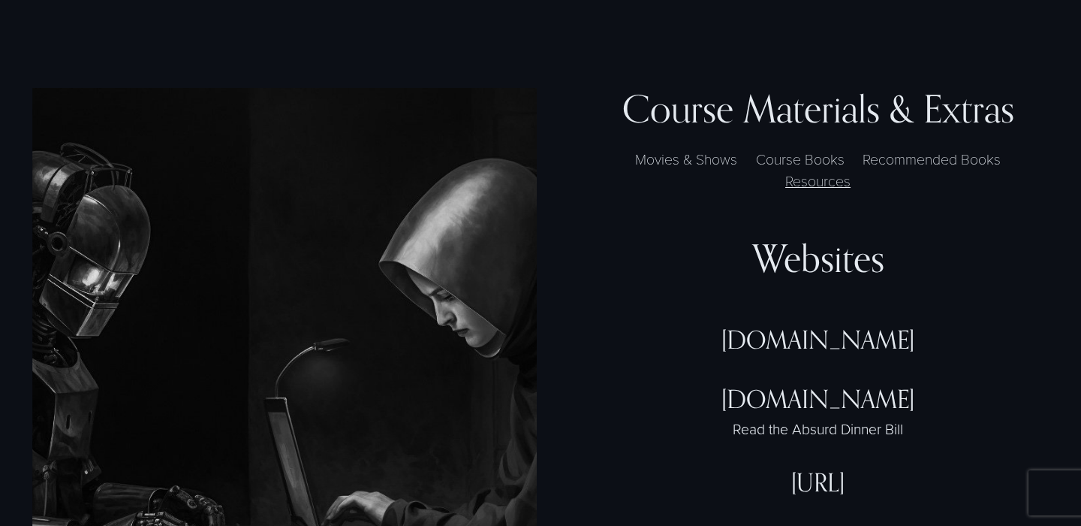
click at [767, 148] on label "Course Books" at bounding box center [800, 159] width 103 height 22
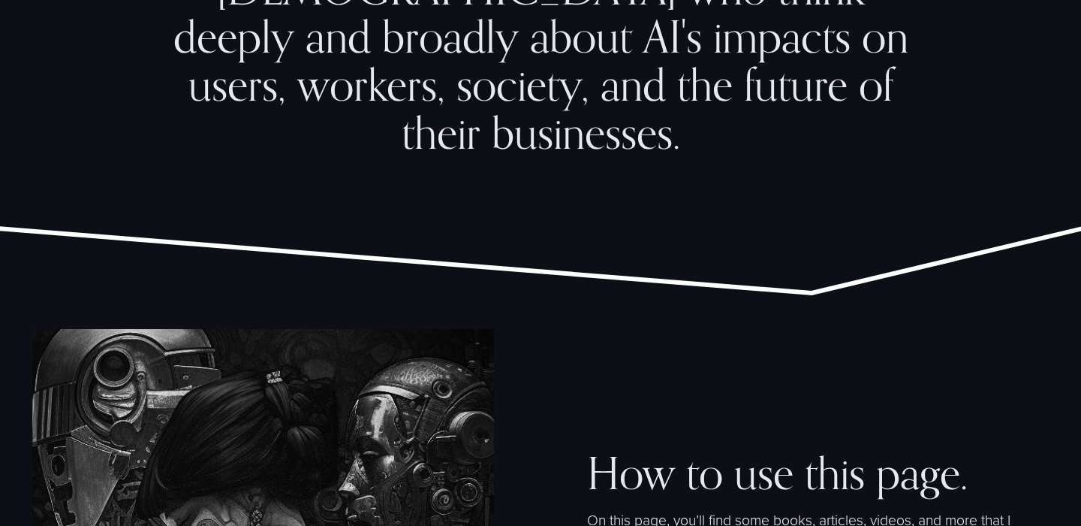
scroll to position [1561, 0]
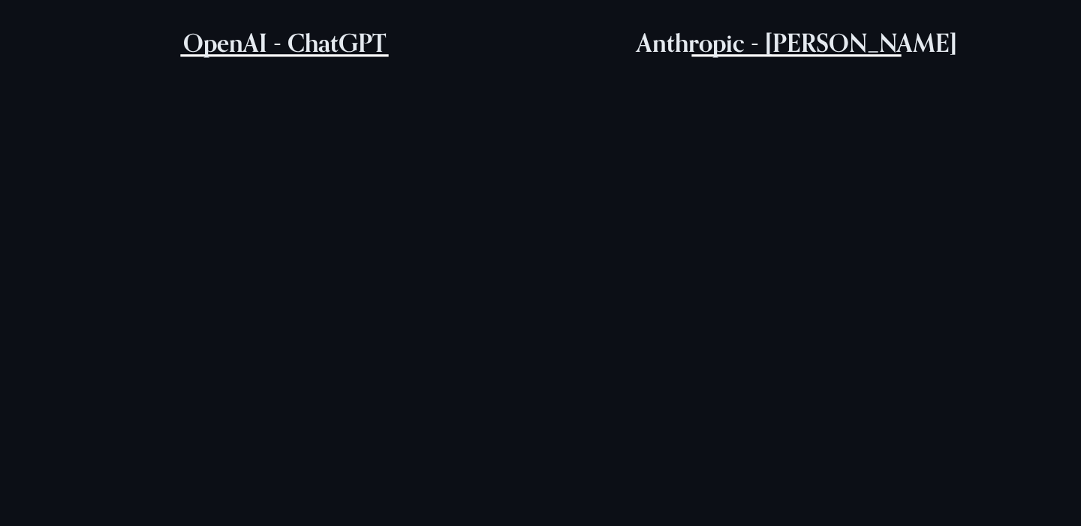
scroll to position [360, 0]
